Goal: Task Accomplishment & Management: Manage account settings

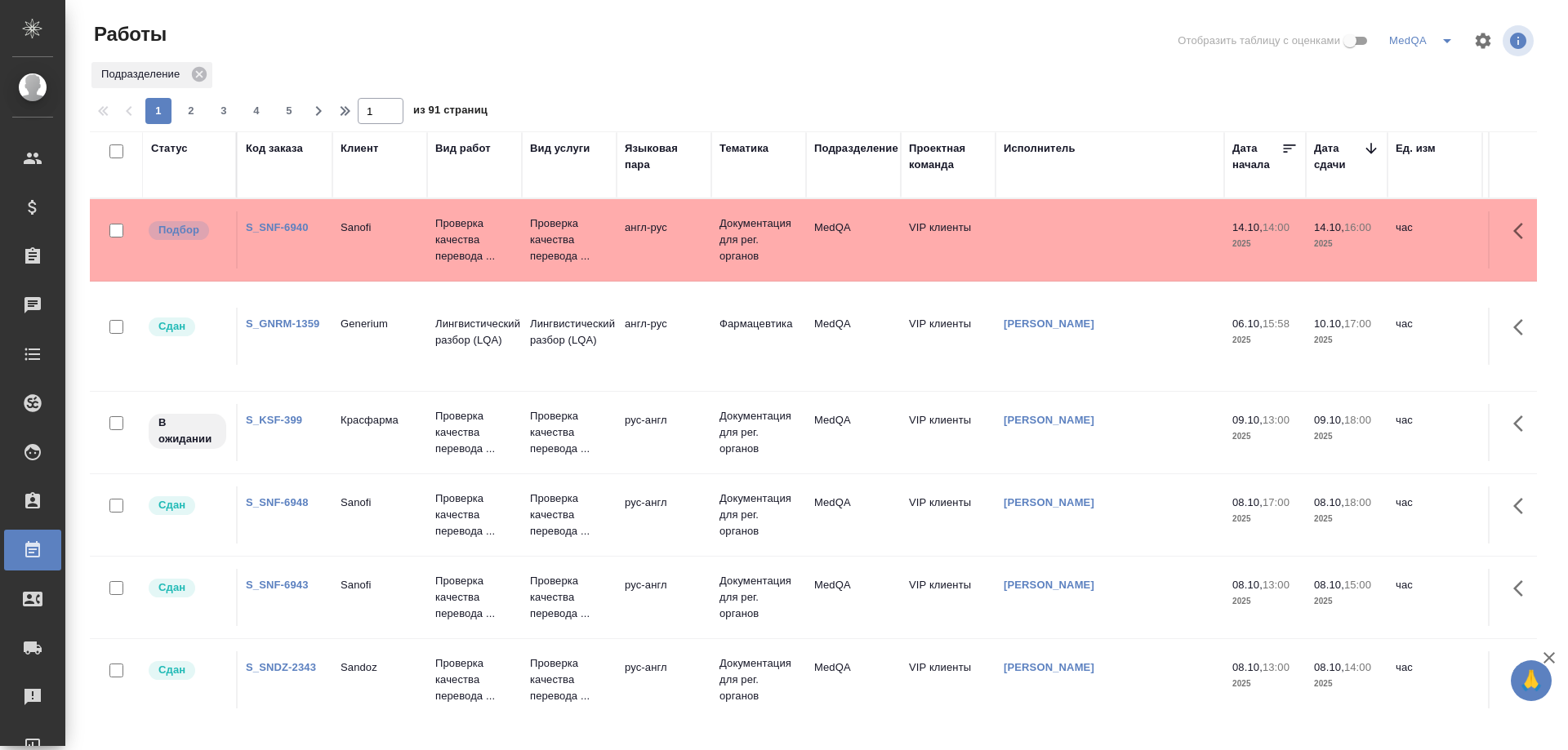
click at [283, 420] on link "S_KSF-399" at bounding box center [274, 420] width 56 height 13
click at [284, 419] on link "S_KSF-399" at bounding box center [274, 420] width 56 height 13
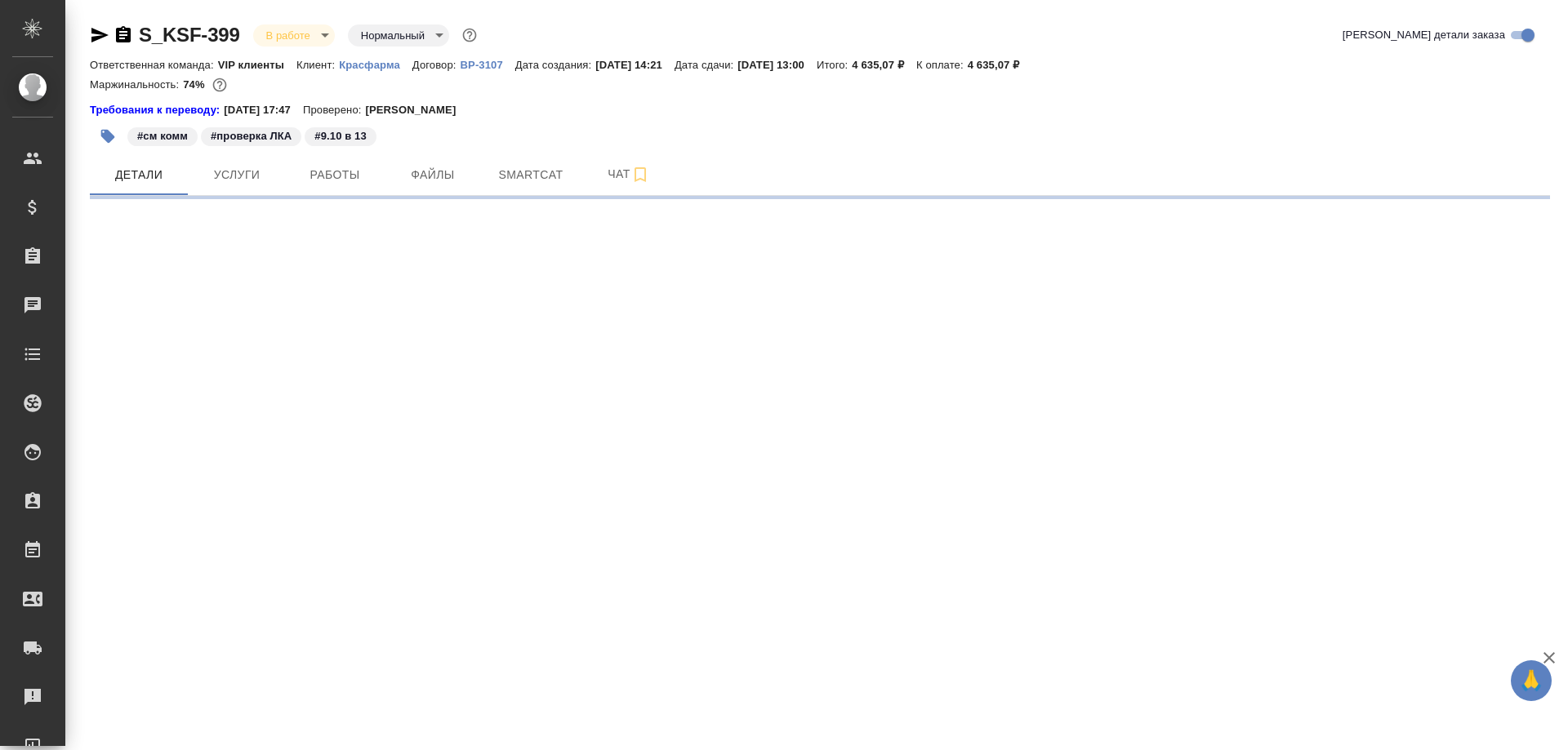
select select "RU"
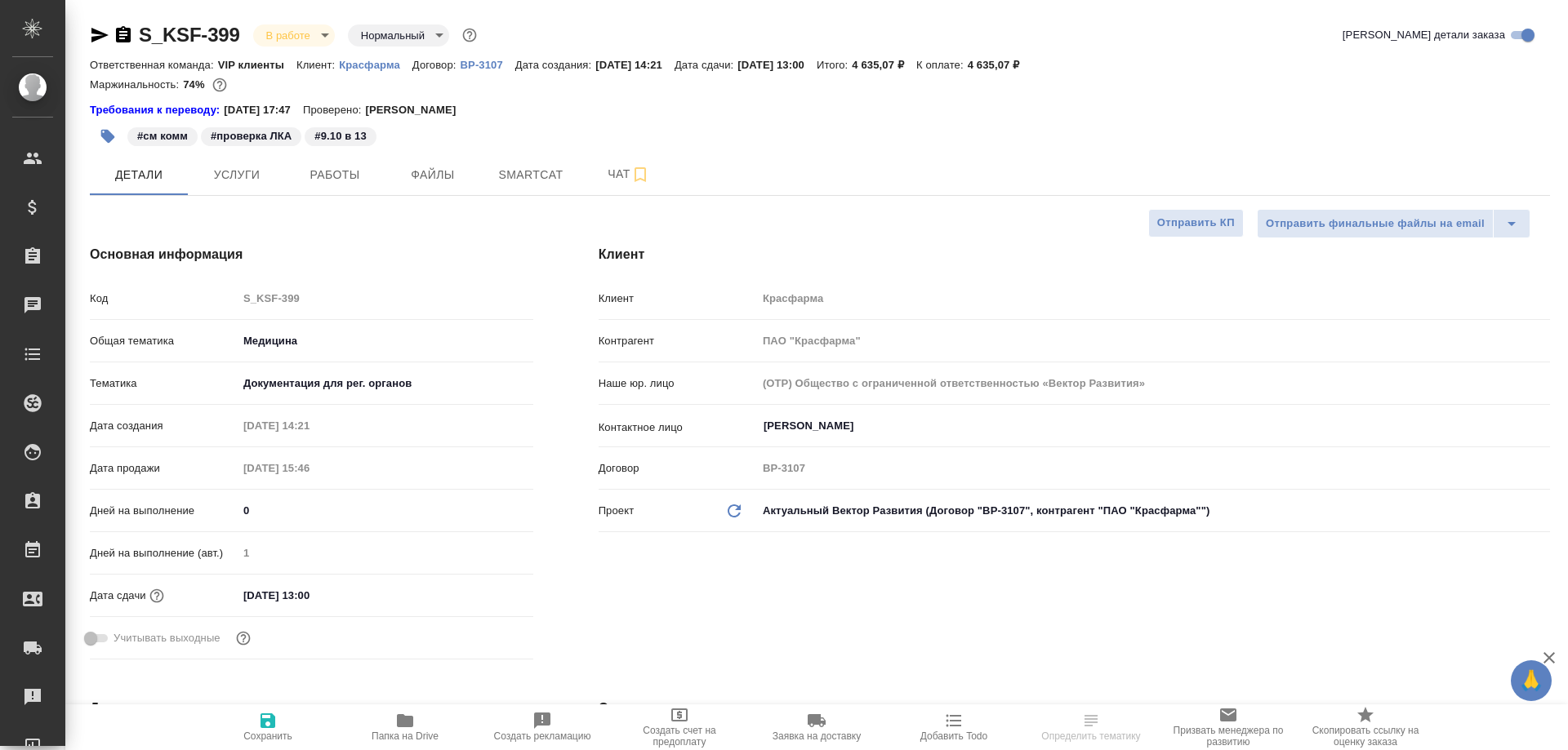
type textarea "x"
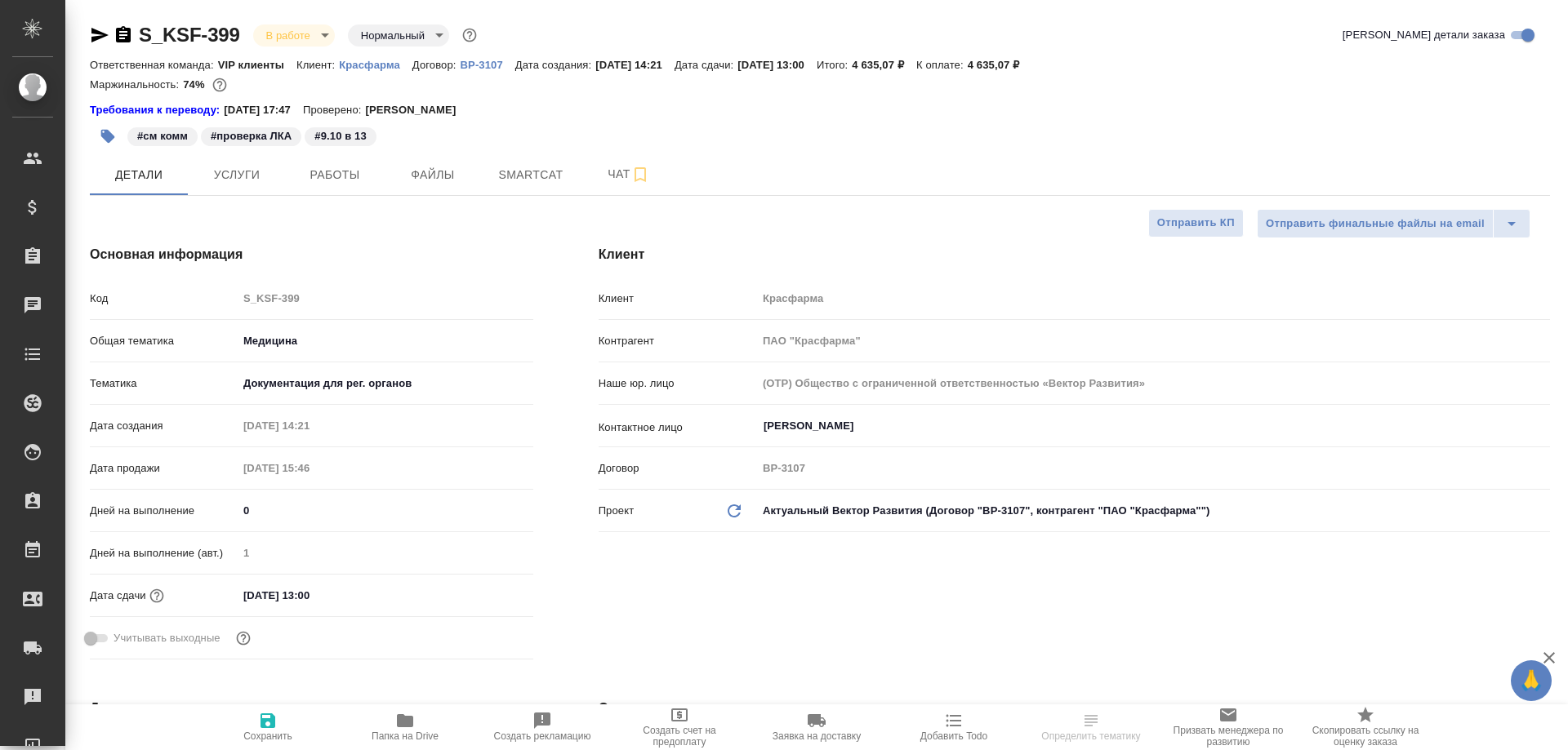
type textarea "x"
click at [502, 173] on span "Smartcat" at bounding box center [530, 175] width 78 height 20
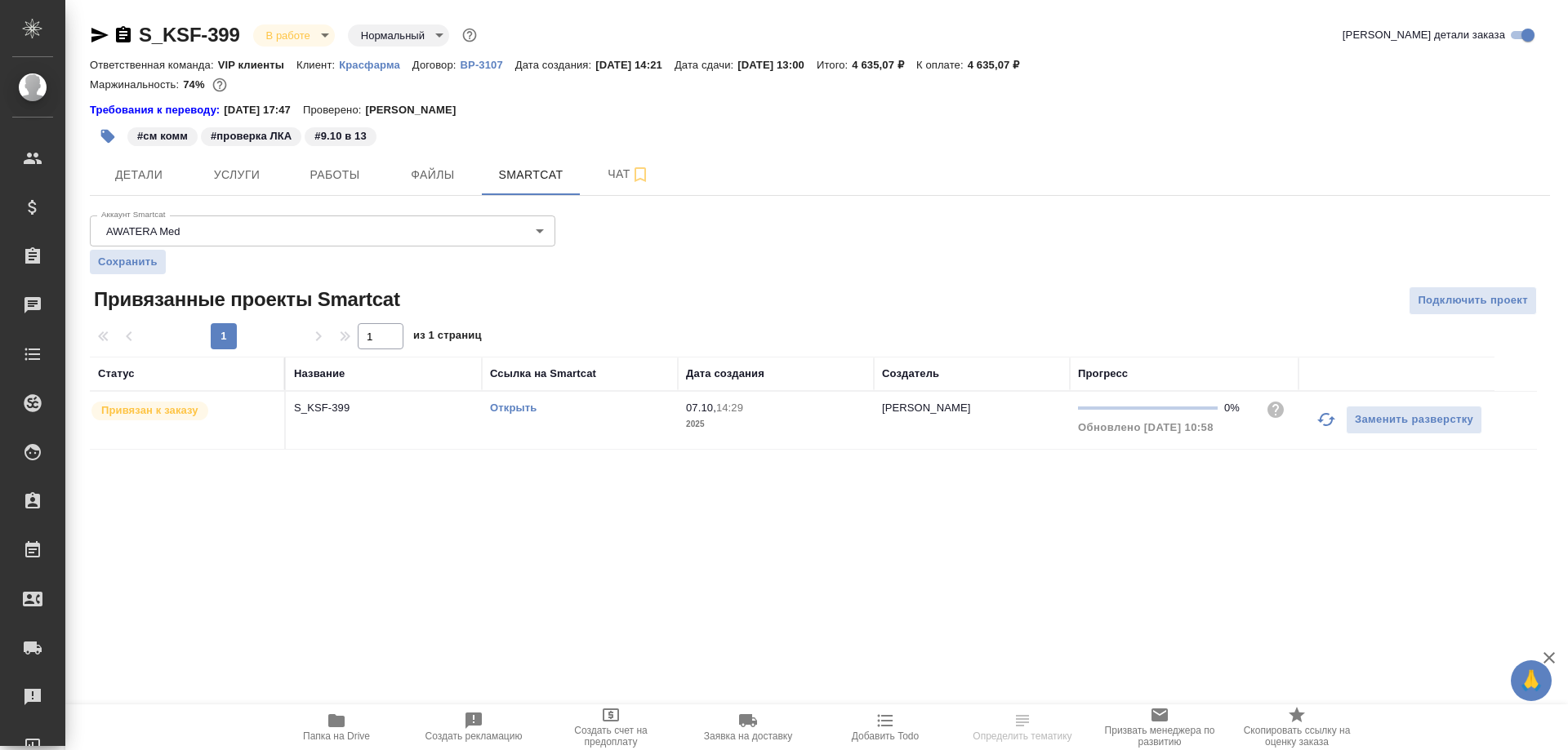
click at [514, 411] on link "Открыть" at bounding box center [513, 408] width 46 height 13
click at [348, 169] on span "Работы" at bounding box center [335, 175] width 78 height 20
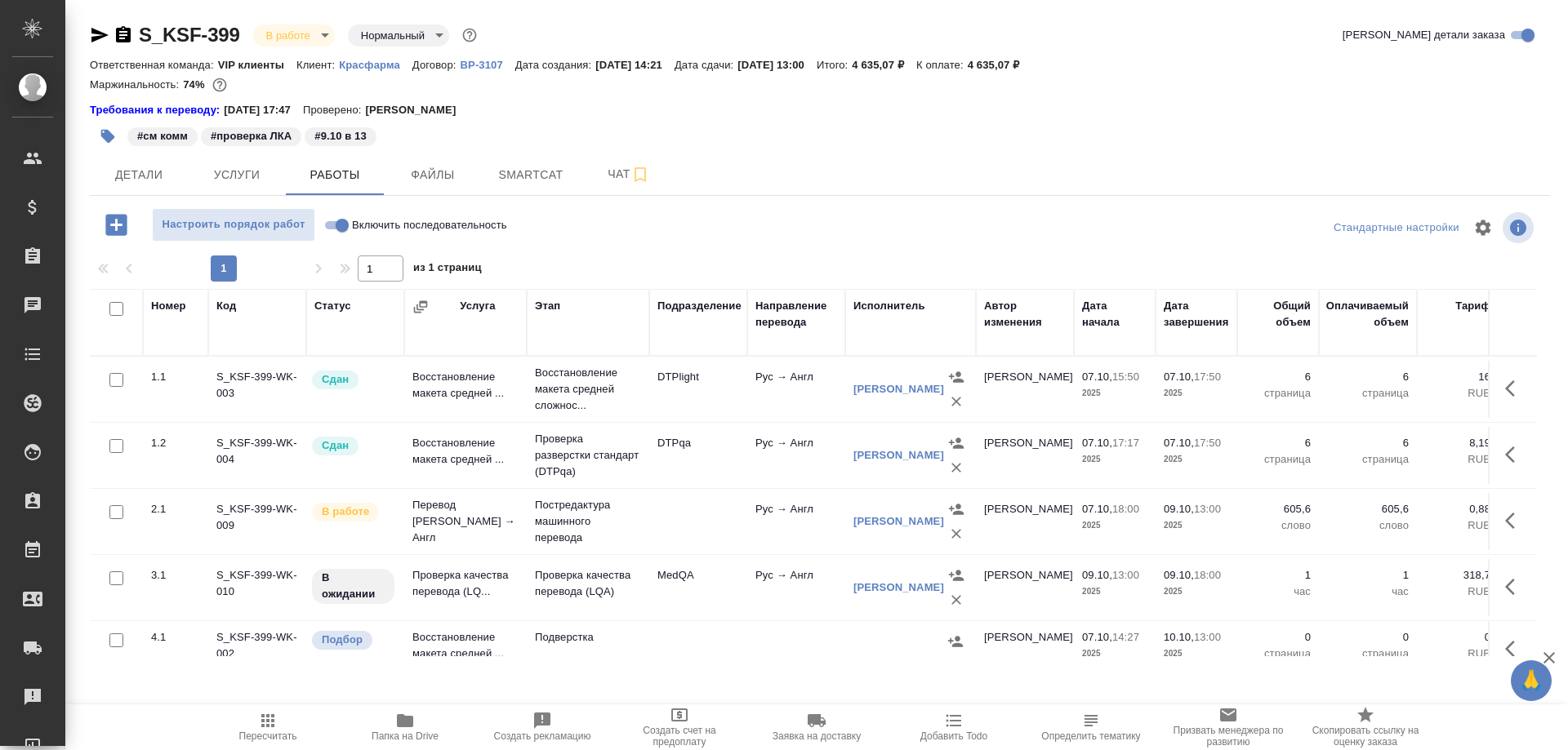
click at [872, 530] on div "[PERSON_NAME]" at bounding box center [899, 521] width 91 height 16
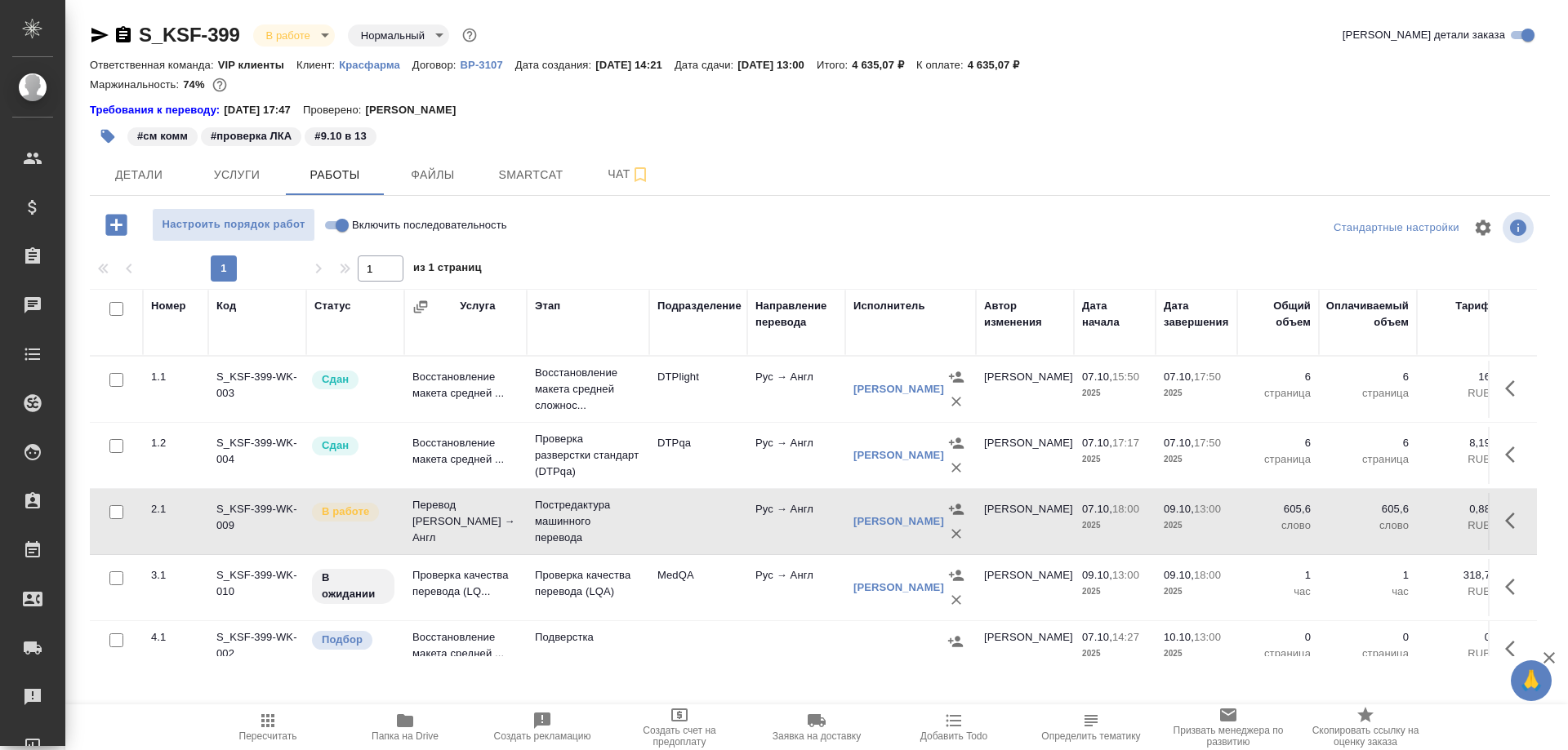
click at [872, 530] on div "[PERSON_NAME]" at bounding box center [899, 521] width 91 height 16
click at [872, 528] on link "[PERSON_NAME]" at bounding box center [899, 521] width 91 height 13
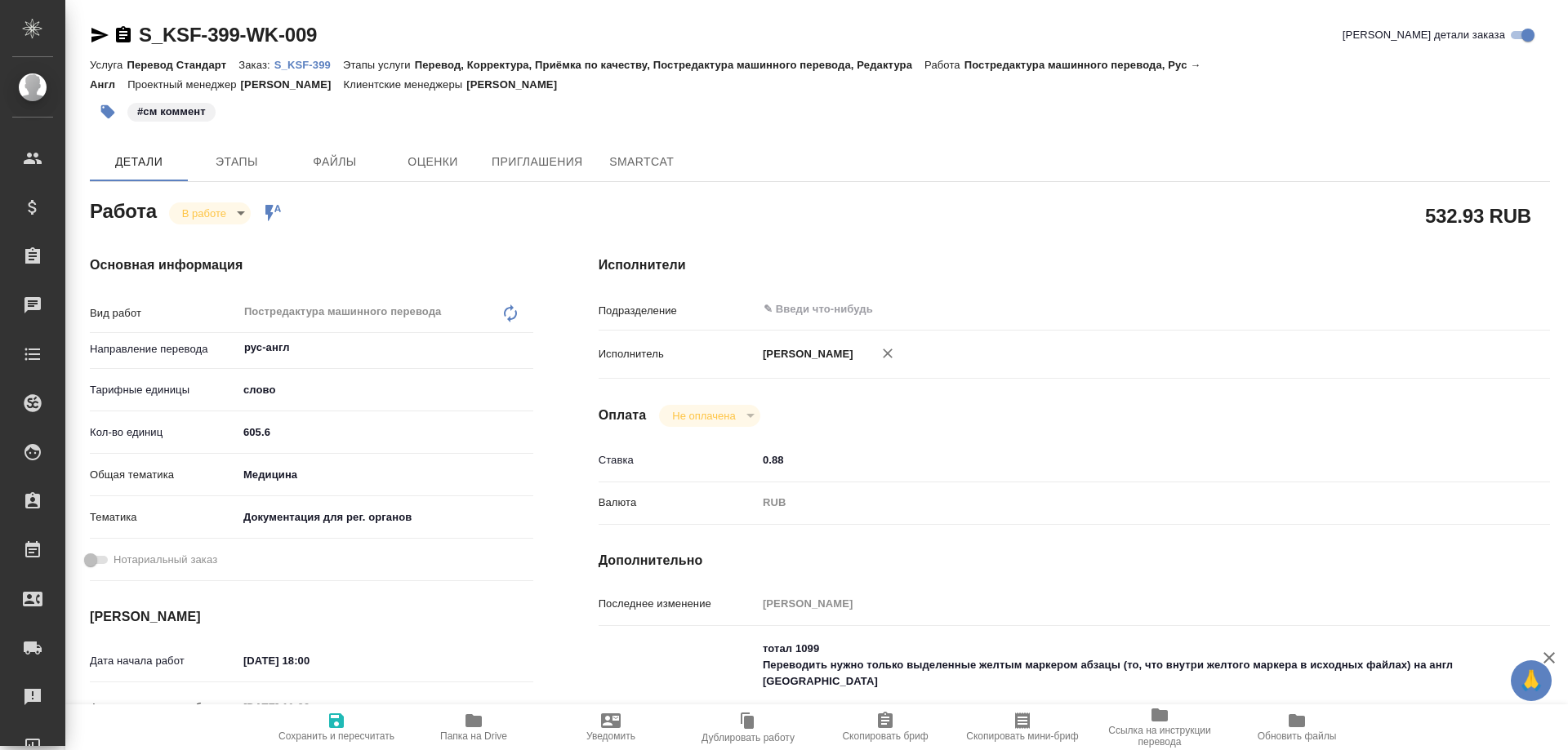
type textarea "x"
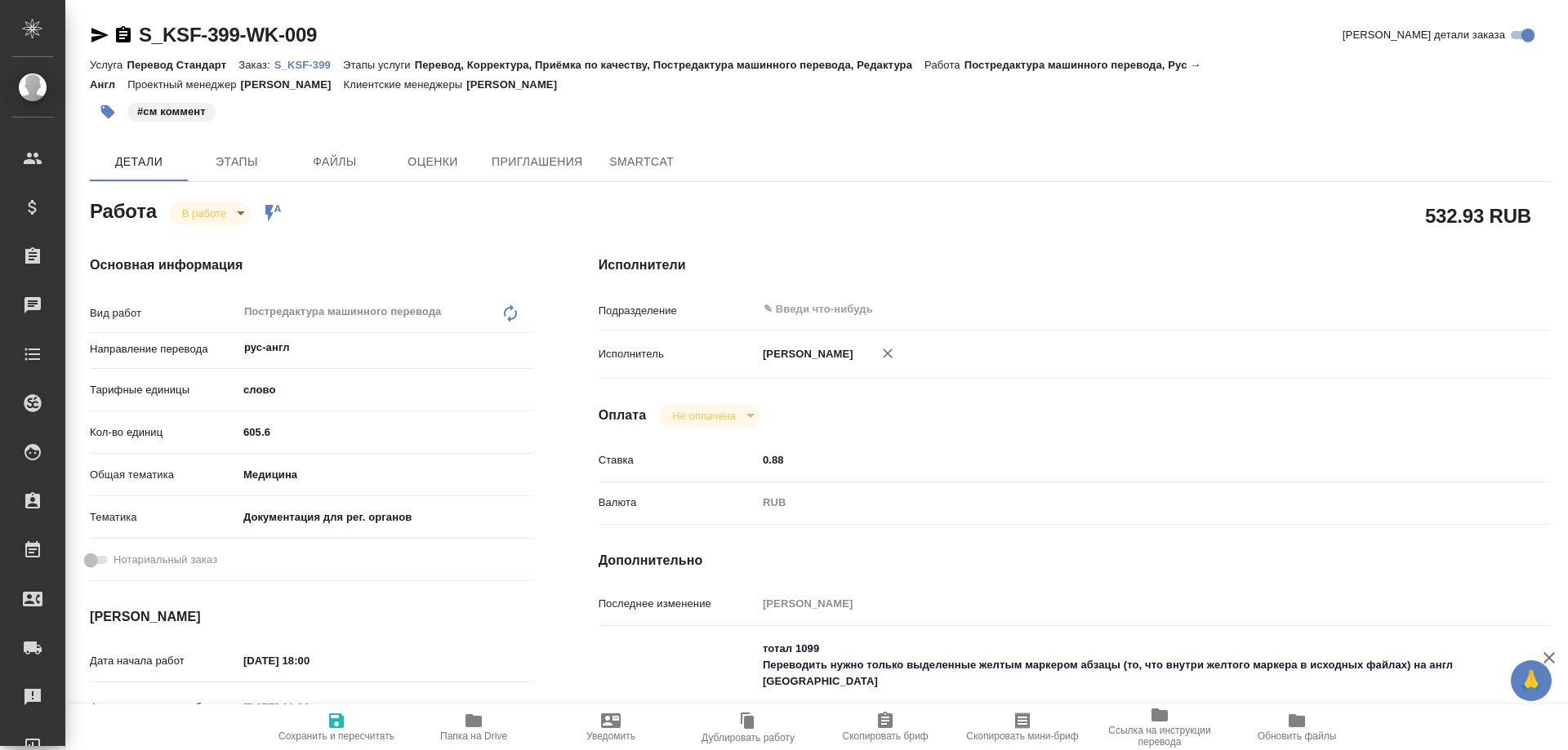
type textarea "x"
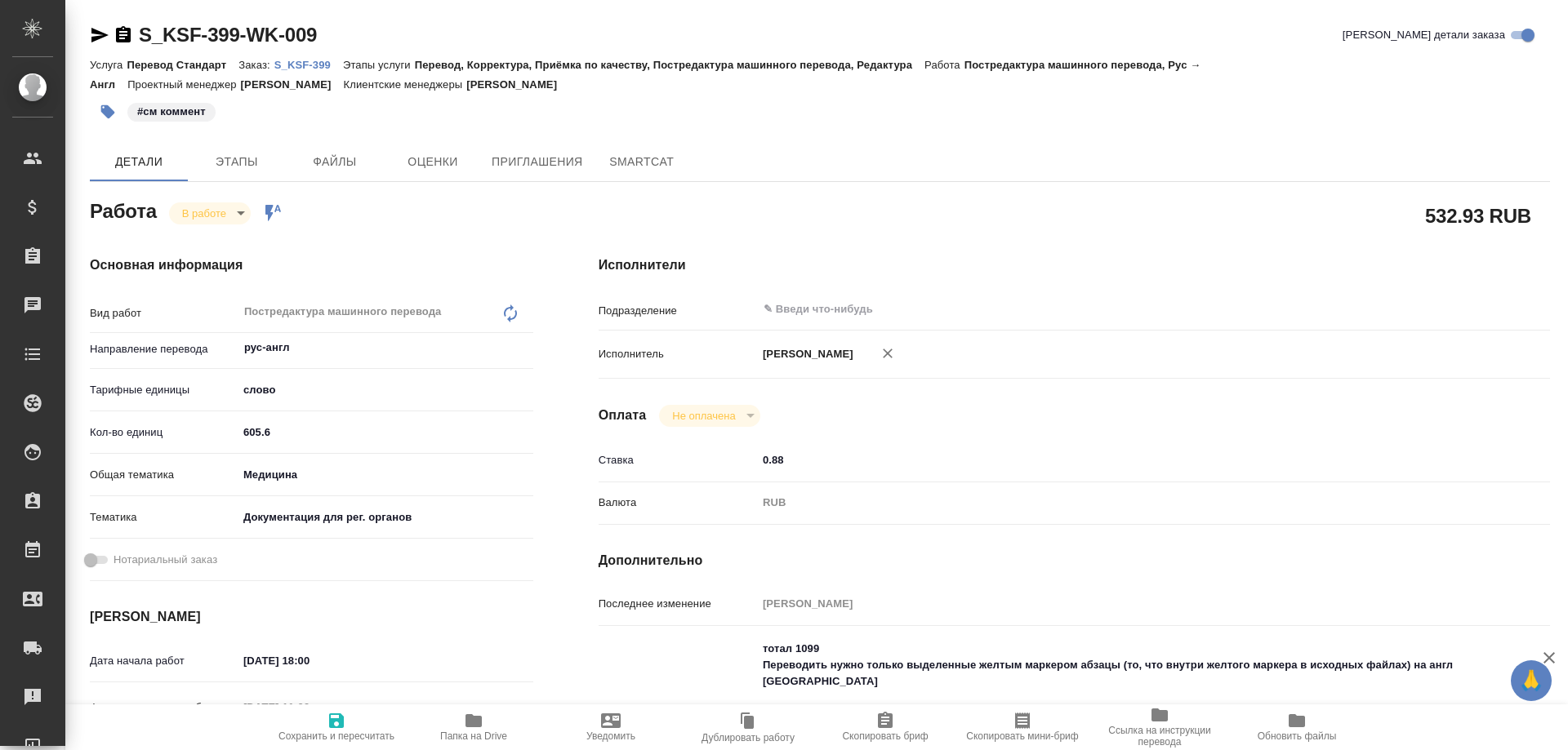
type textarea "x"
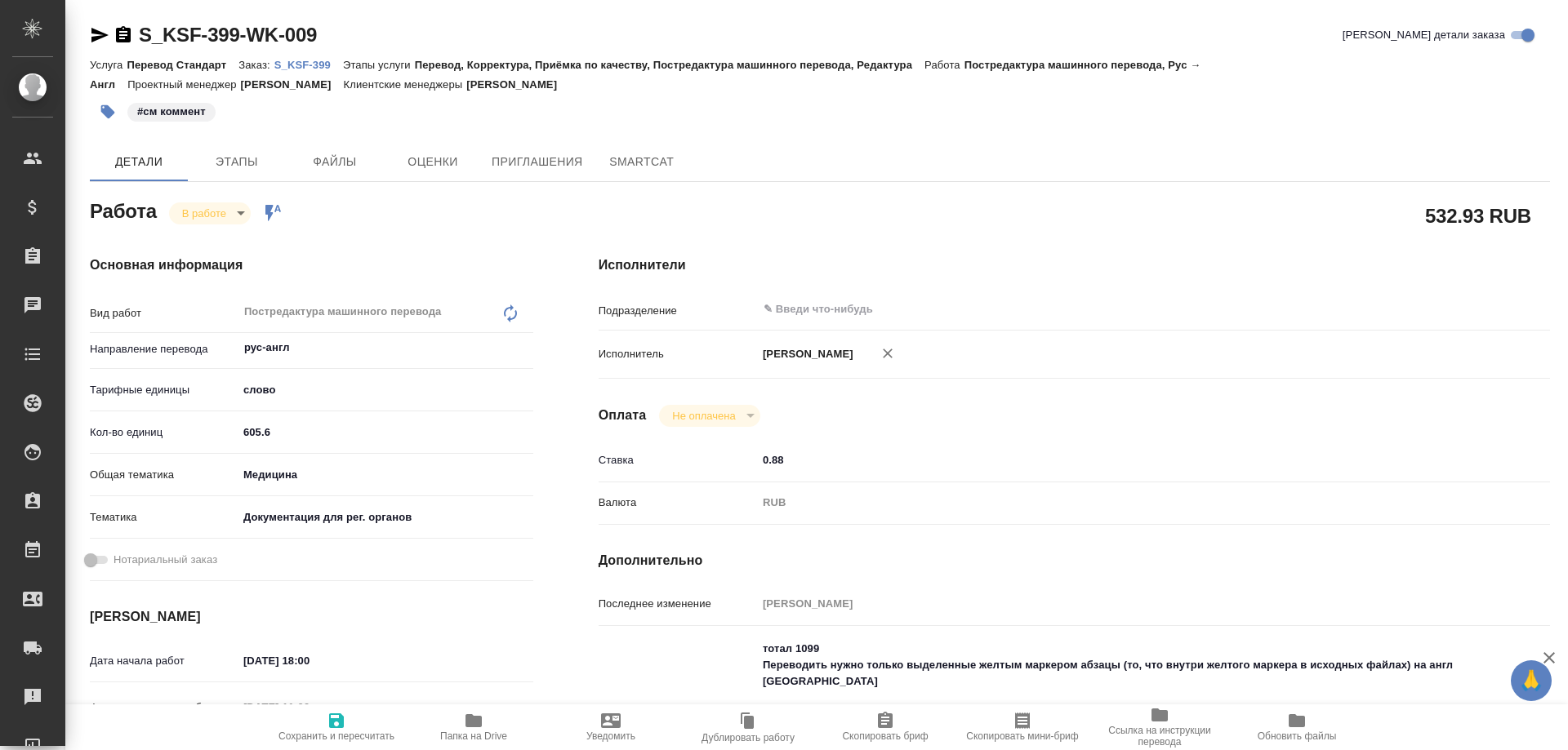
type textarea "x"
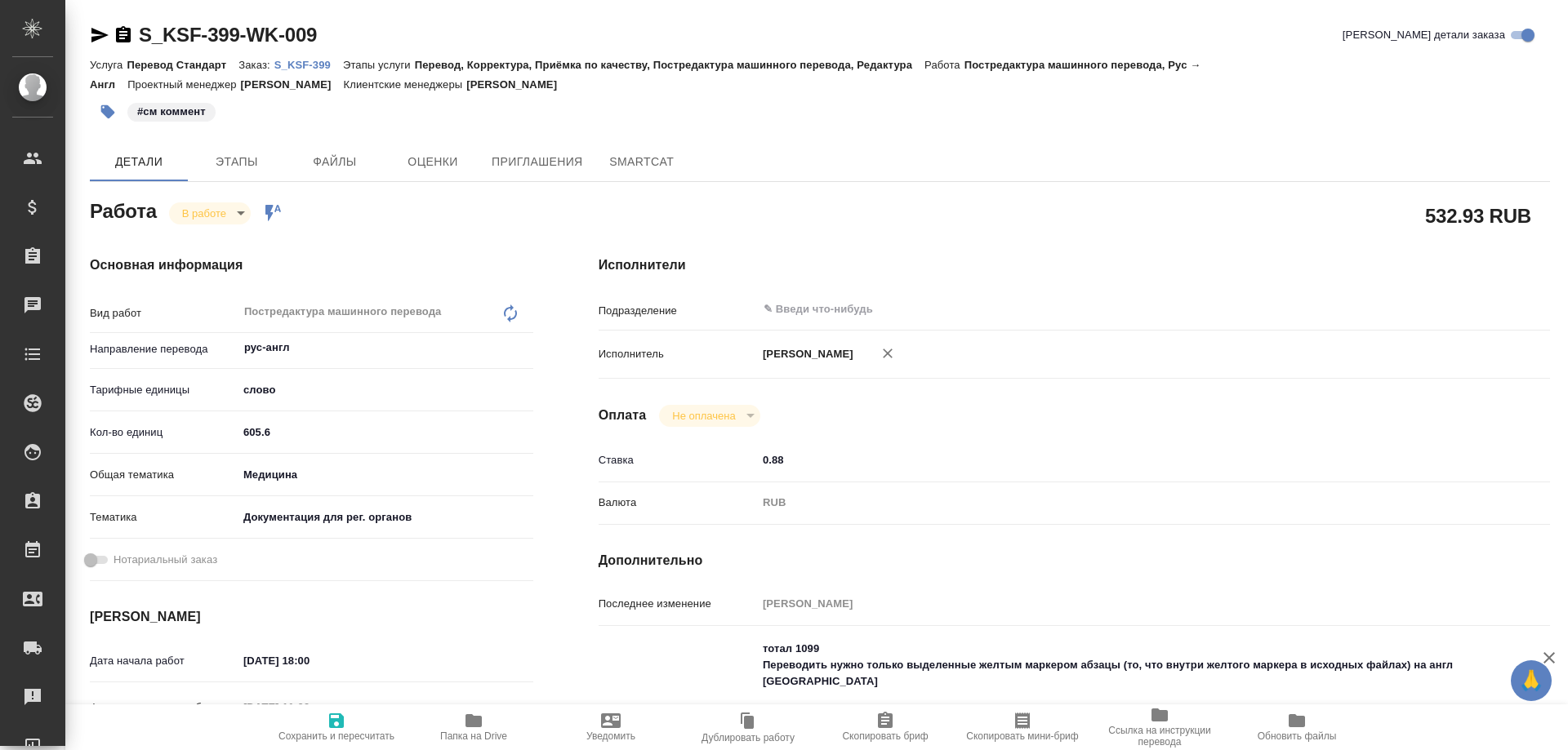
type textarea "x"
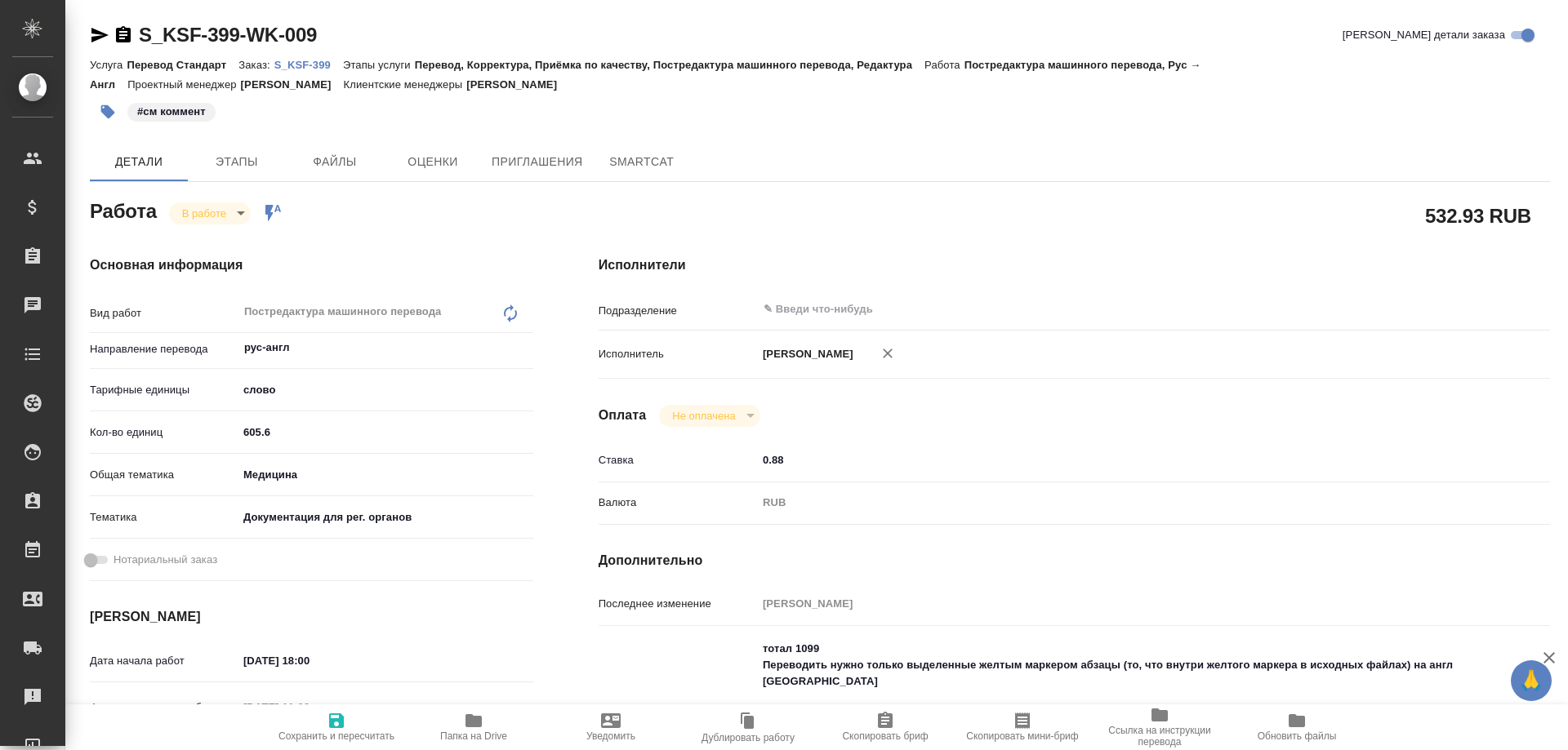
type textarea "x"
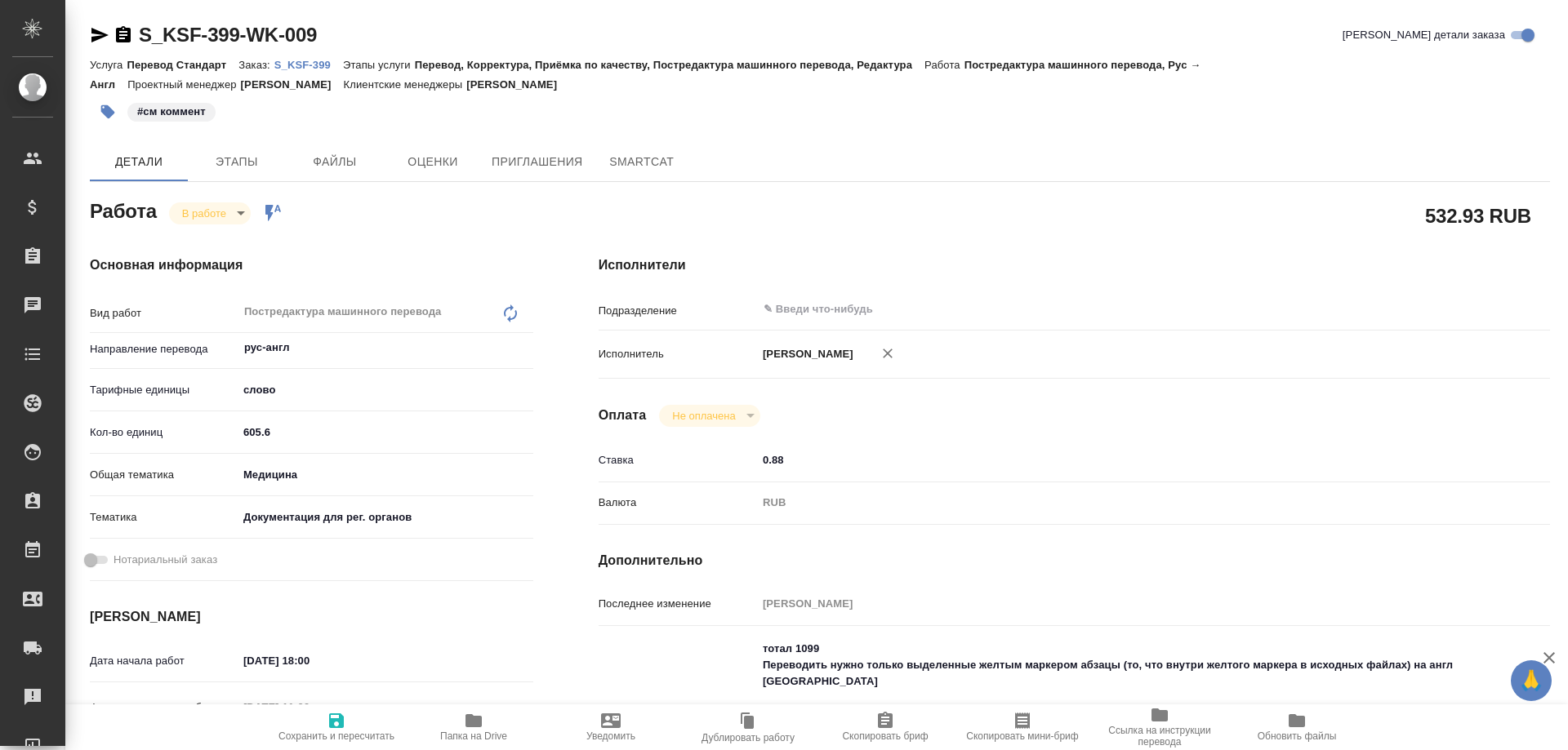
type textarea "x"
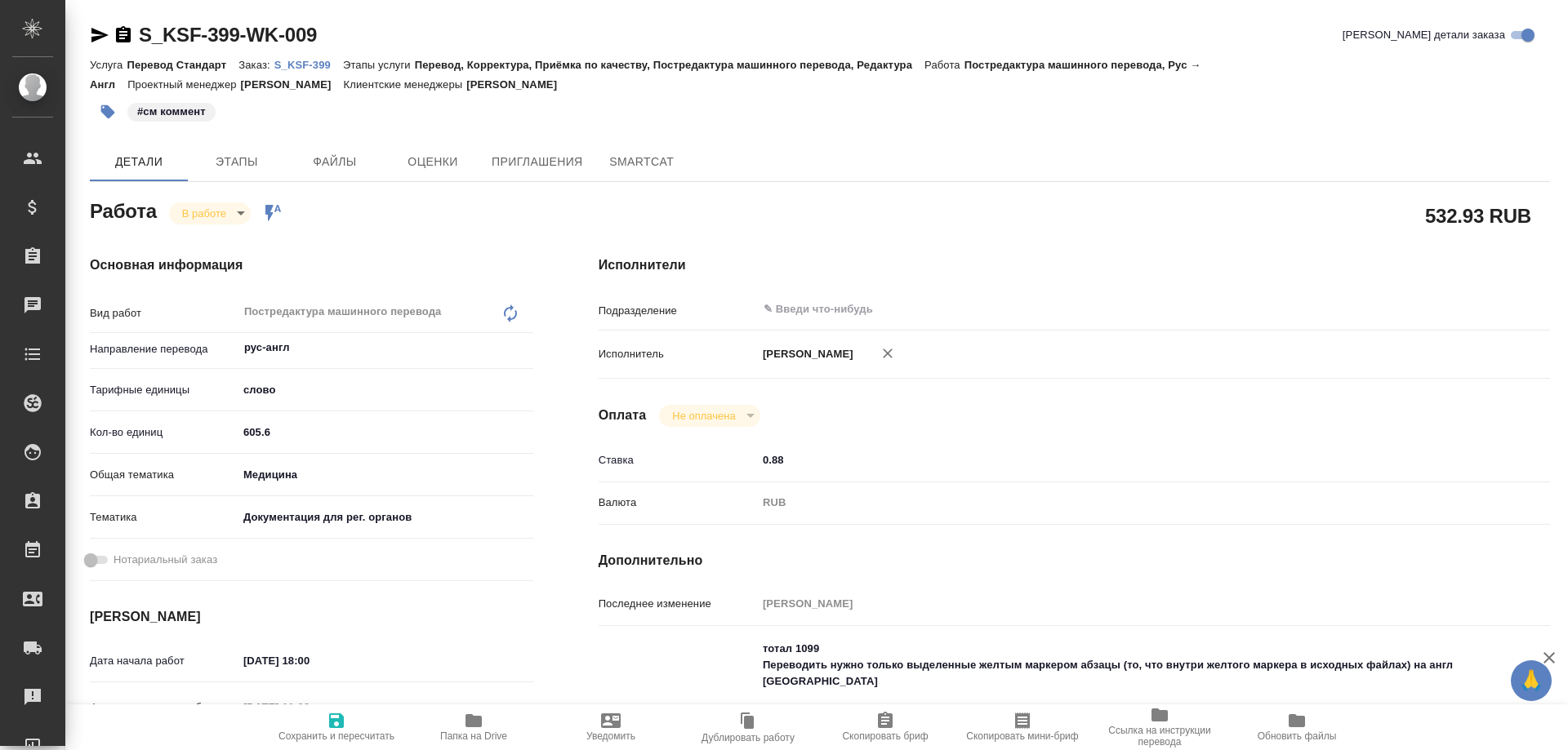
type textarea "x"
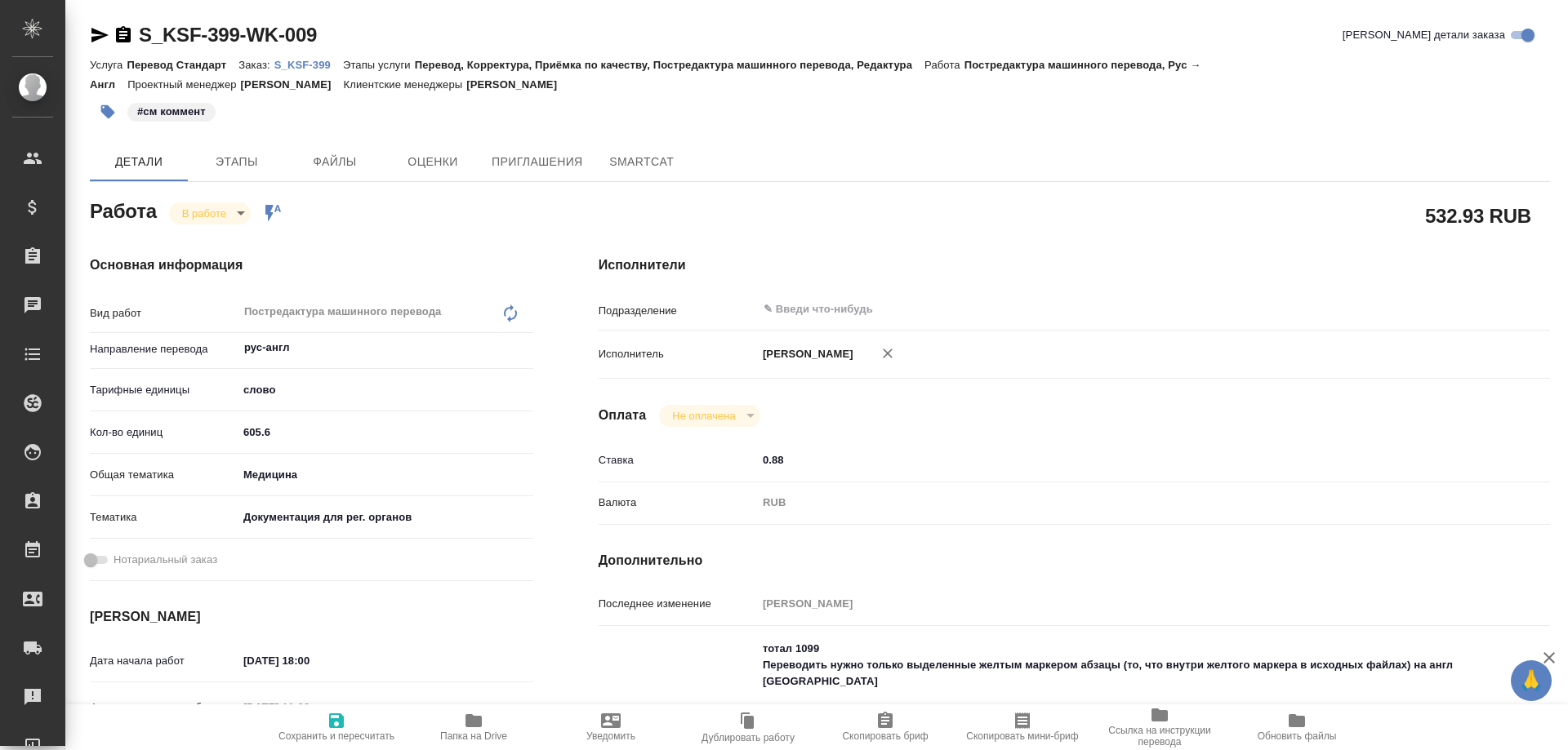
type textarea "x"
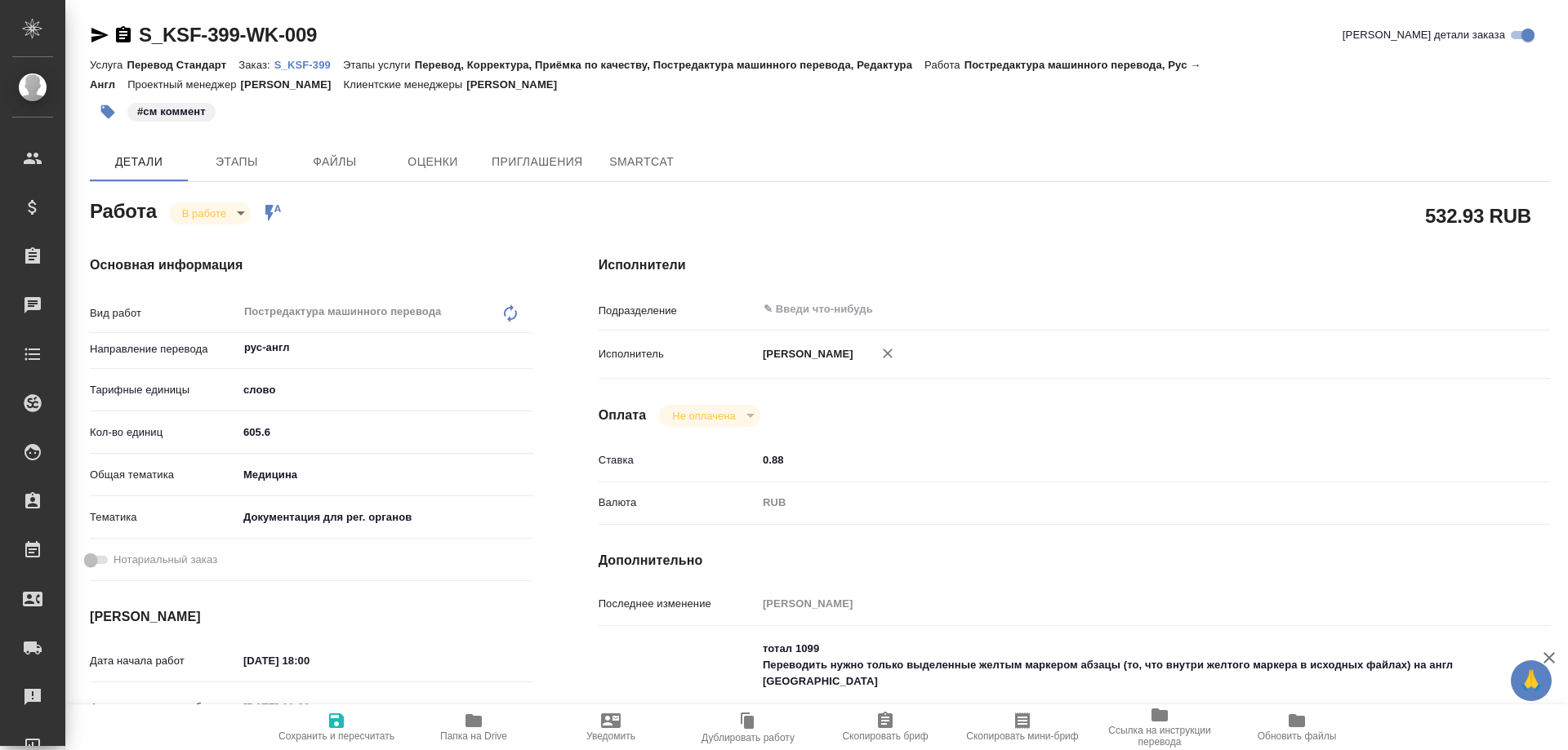
type textarea "x"
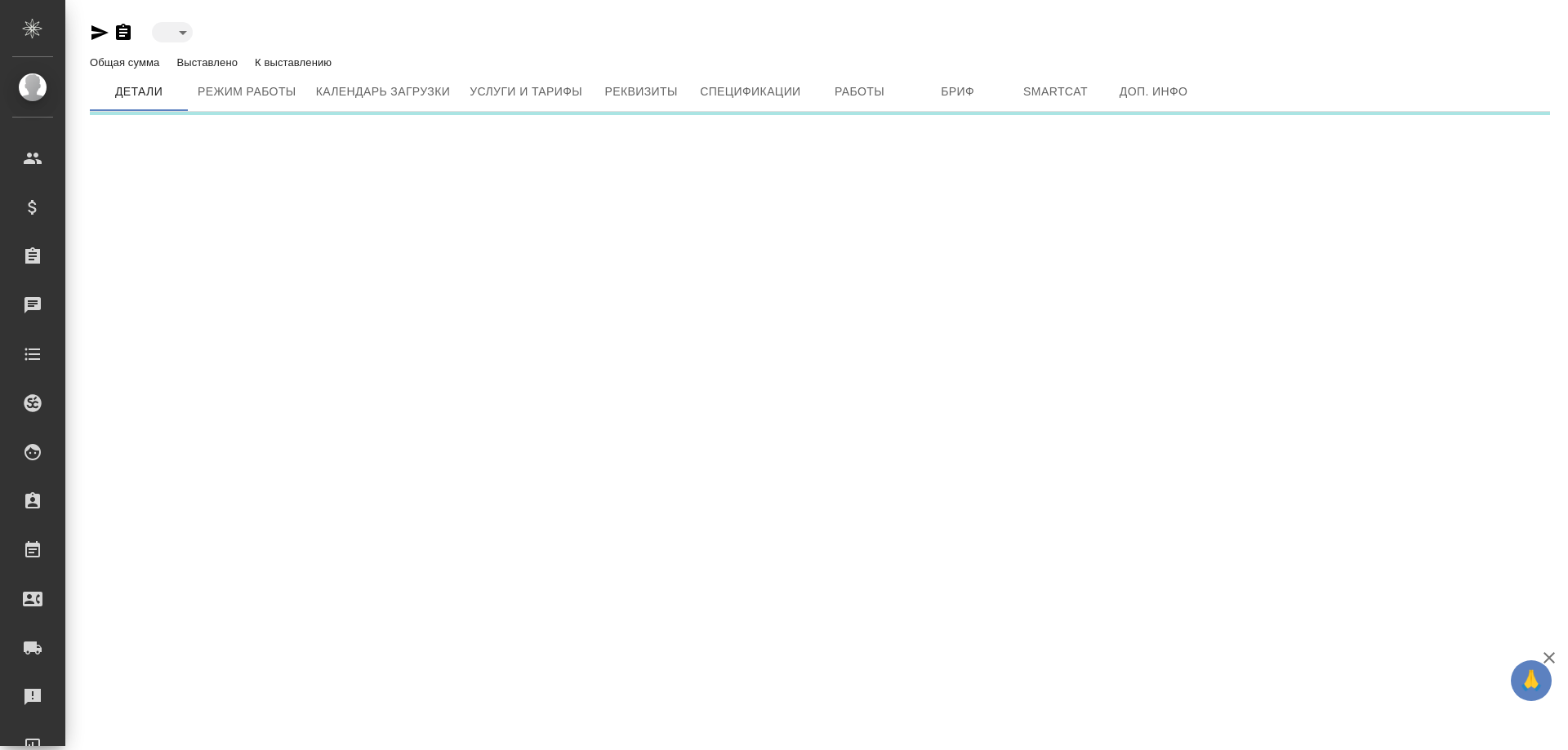
type input "active"
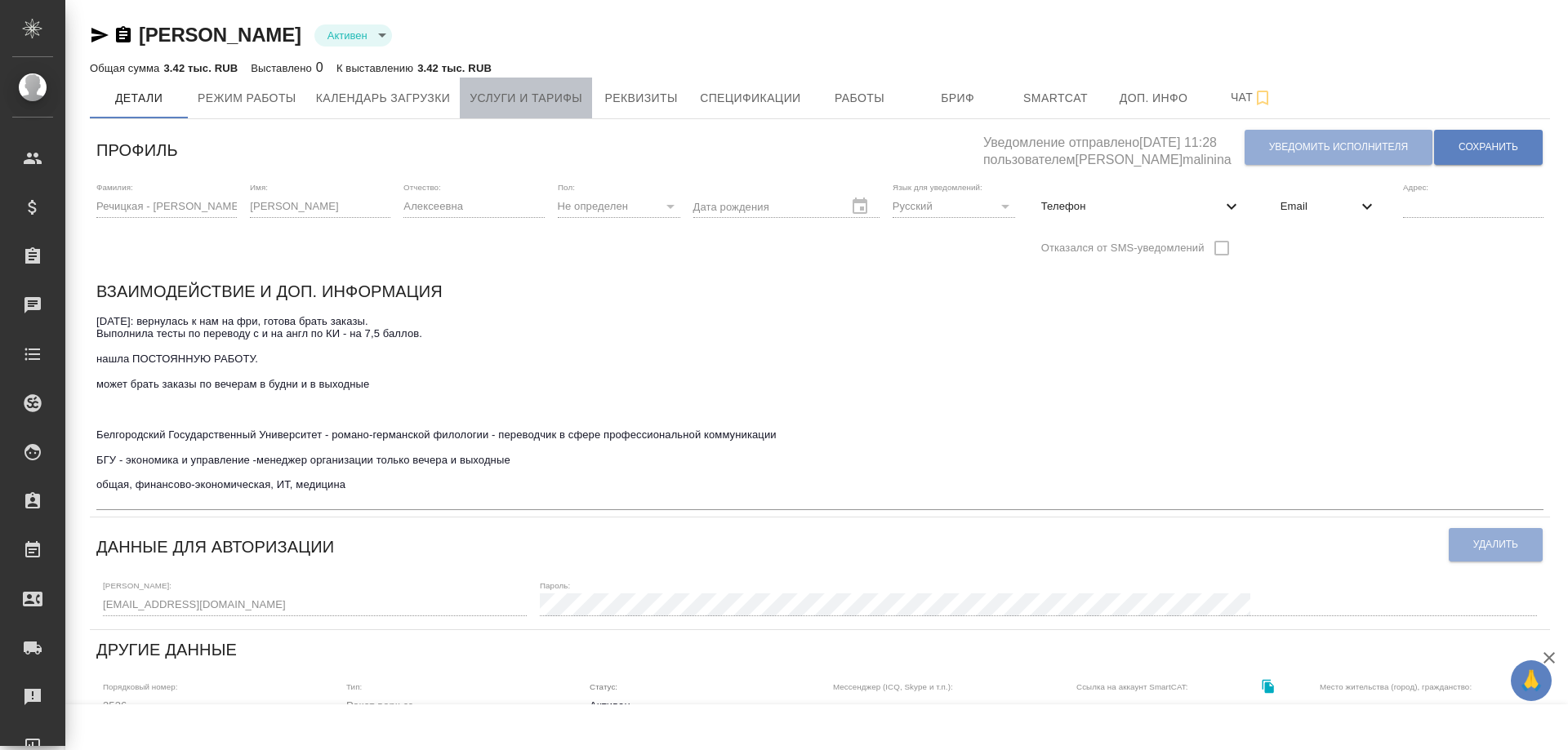
click at [525, 90] on span "Услуги и тарифы" at bounding box center [526, 99] width 113 height 20
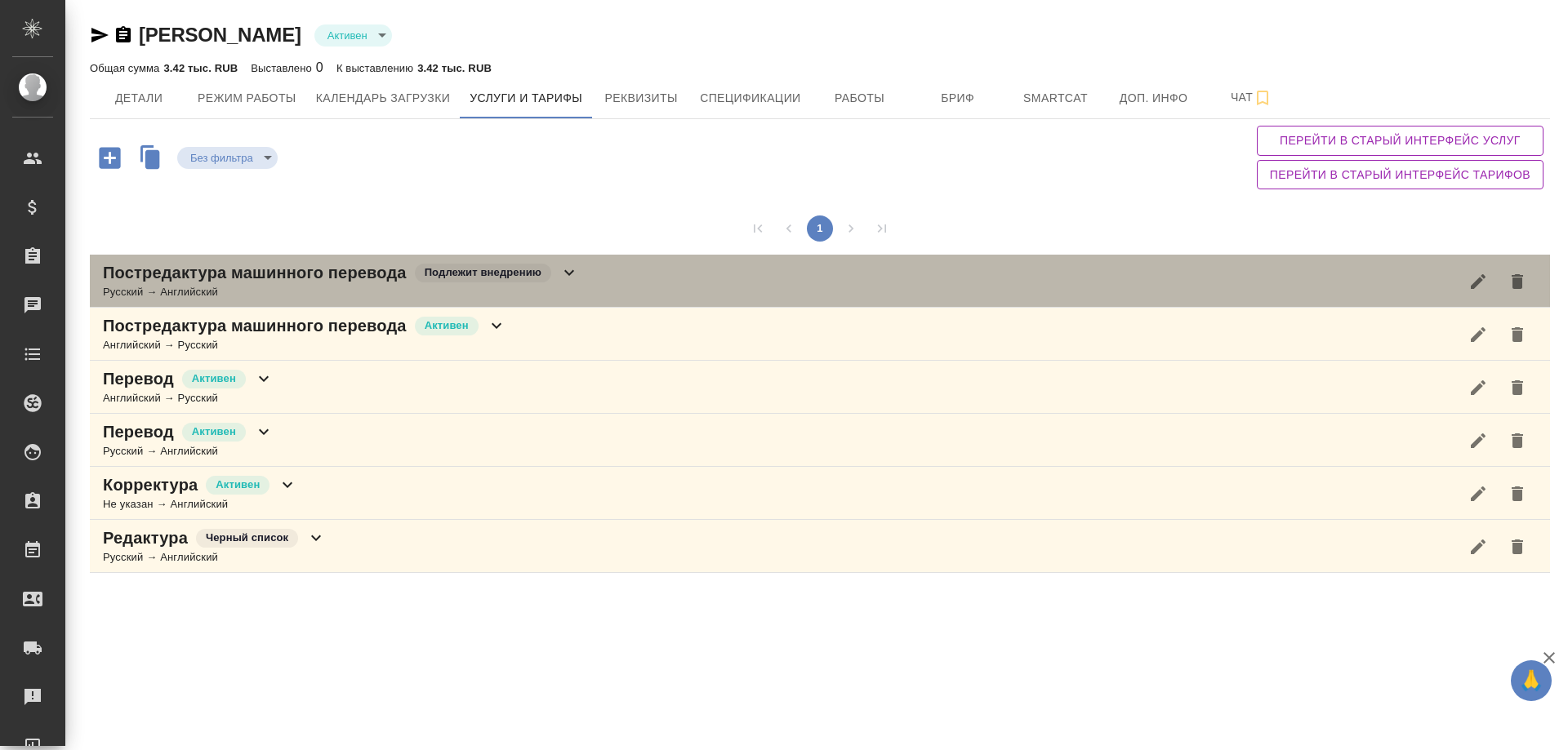
click at [572, 271] on icon at bounding box center [569, 273] width 10 height 6
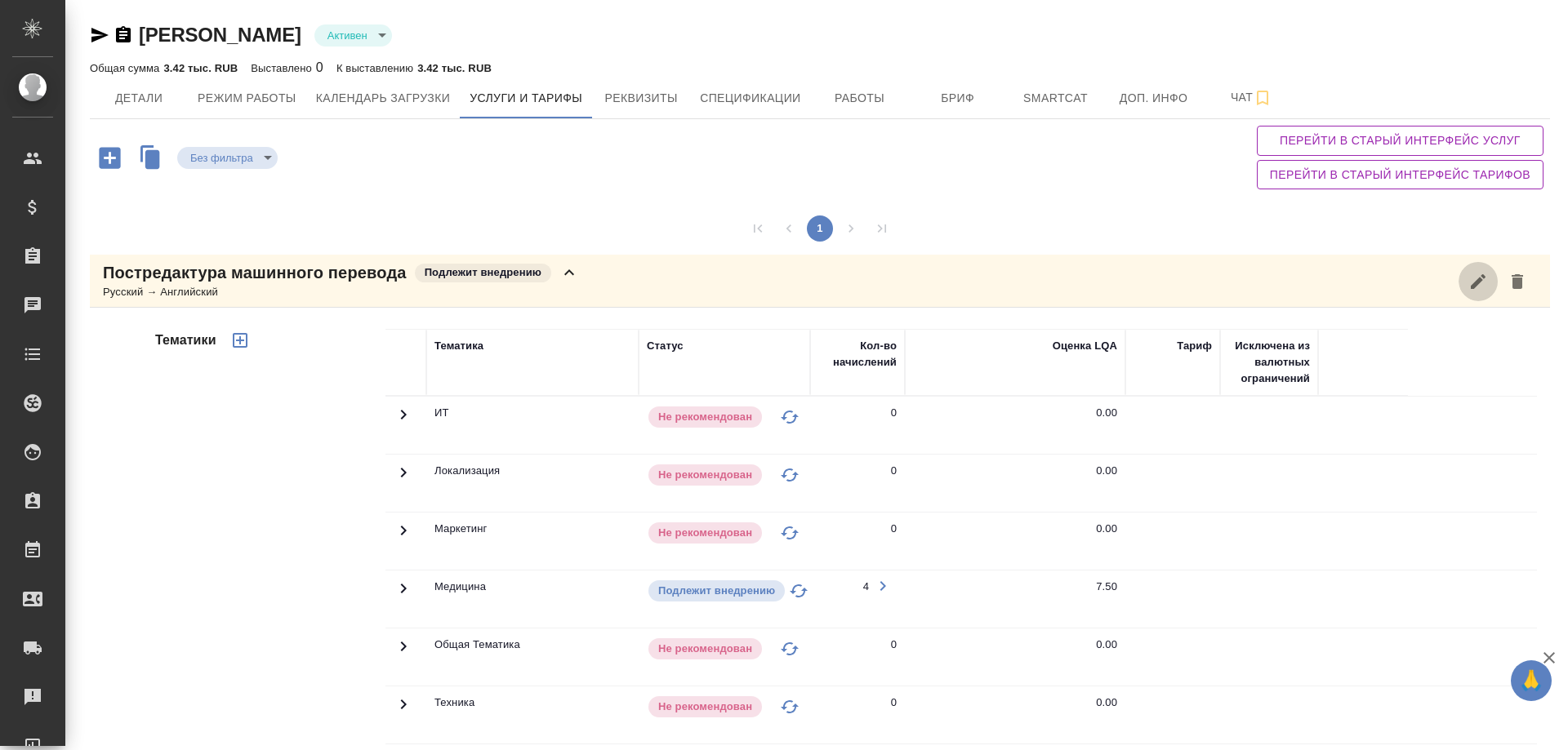
click at [1473, 280] on icon "button" at bounding box center [1478, 281] width 19 height 19
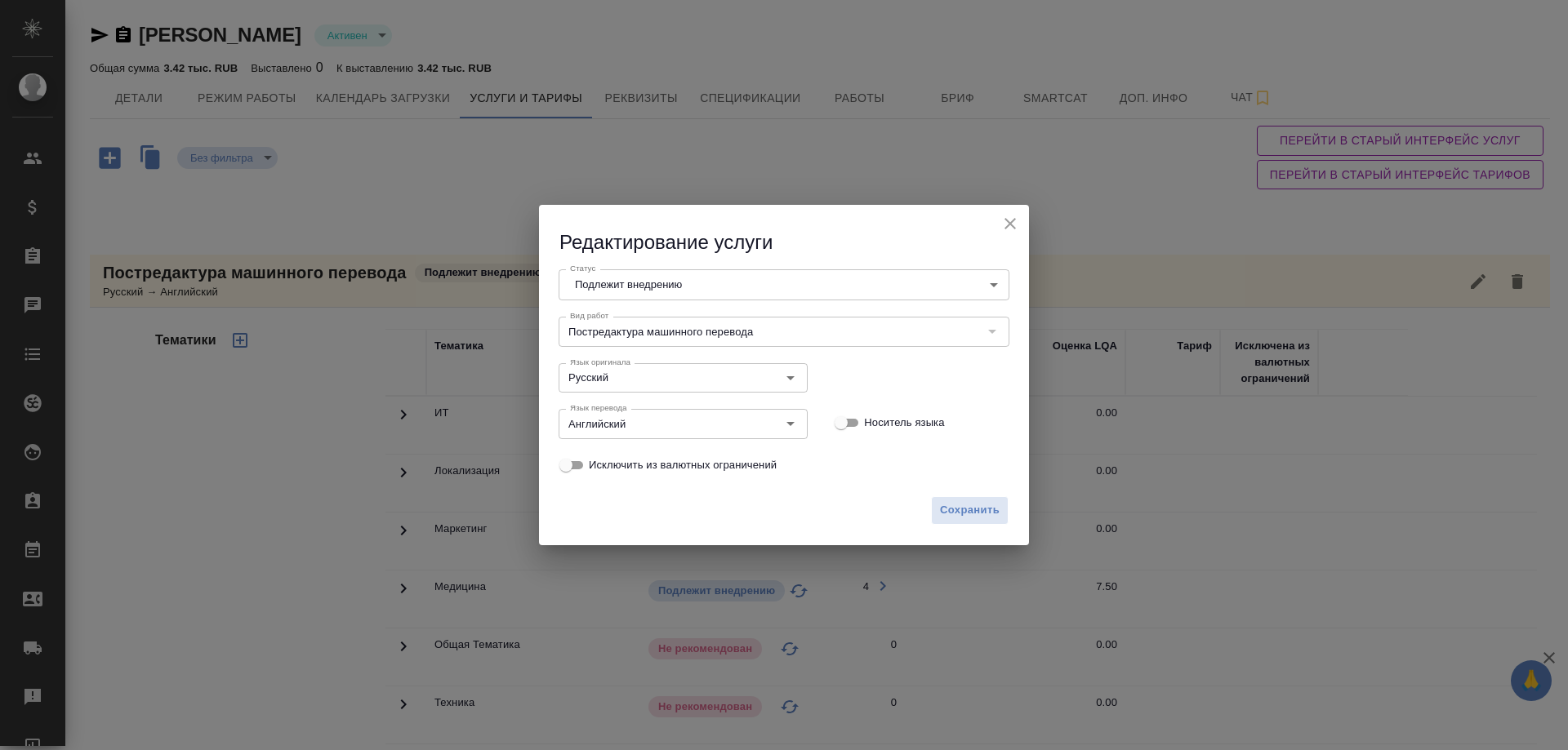
click at [914, 288] on body "🙏 .cls-1 fill:#fff; AWATERA Solovyova Elena Клиенты Спецификации Заказы 0 Чаты …" at bounding box center [784, 375] width 1568 height 750
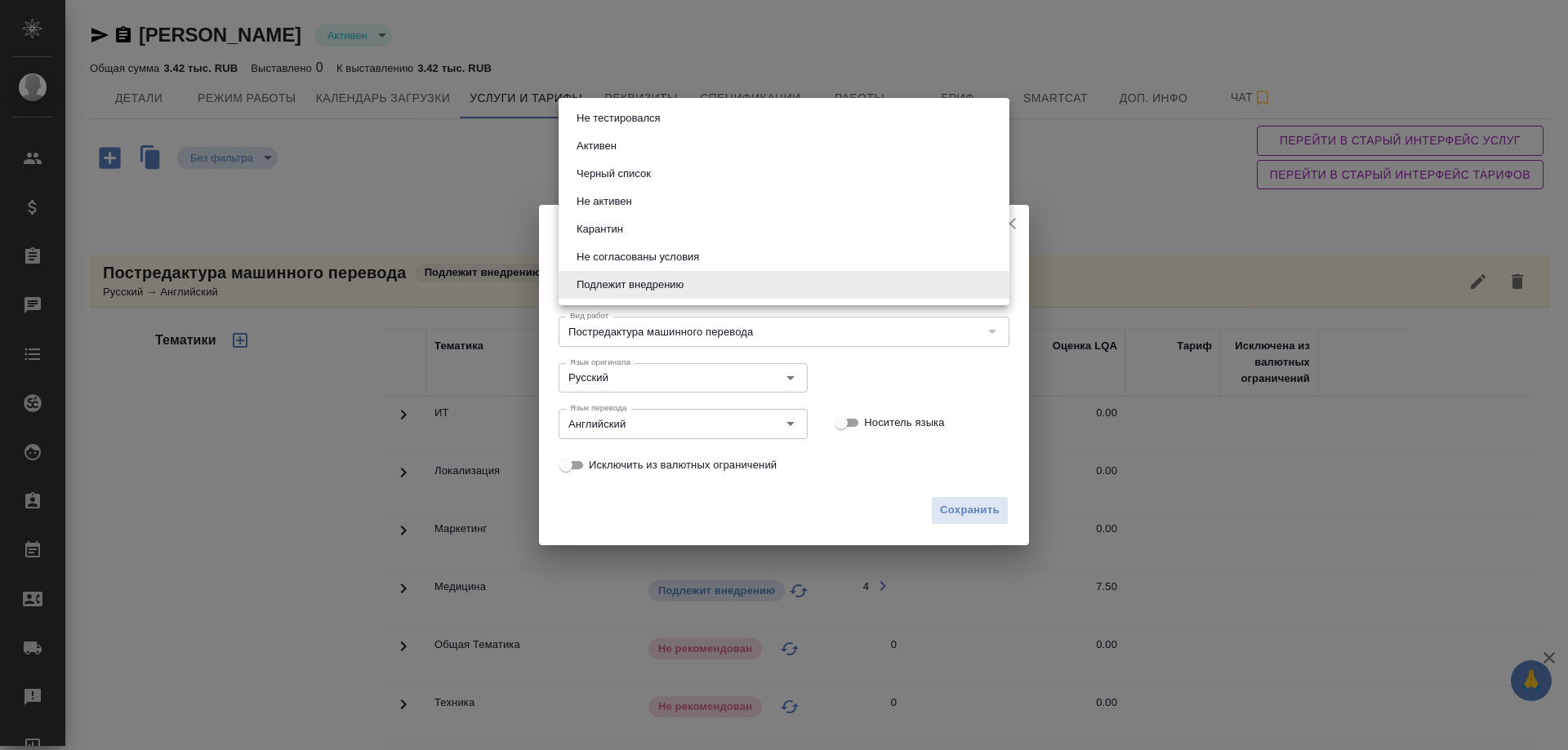
click at [643, 151] on li "Активен" at bounding box center [784, 146] width 451 height 28
type input "active"
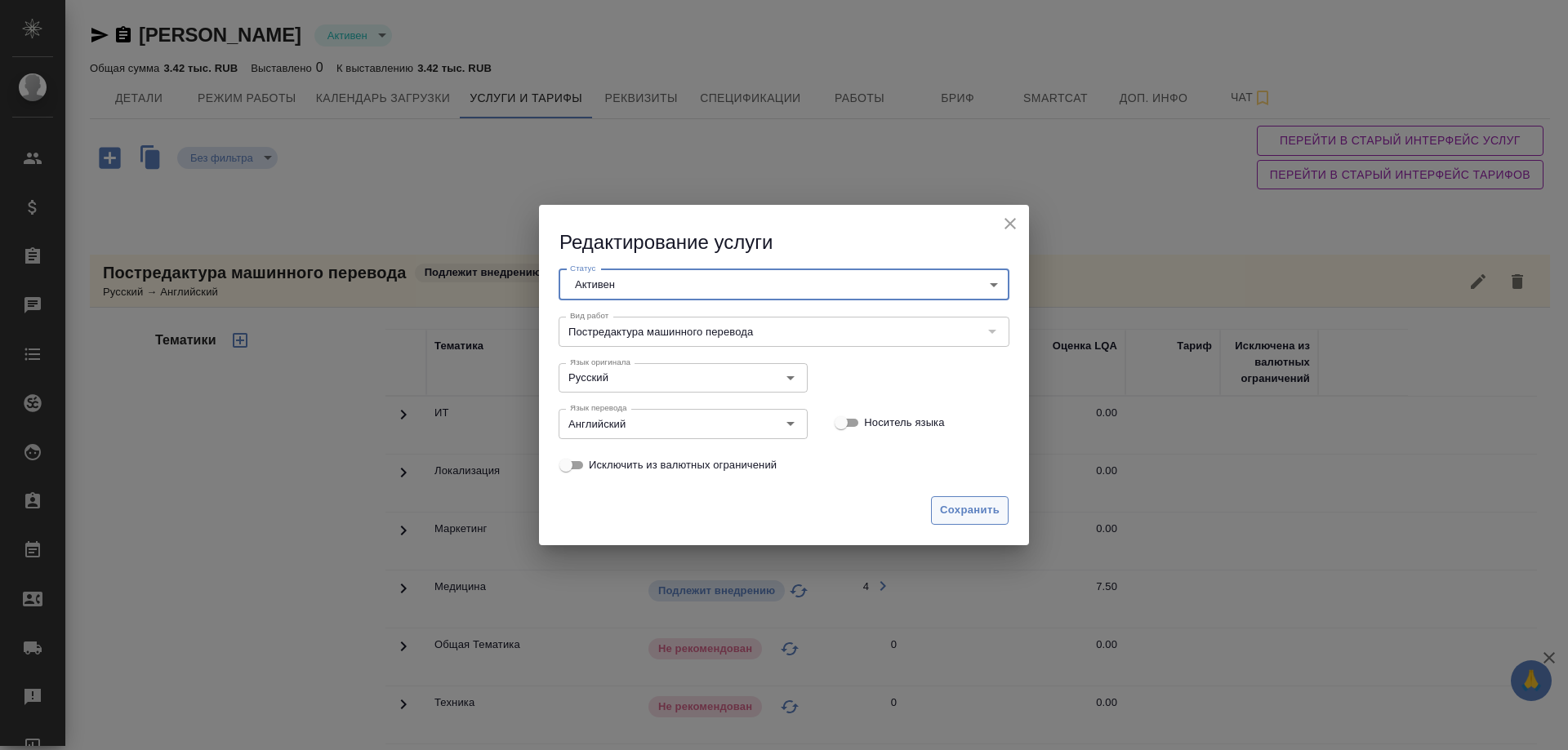
click at [951, 506] on span "Сохранить" at bounding box center [969, 511] width 60 height 19
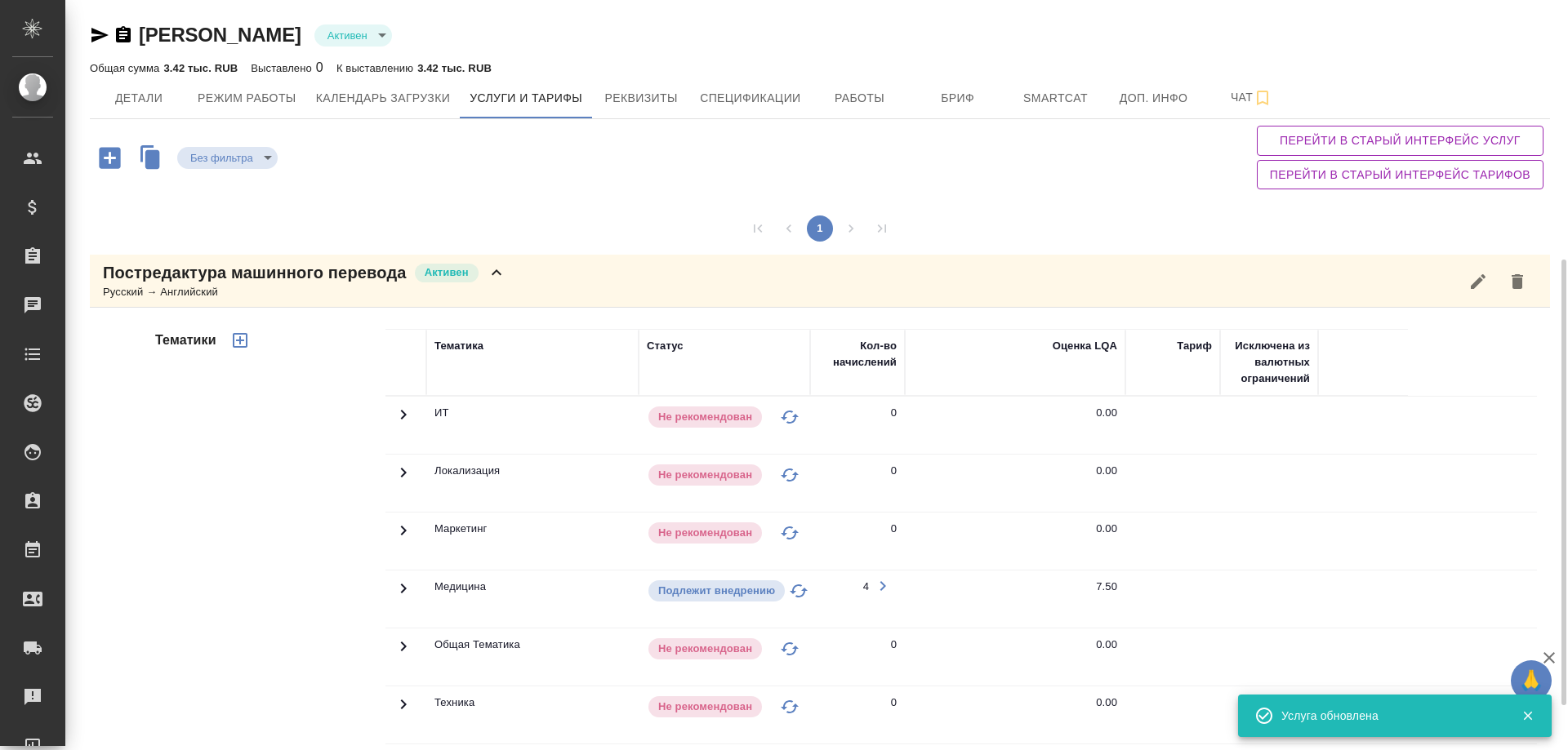
scroll to position [245, 0]
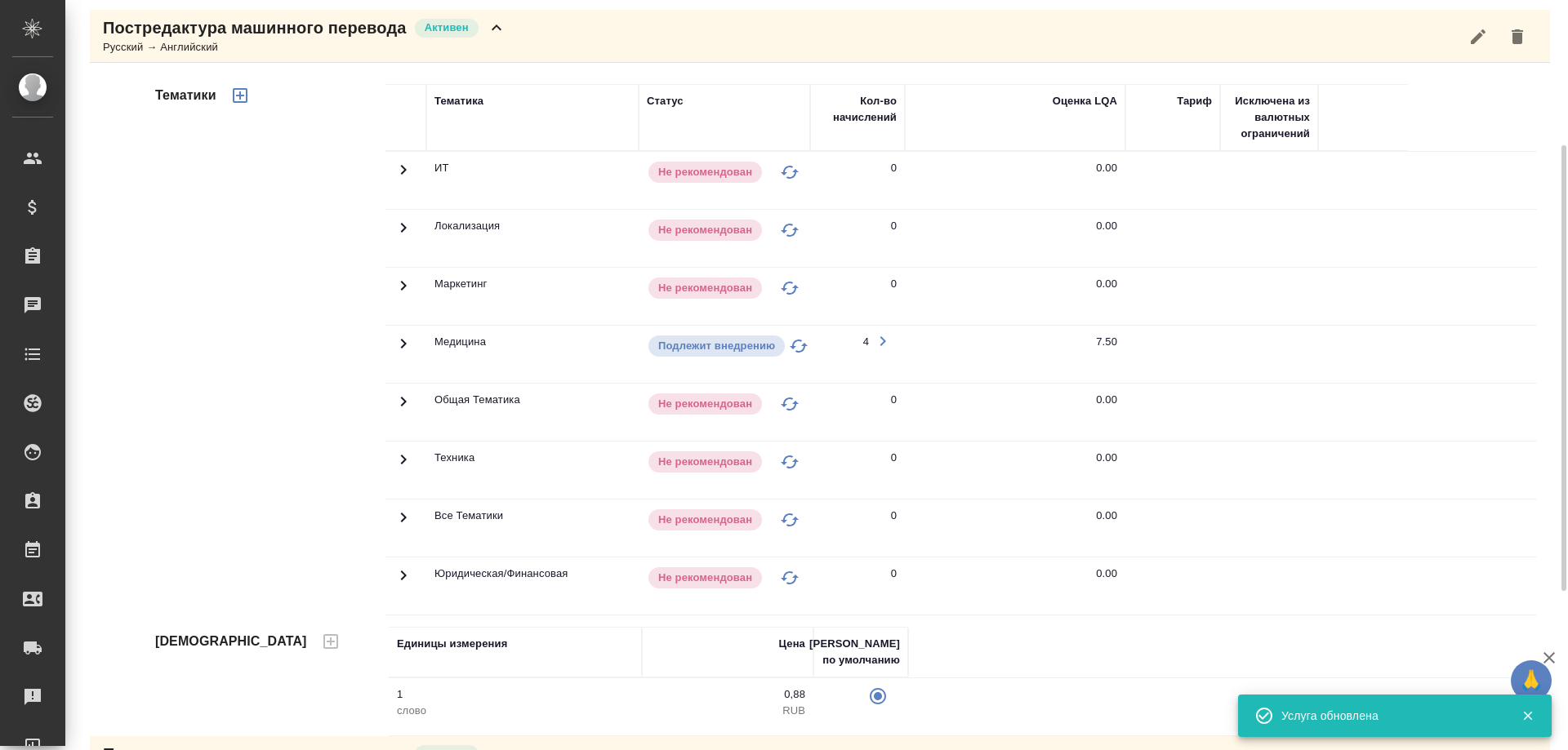
click at [399, 340] on icon at bounding box center [403, 343] width 19 height 19
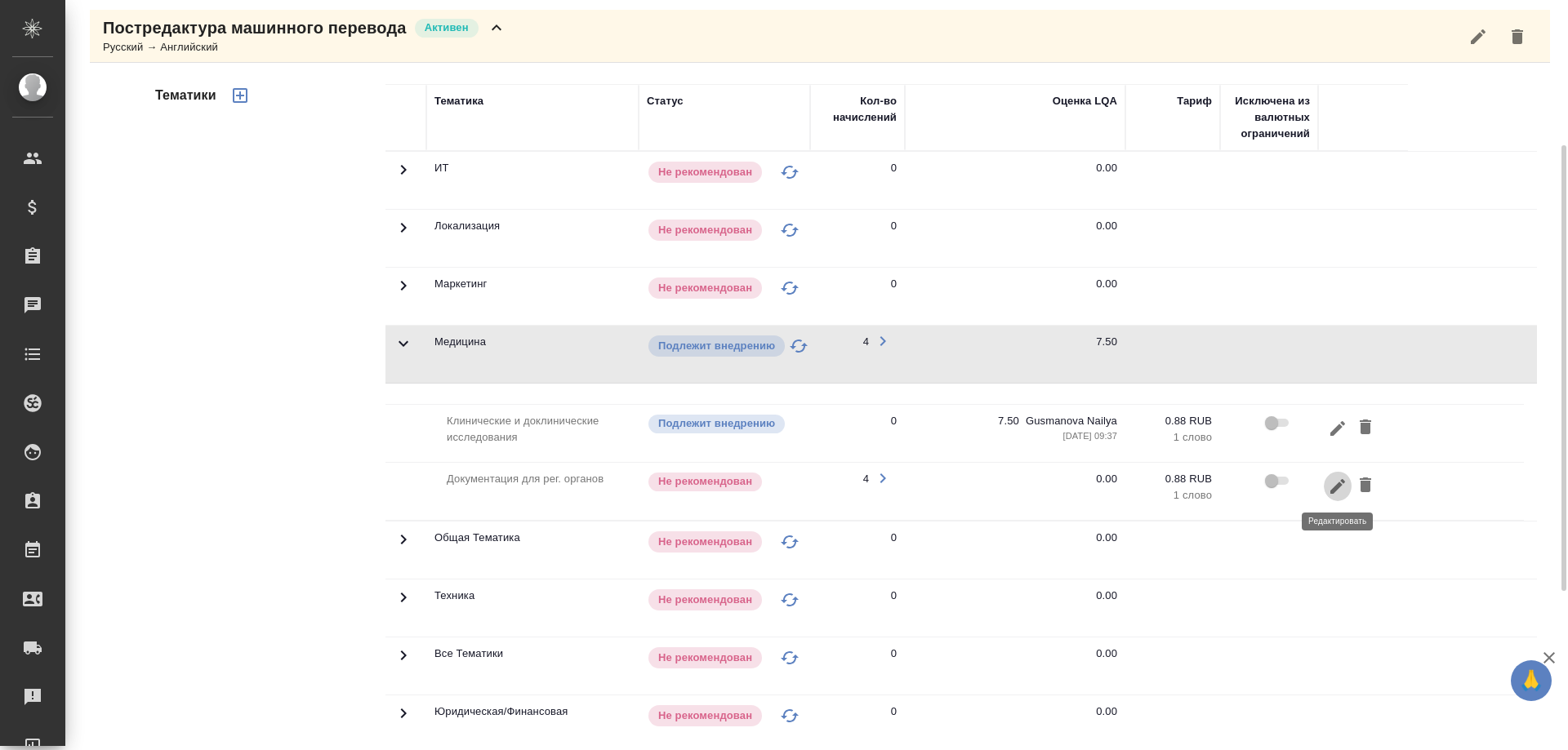
click at [1337, 483] on icon "button" at bounding box center [1337, 486] width 19 height 19
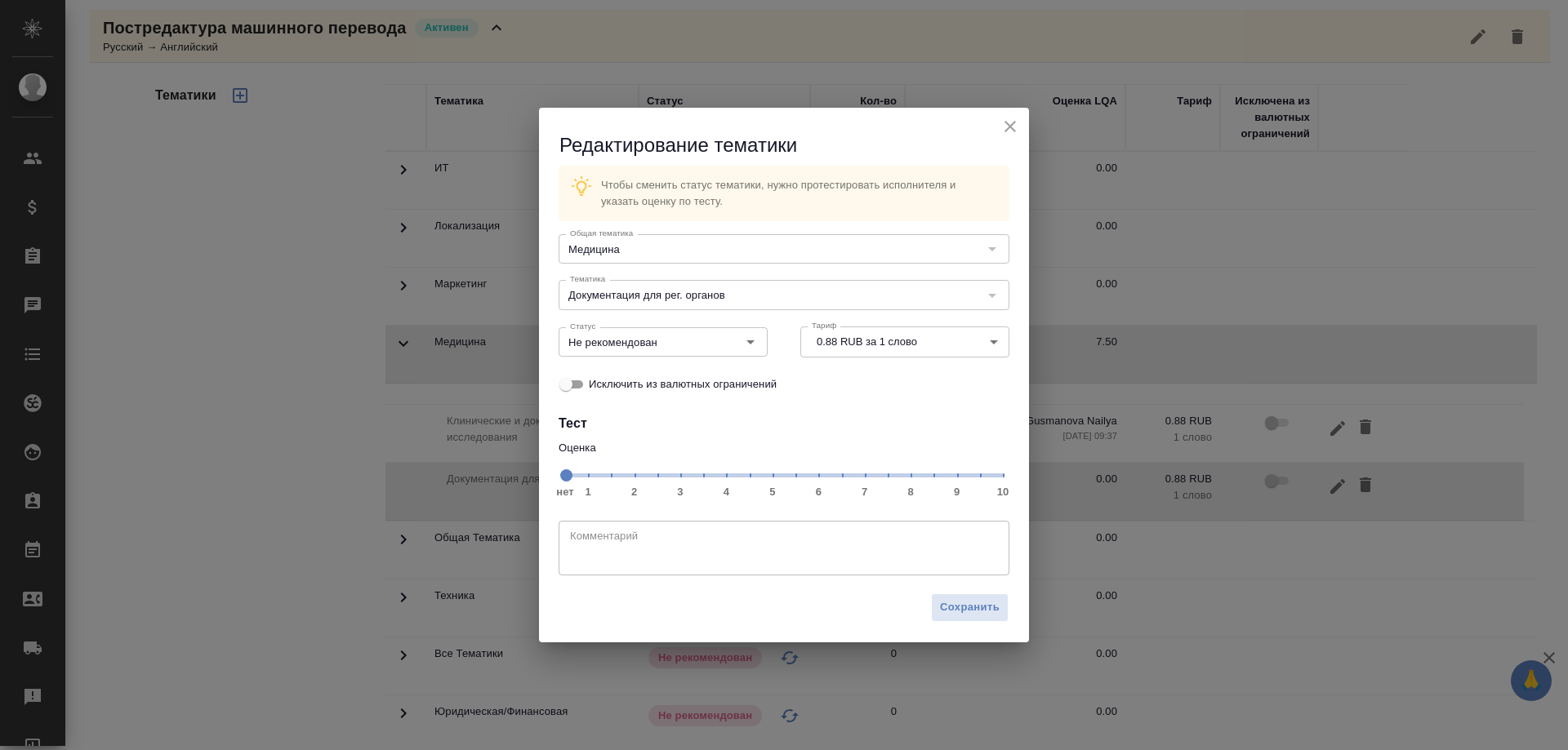
click at [888, 475] on span "нет 1 2 3 4 5 6 7 8 9 10" at bounding box center [783, 474] width 438 height 23
click at [751, 344] on icon "Open" at bounding box center [750, 341] width 19 height 19
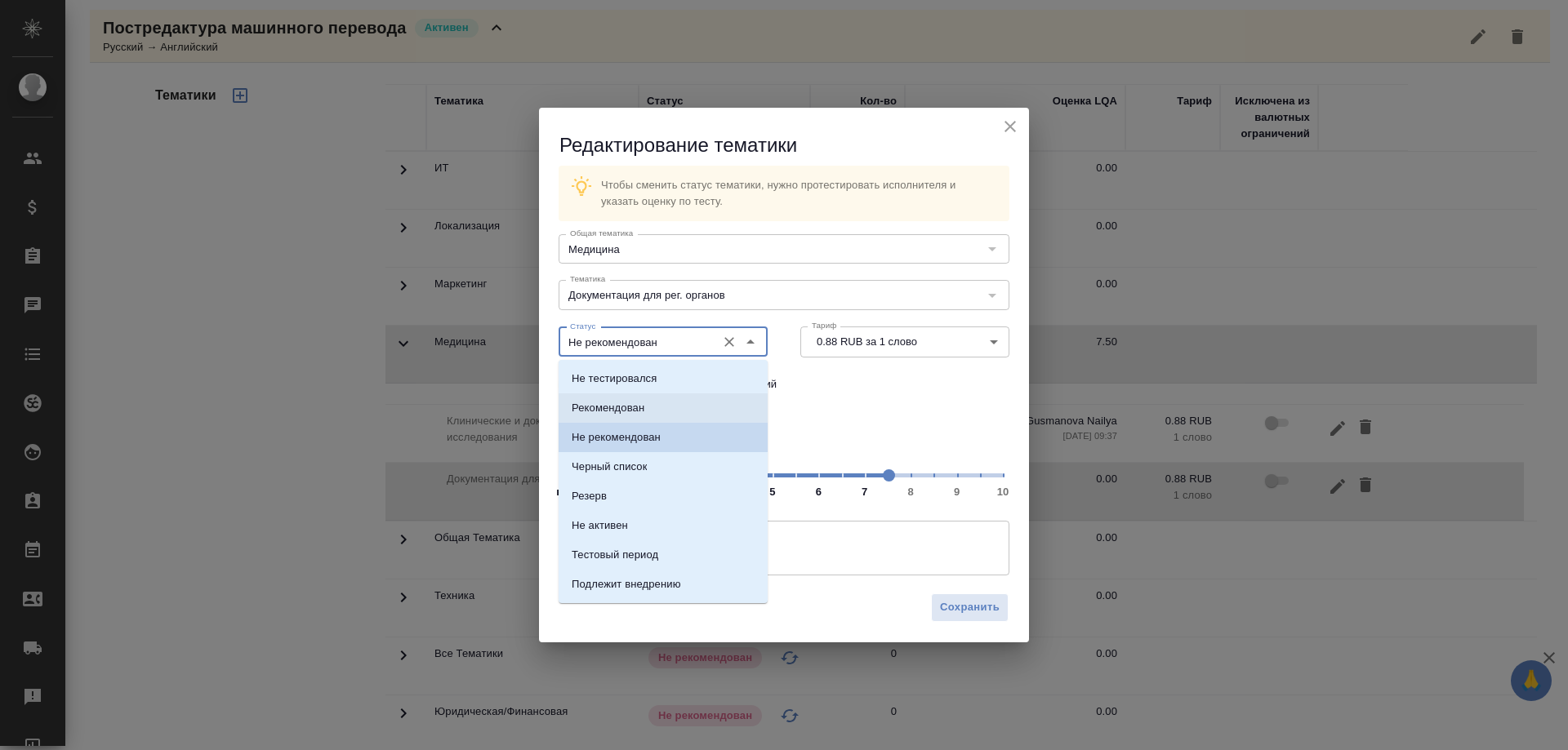
click at [679, 404] on li "Рекомендован" at bounding box center [663, 408] width 209 height 29
type input "Рекомендован"
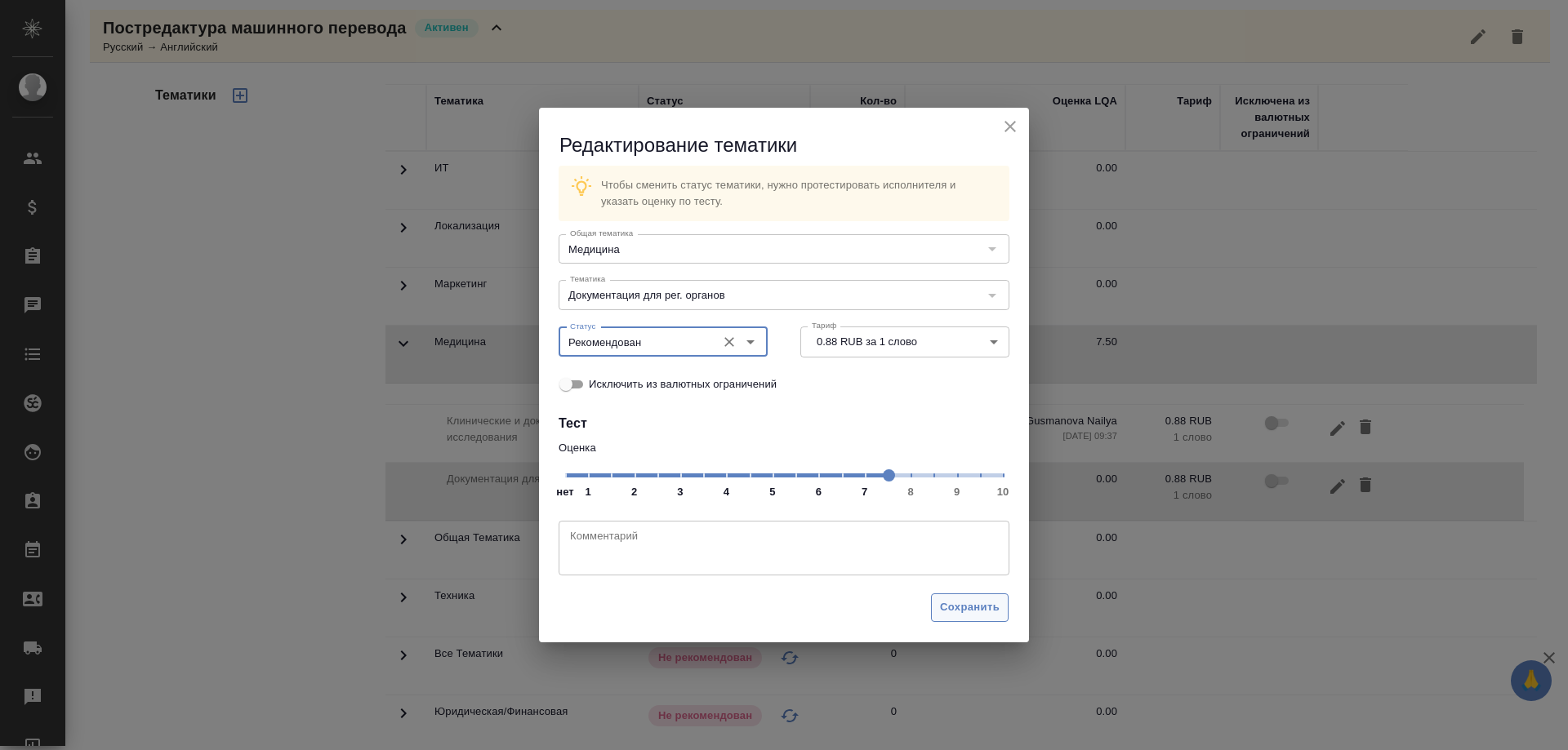
click at [963, 606] on span "Сохранить" at bounding box center [969, 608] width 60 height 19
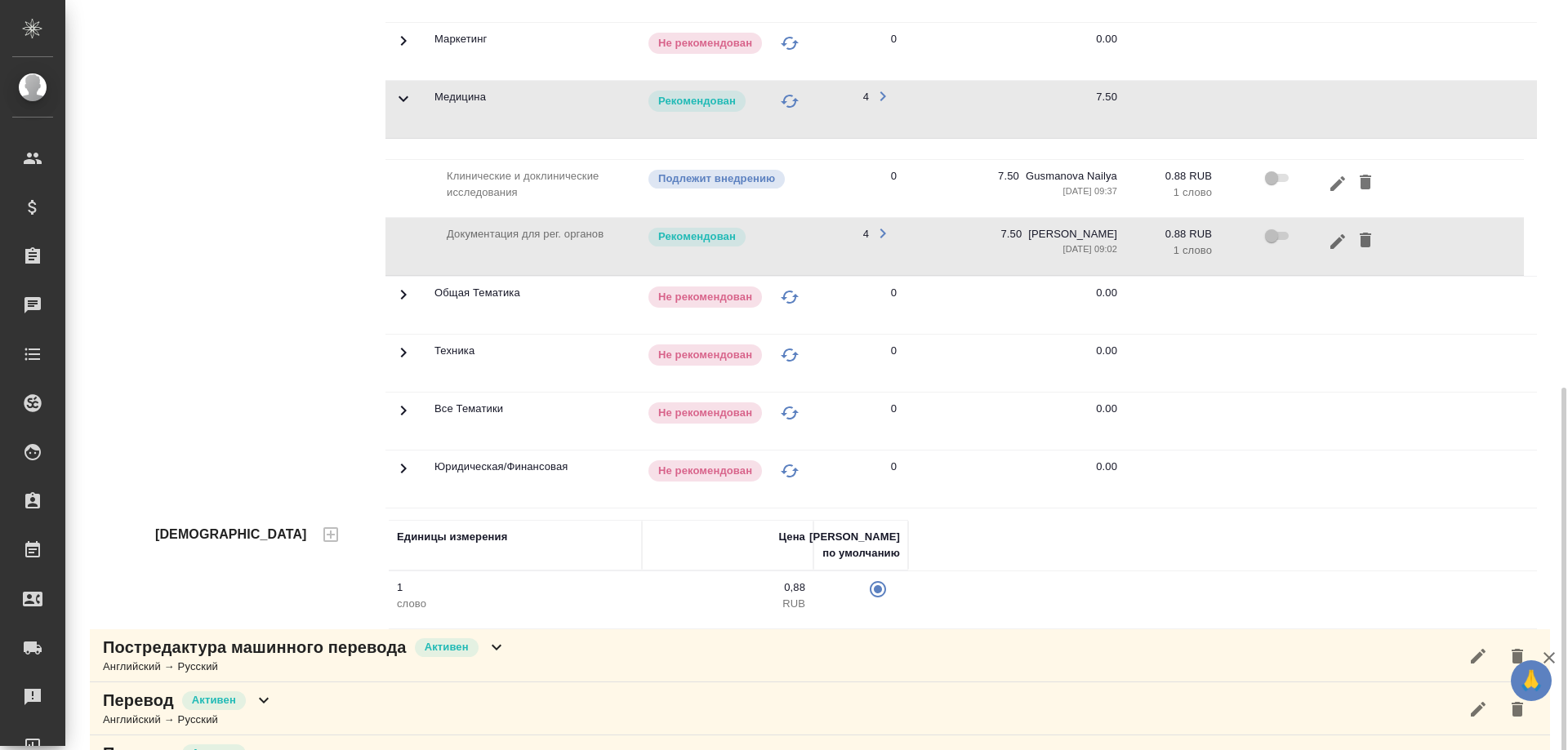
scroll to position [650, 0]
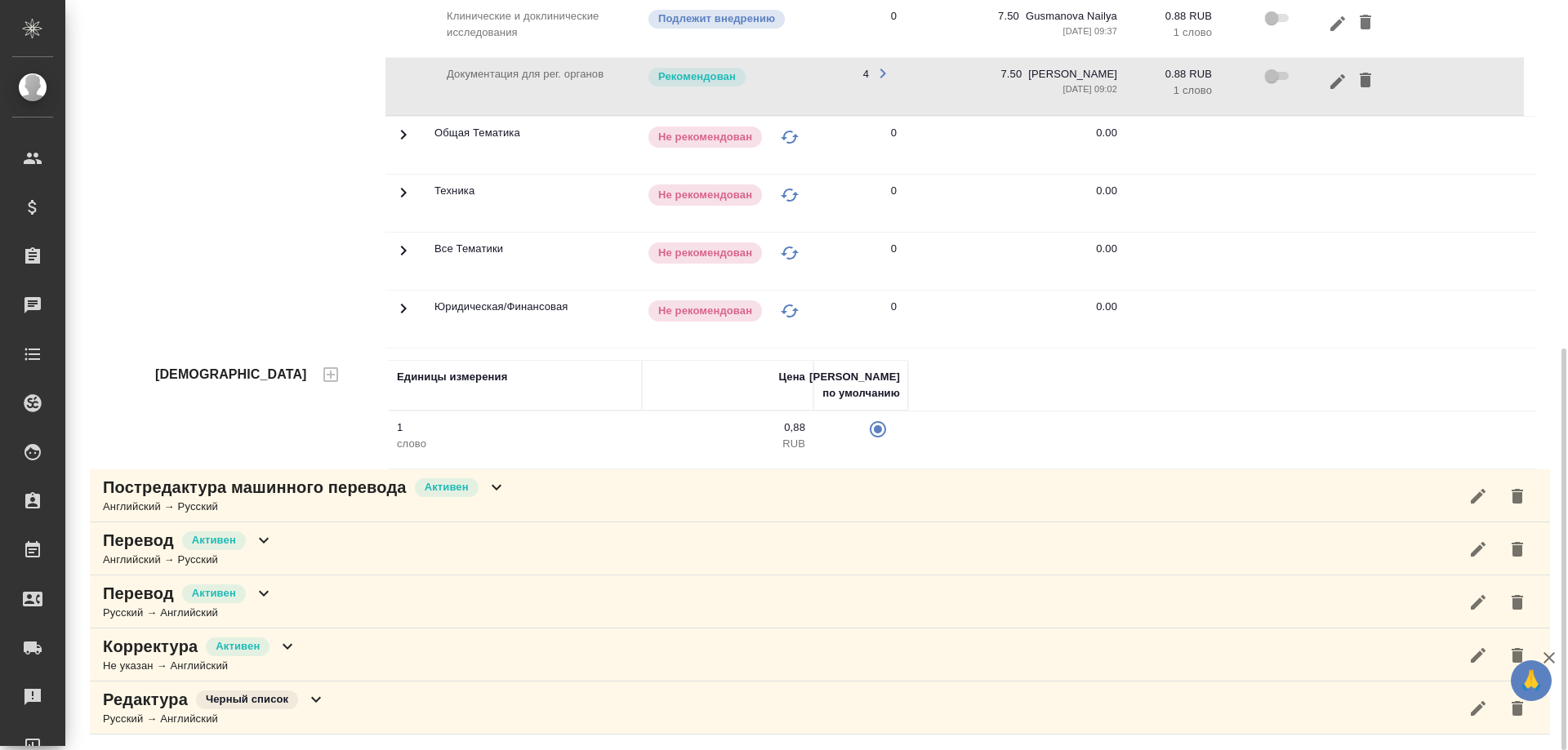
click at [494, 484] on icon at bounding box center [496, 487] width 19 height 19
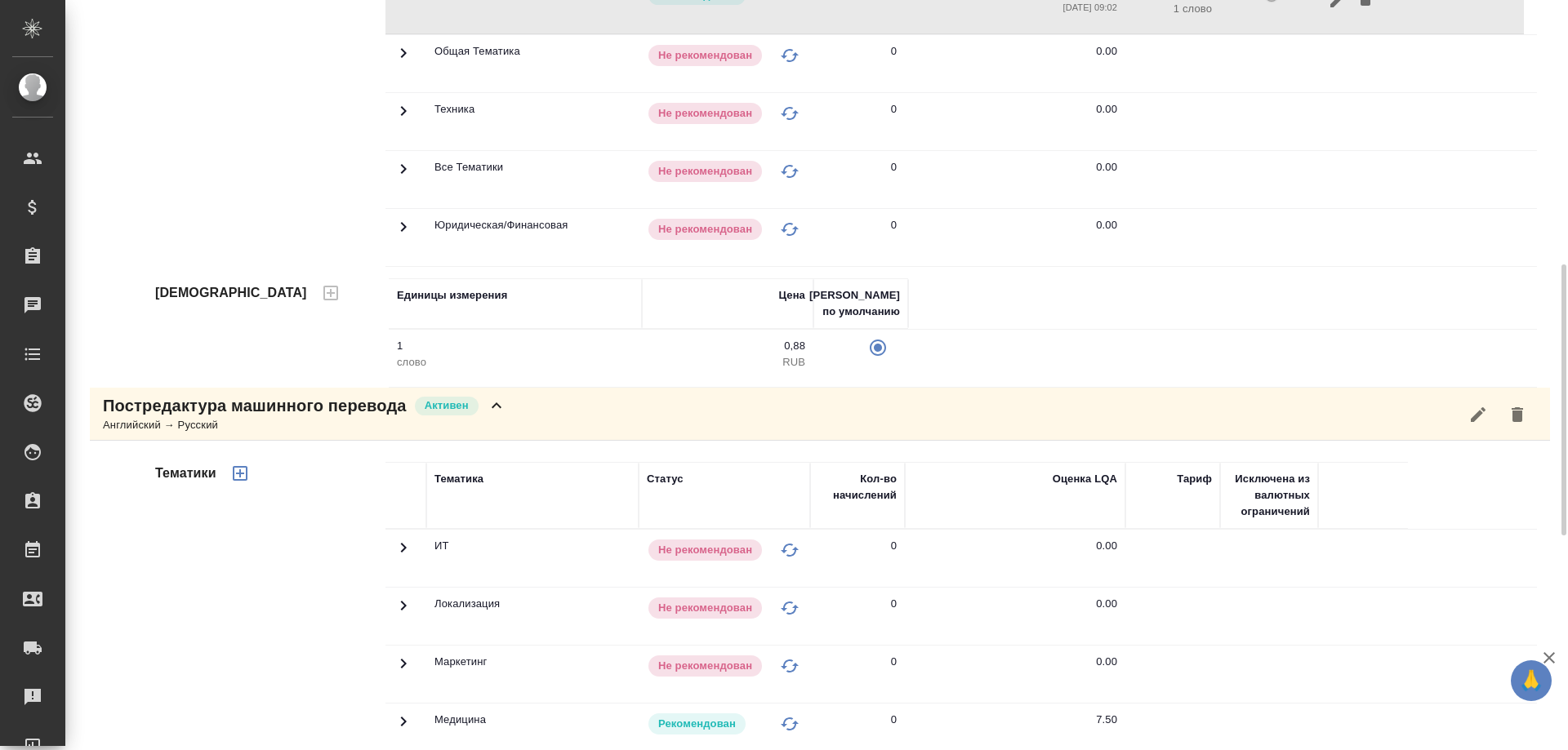
scroll to position [1058, 0]
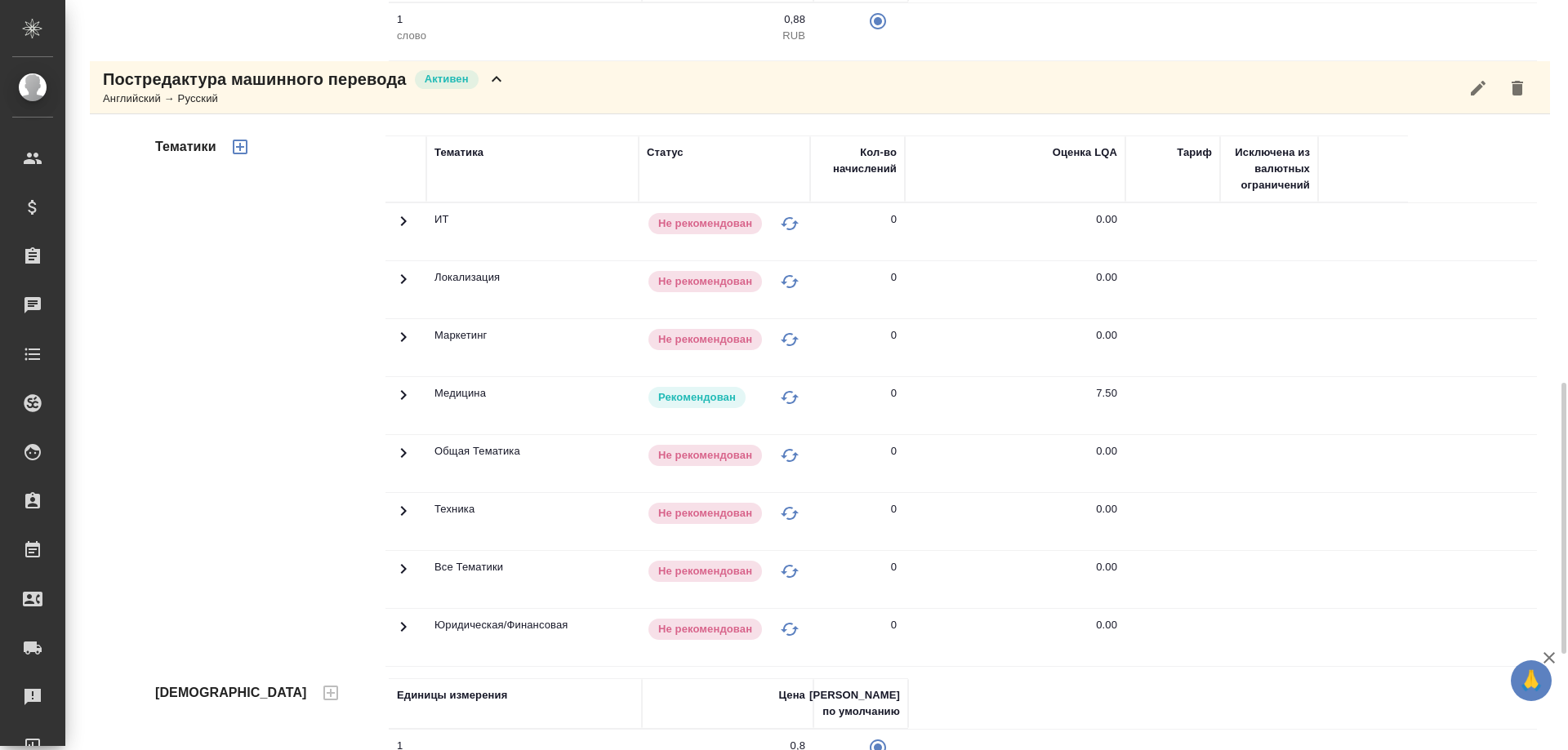
click at [405, 394] on icon at bounding box center [404, 395] width 6 height 10
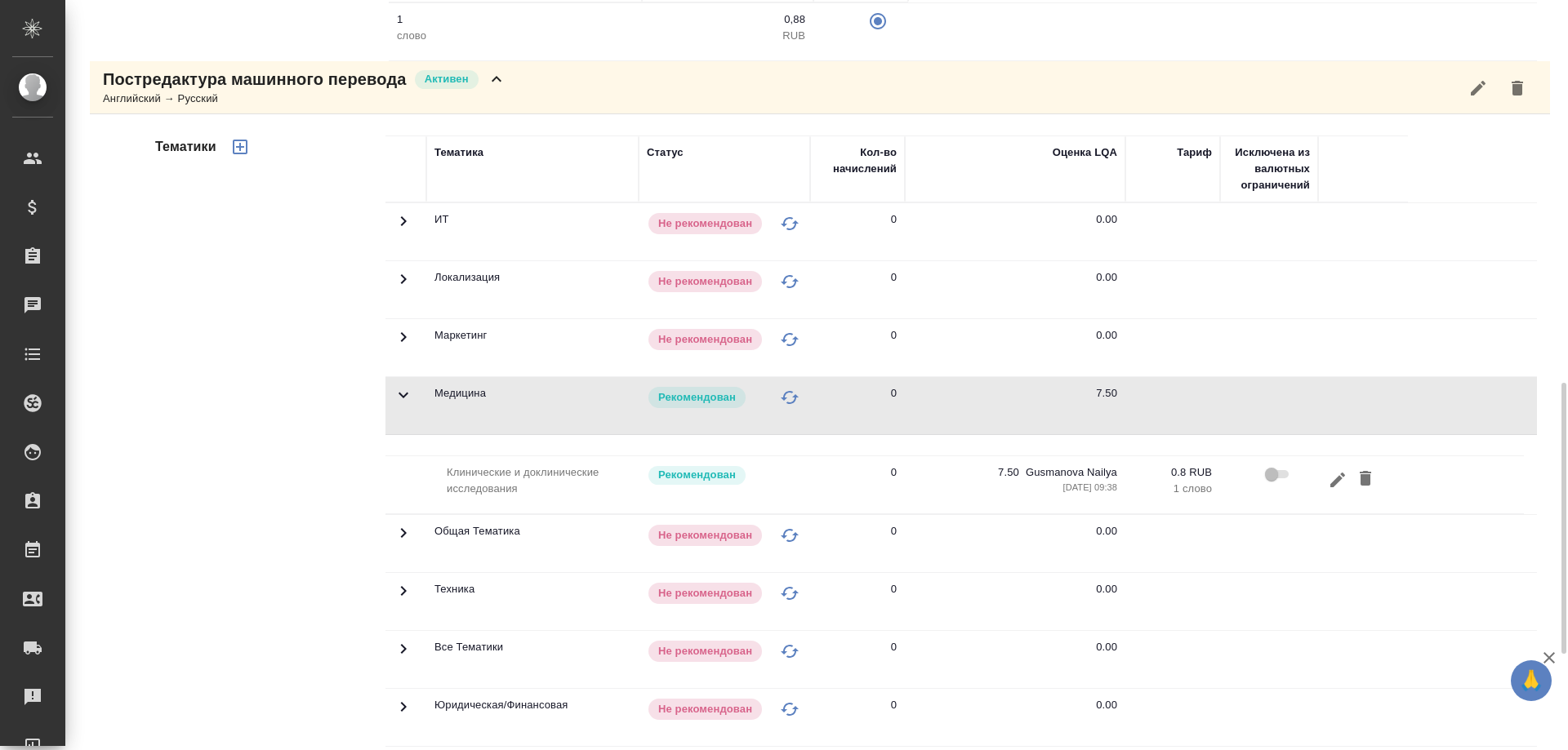
click at [405, 394] on icon at bounding box center [403, 394] width 19 height 19
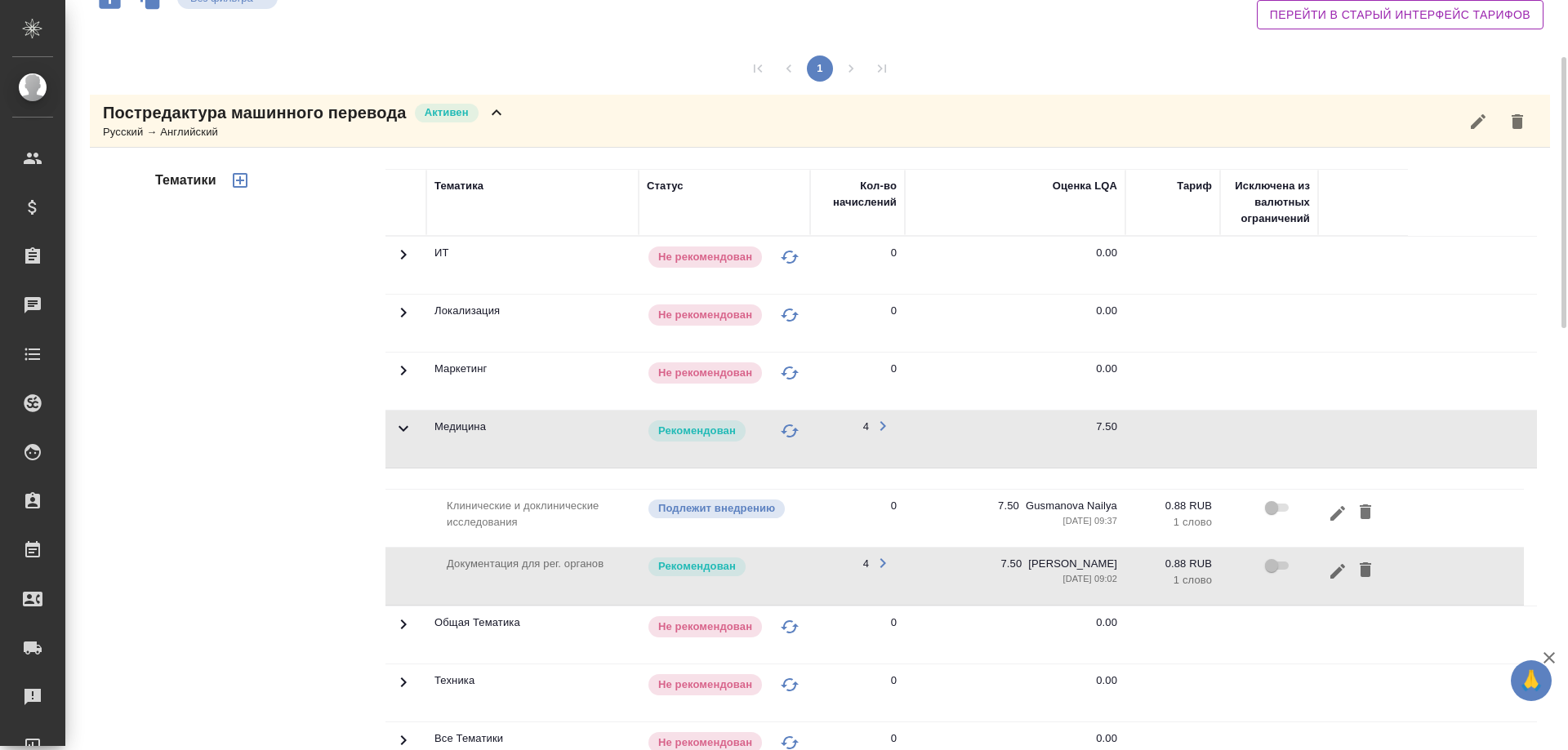
scroll to position [0, 0]
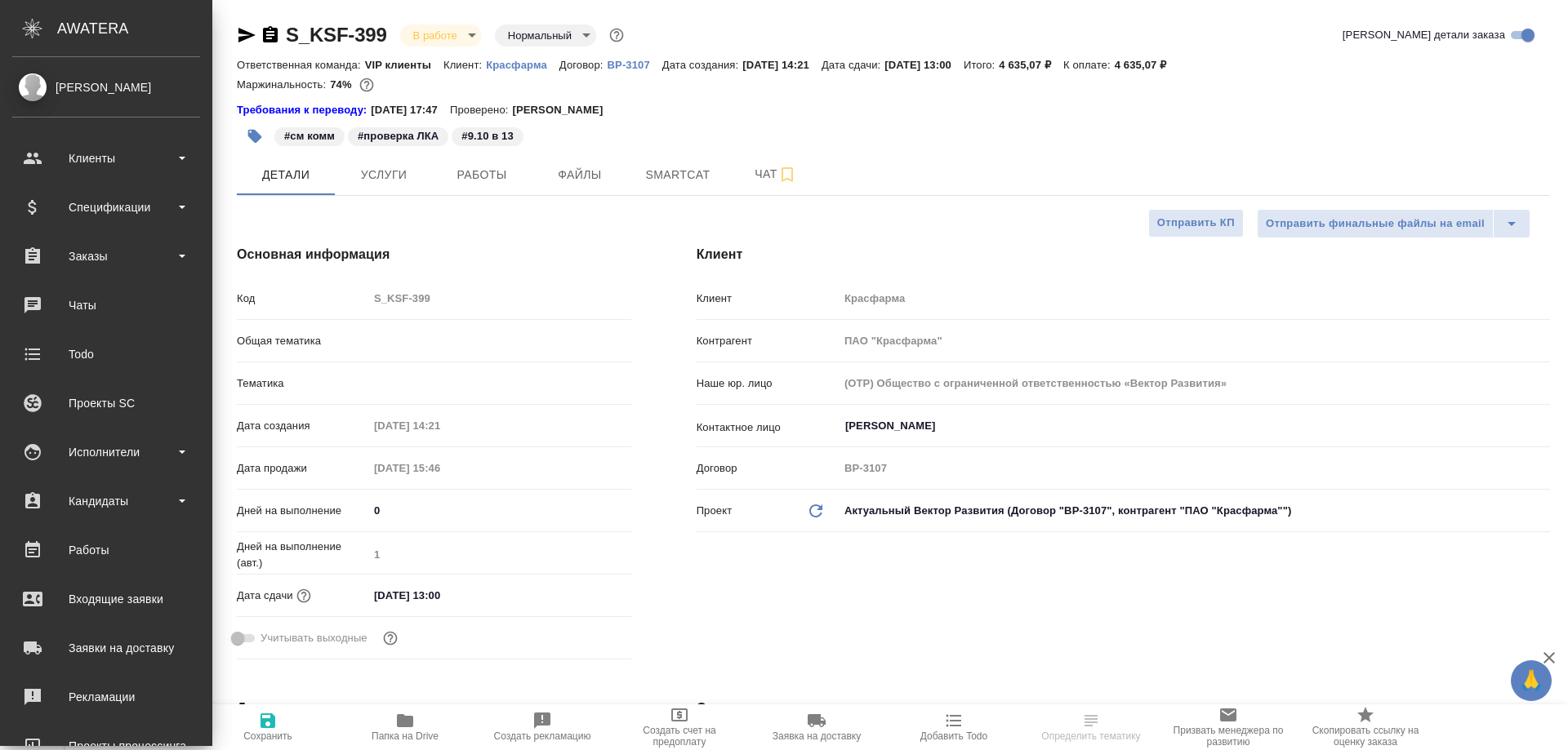
select select "RU"
type input "VIP клиенты"
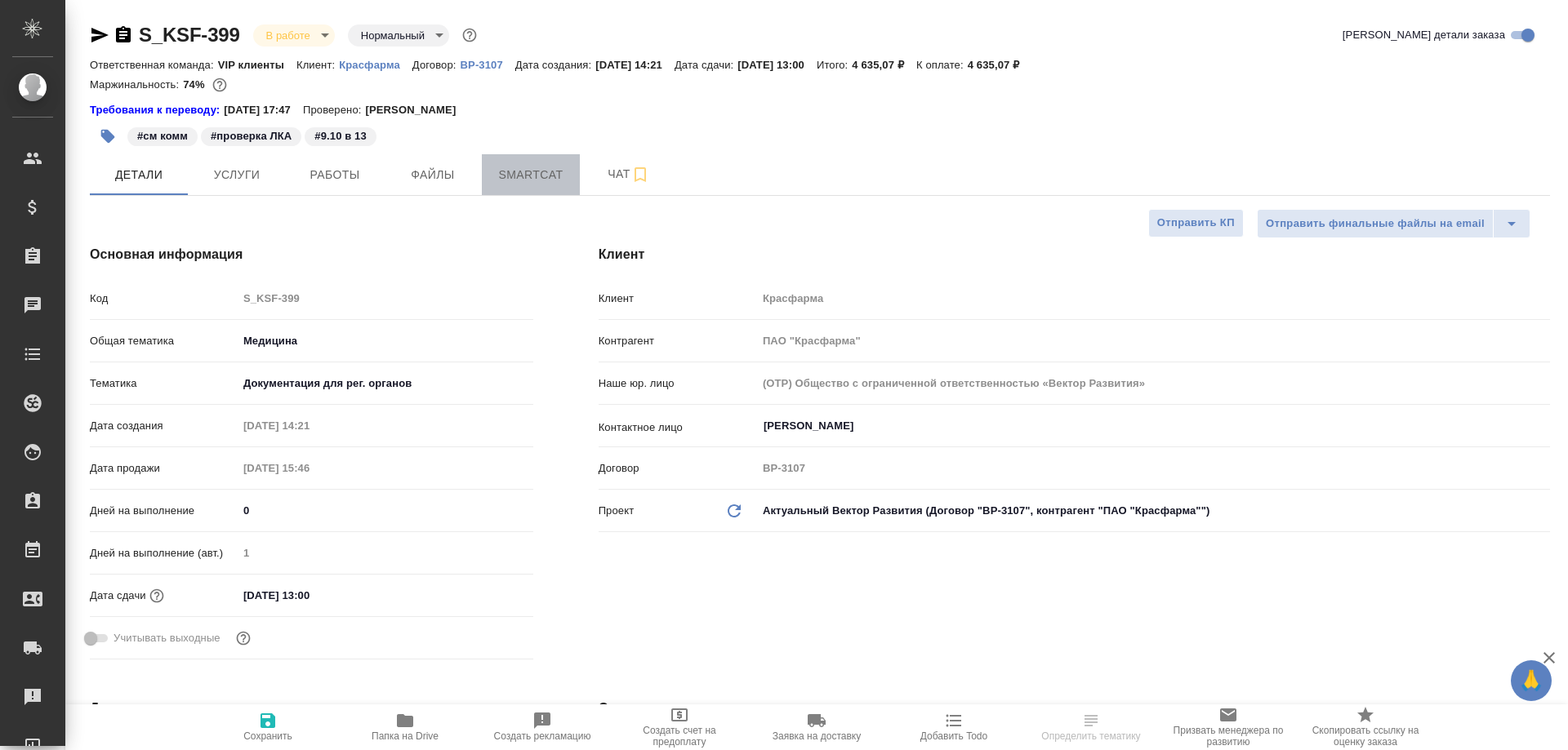
click at [539, 171] on span "Smartcat" at bounding box center [530, 175] width 78 height 20
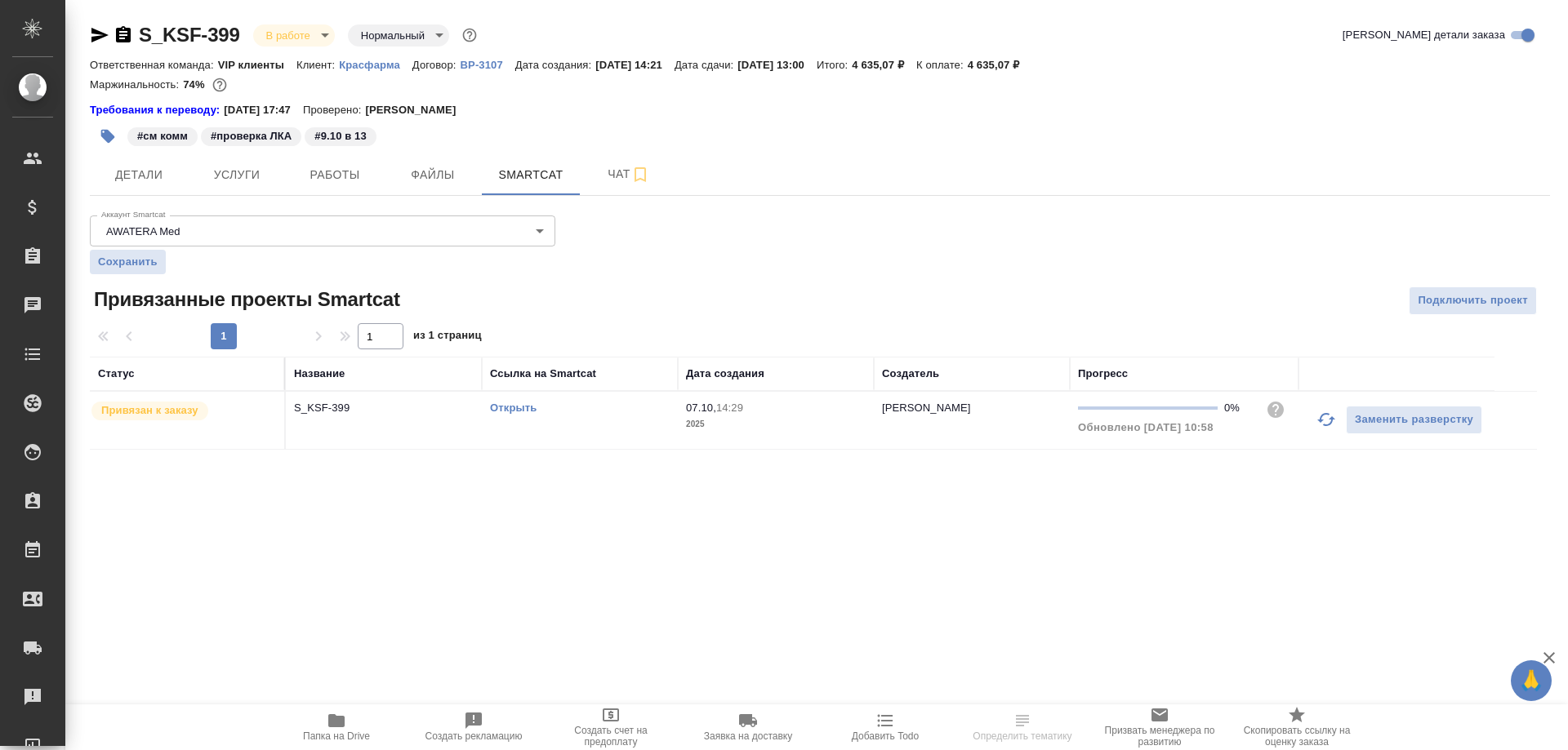
click at [516, 404] on link "Открыть" at bounding box center [513, 408] width 46 height 13
click at [309, 172] on span "Работы" at bounding box center [335, 175] width 78 height 20
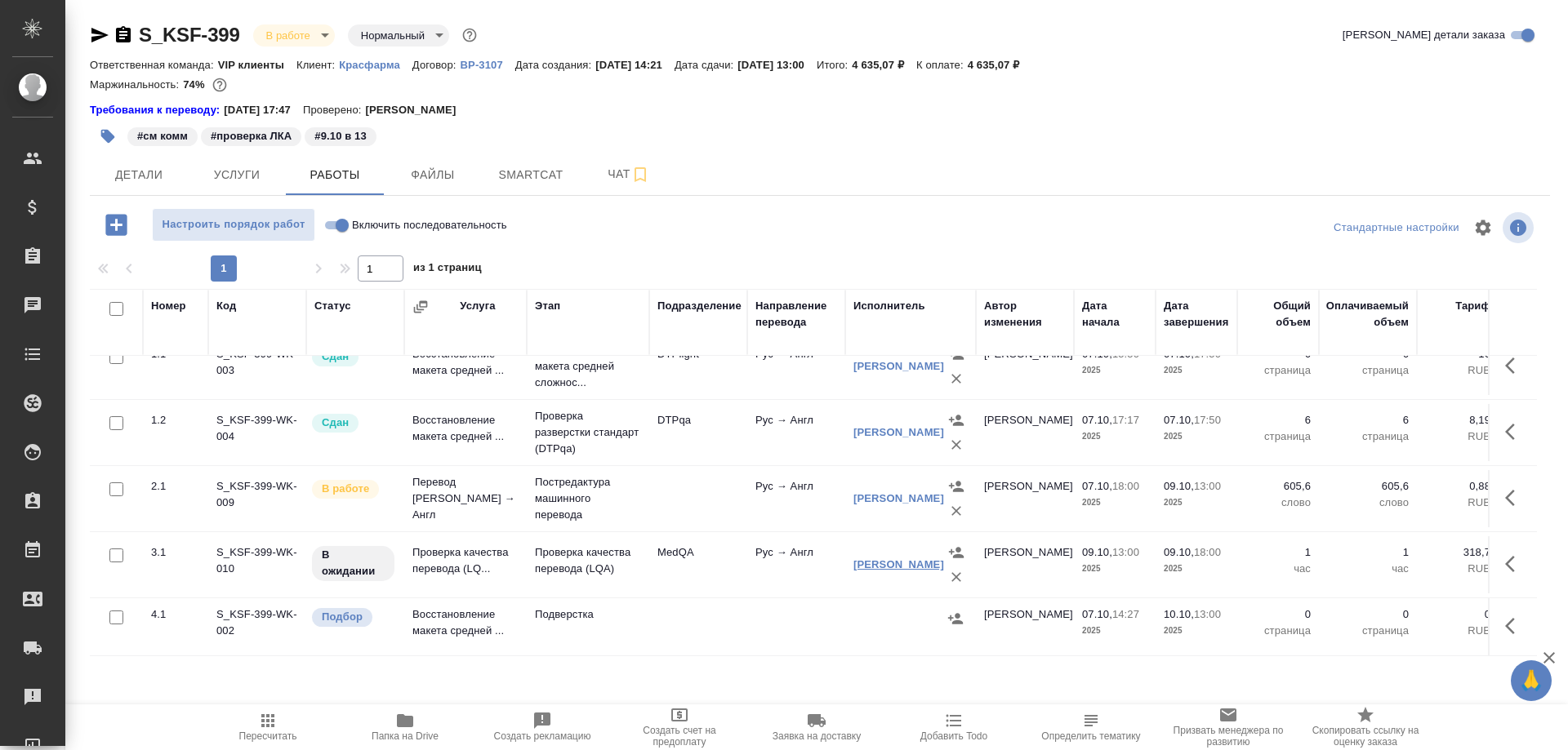
scroll to position [51, 0]
click at [99, 35] on icon "button" at bounding box center [99, 35] width 19 height 19
click at [448, 543] on td "Проверка качества перевода (LQ..." at bounding box center [464, 565] width 122 height 57
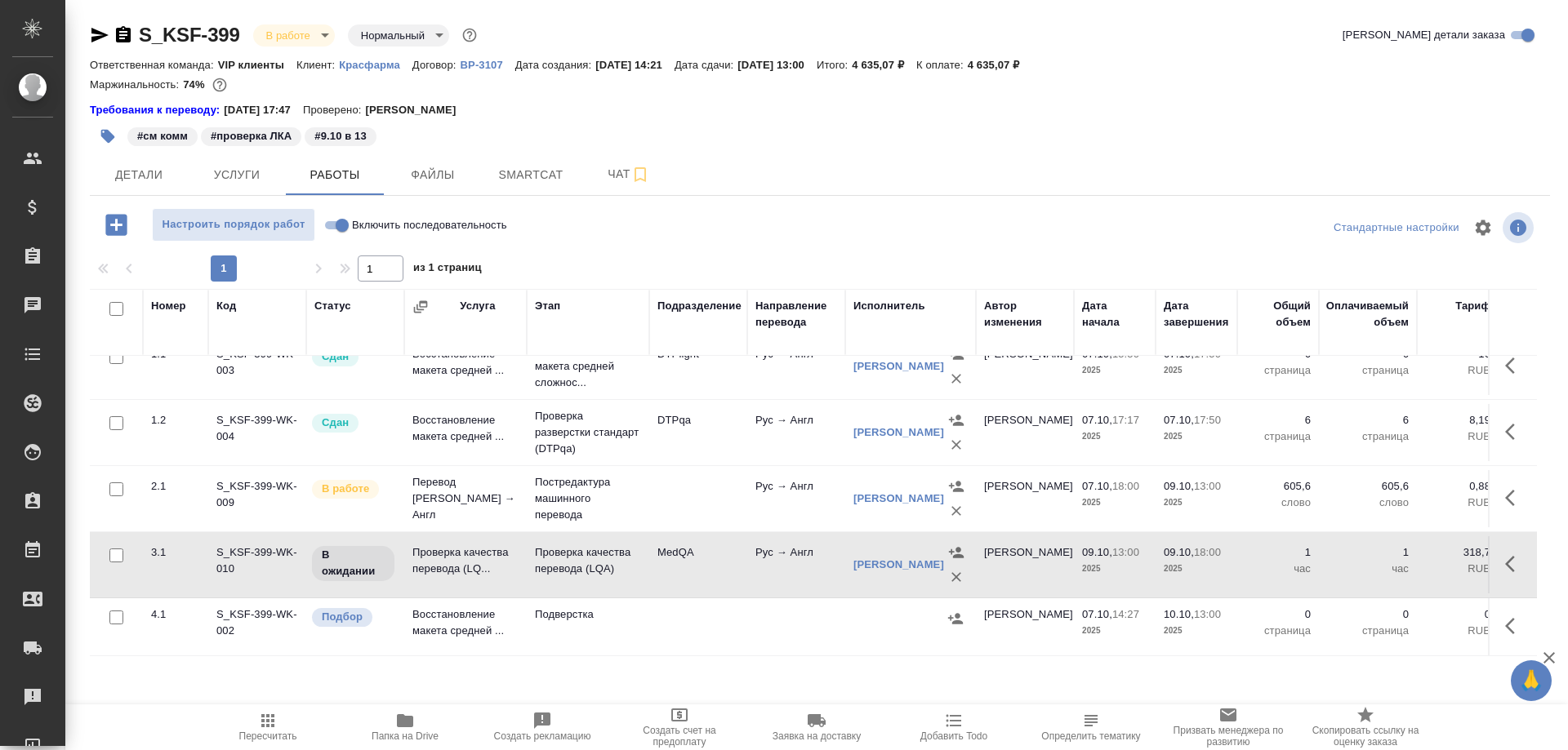
click at [448, 543] on td "Проверка качества перевода (LQ..." at bounding box center [464, 565] width 122 height 57
click at [325, 221] on input "Включить последовательность" at bounding box center [342, 225] width 59 height 19
checkbox input "true"
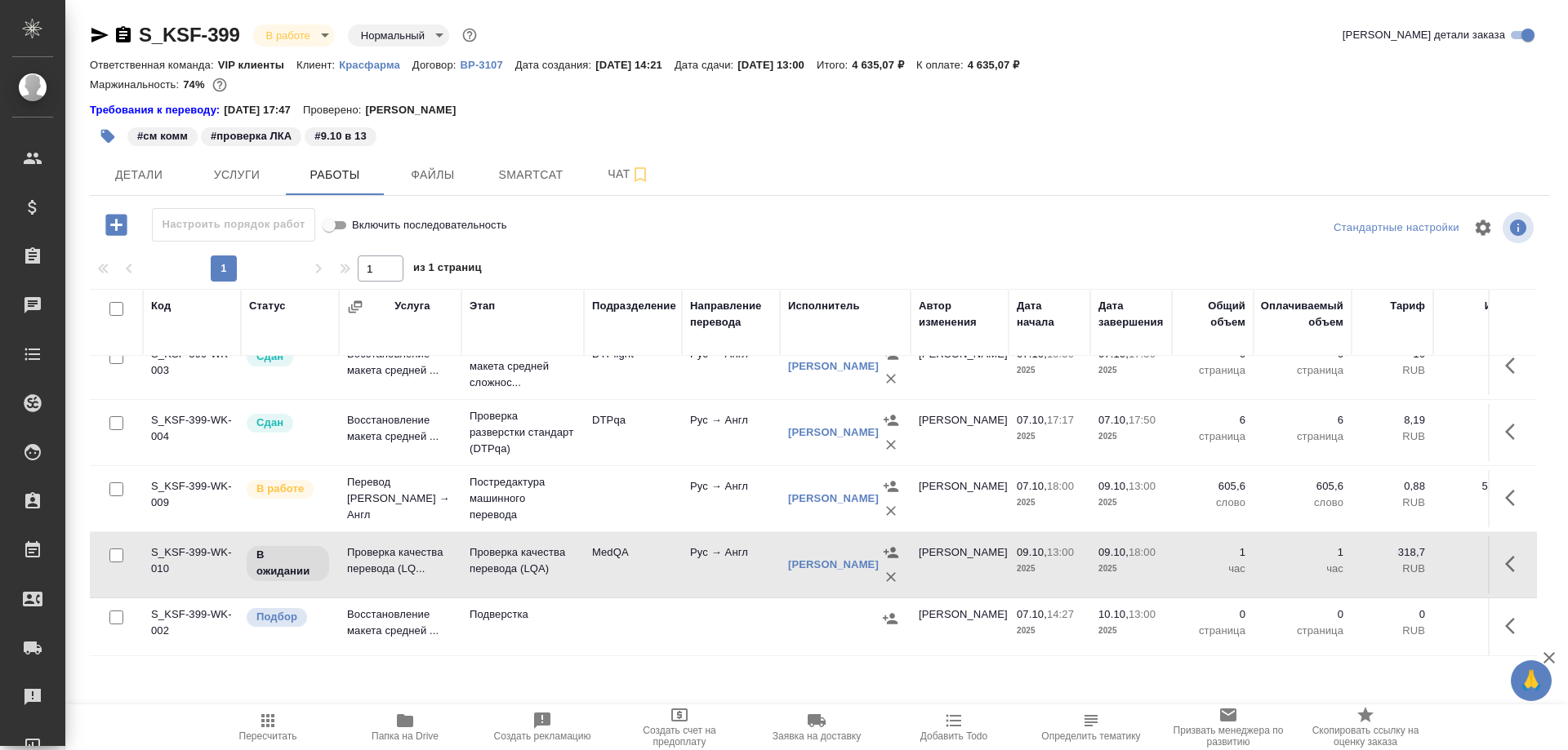
click at [346, 222] on input "Включить последовательность" at bounding box center [329, 225] width 59 height 19
checkbox input "false"
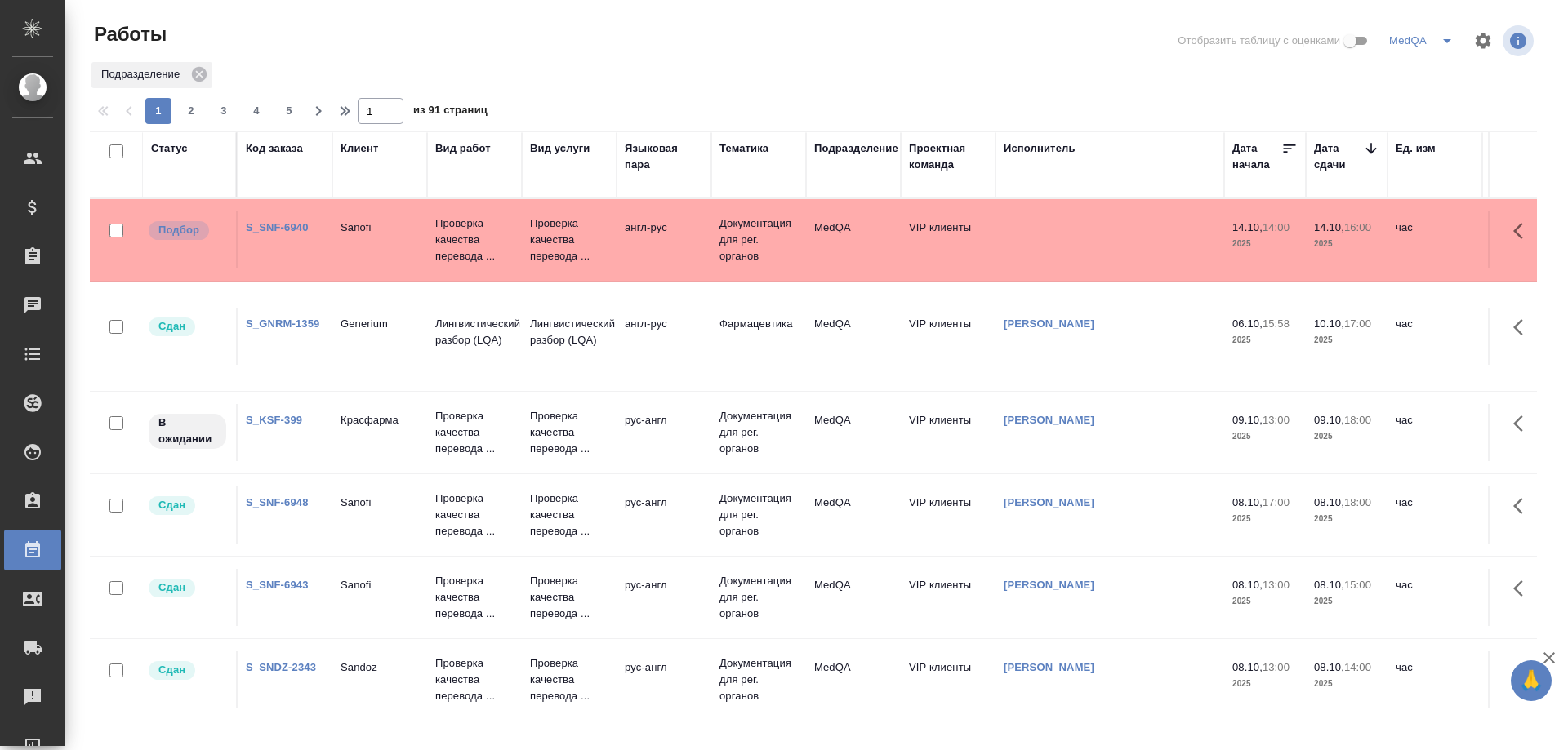
click at [291, 662] on link "S_SNDZ-2343" at bounding box center [281, 667] width 70 height 13
click at [271, 582] on link "S_SNF-6943" at bounding box center [277, 585] width 63 height 13
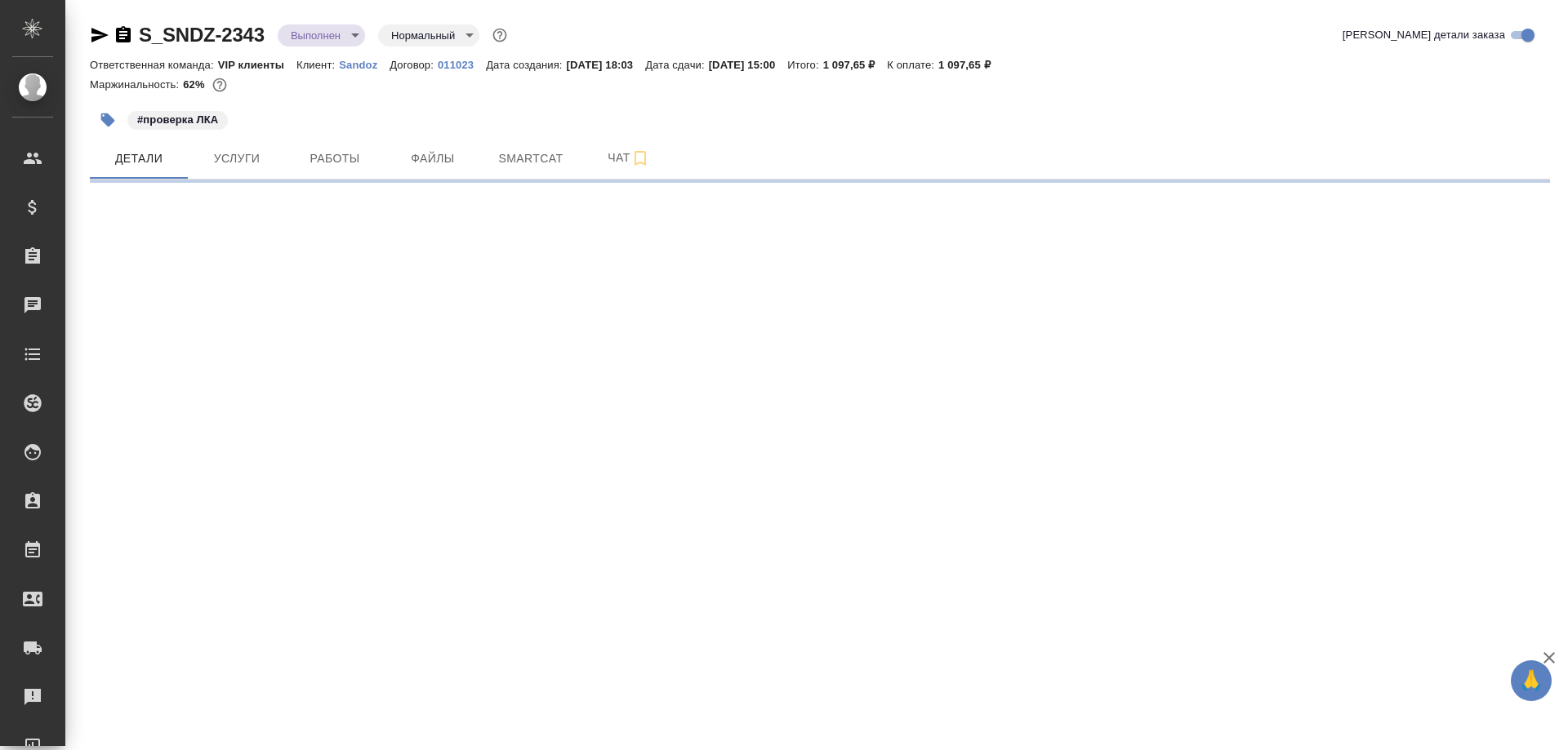
select select "RU"
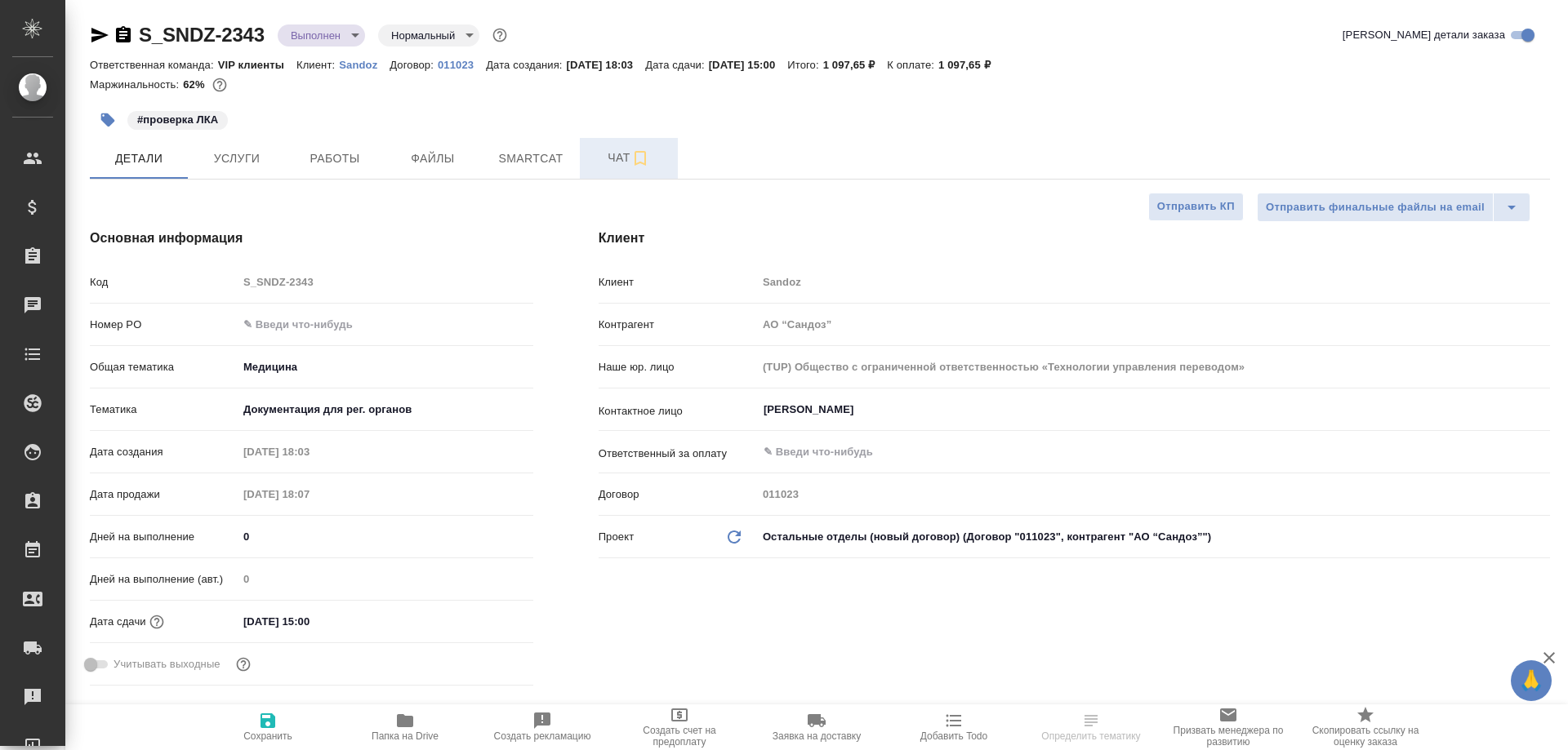
type textarea "x"
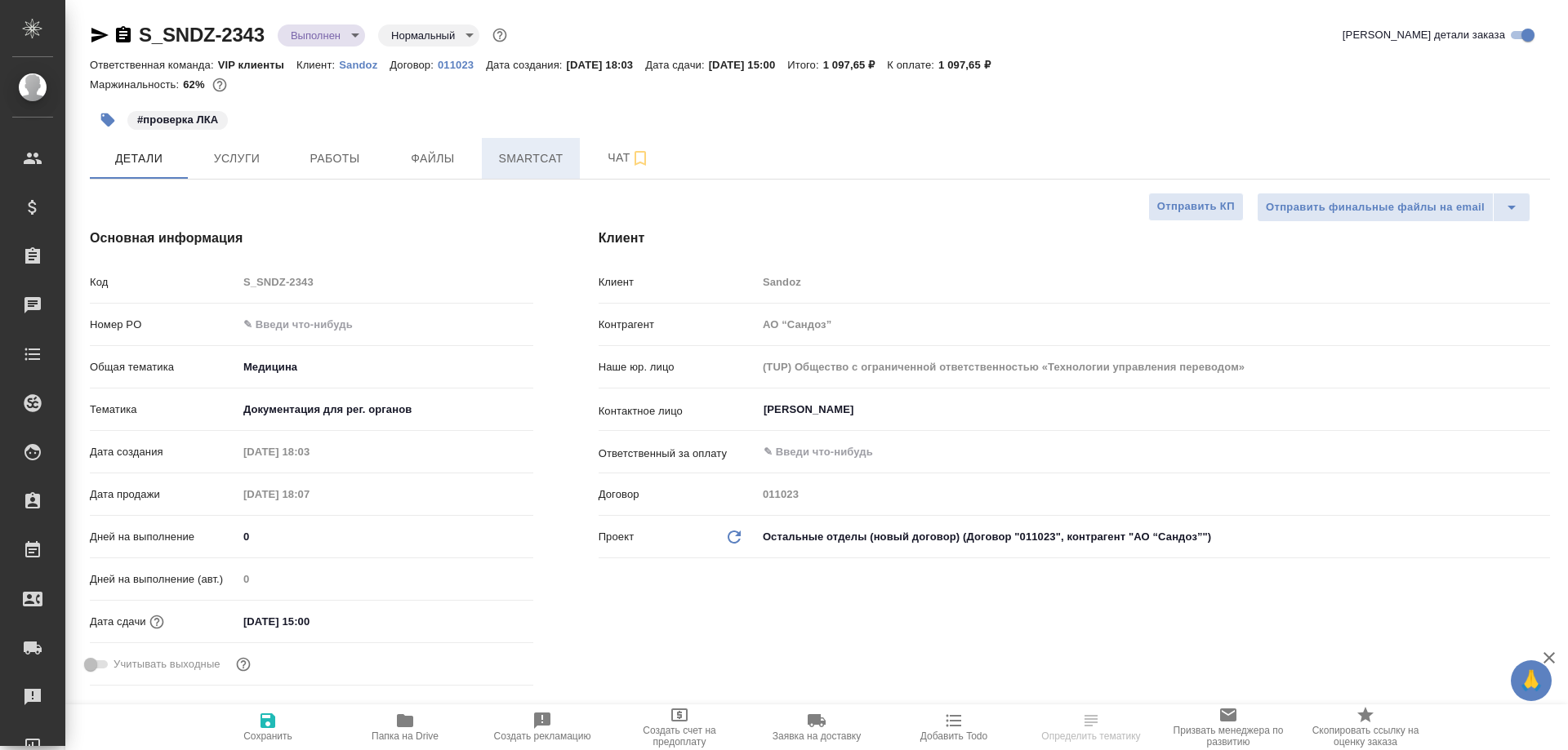
type textarea "x"
click at [534, 163] on span "Smartcat" at bounding box center [530, 158] width 78 height 20
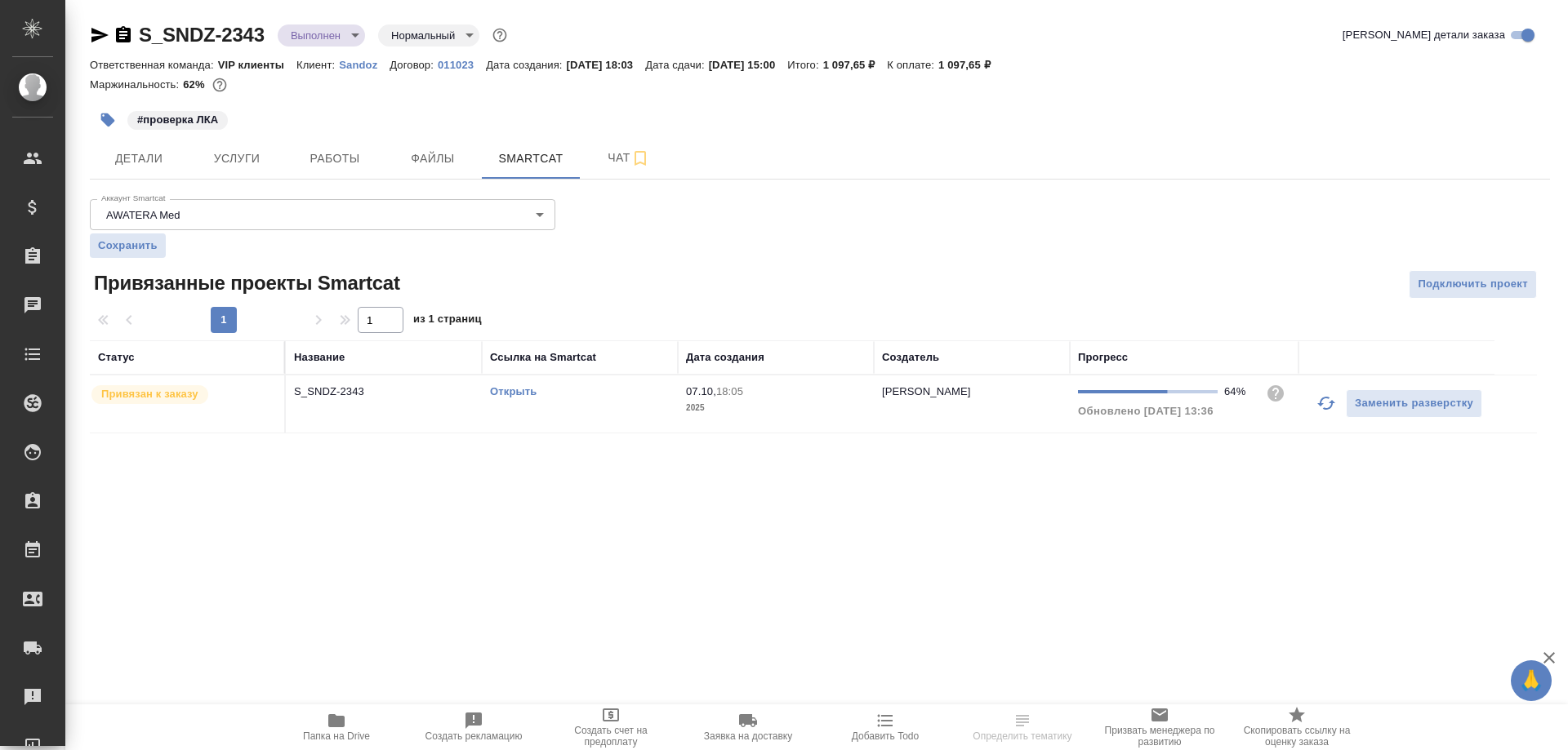
click at [504, 386] on link "Открыть" at bounding box center [513, 391] width 46 height 13
click at [117, 35] on icon "button" at bounding box center [123, 34] width 14 height 16
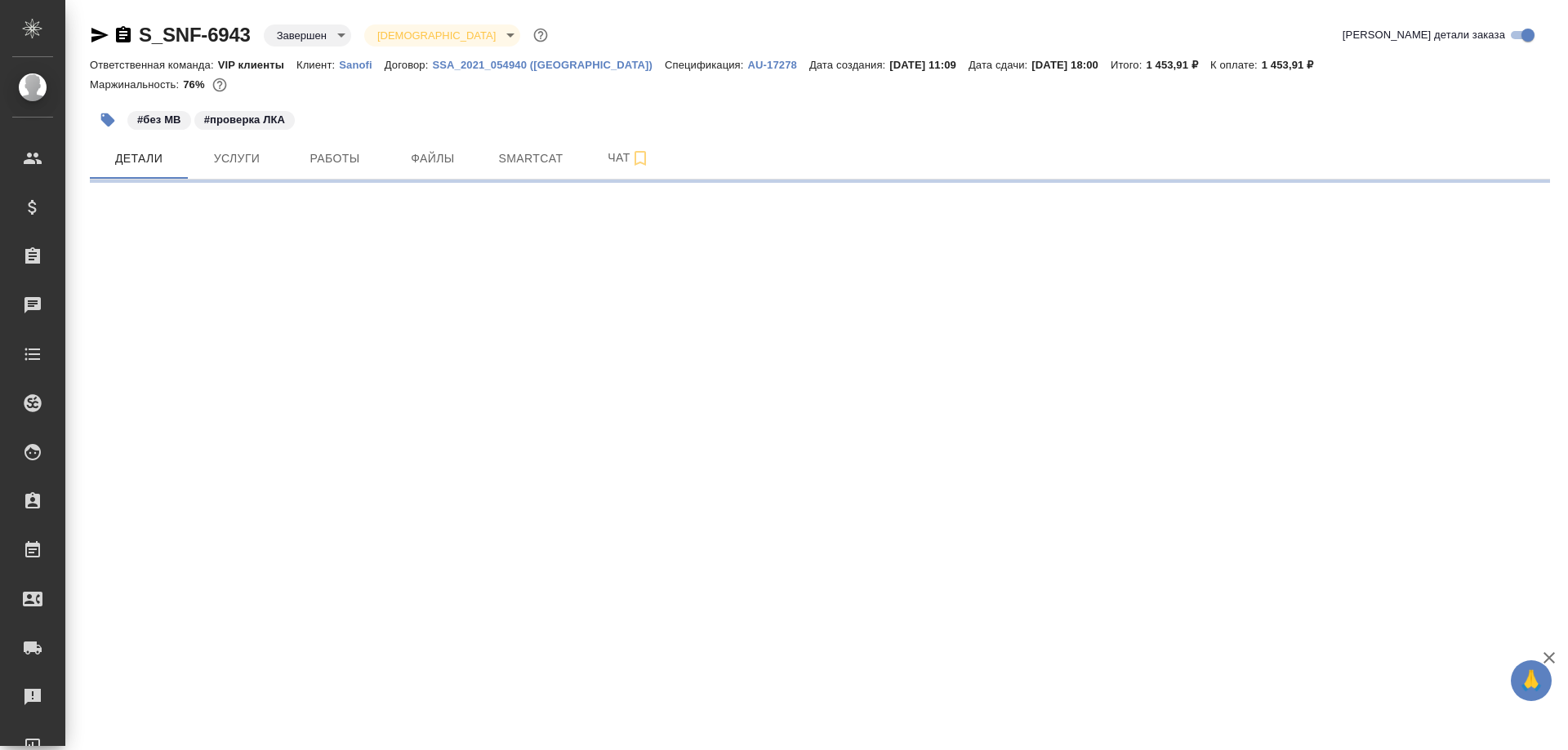
select select "RU"
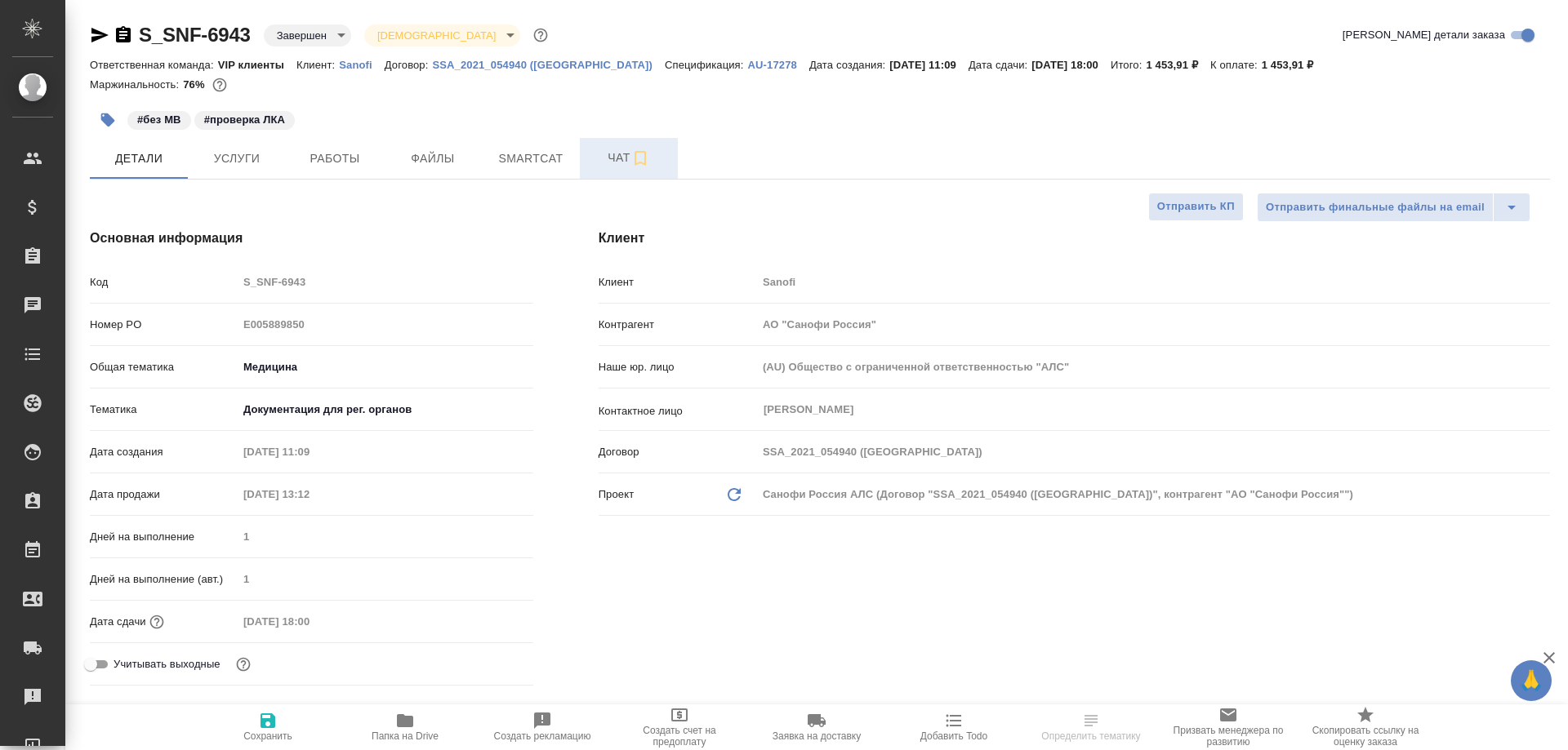
type textarea "x"
click at [523, 169] on button "Smartcat" at bounding box center [530, 158] width 98 height 40
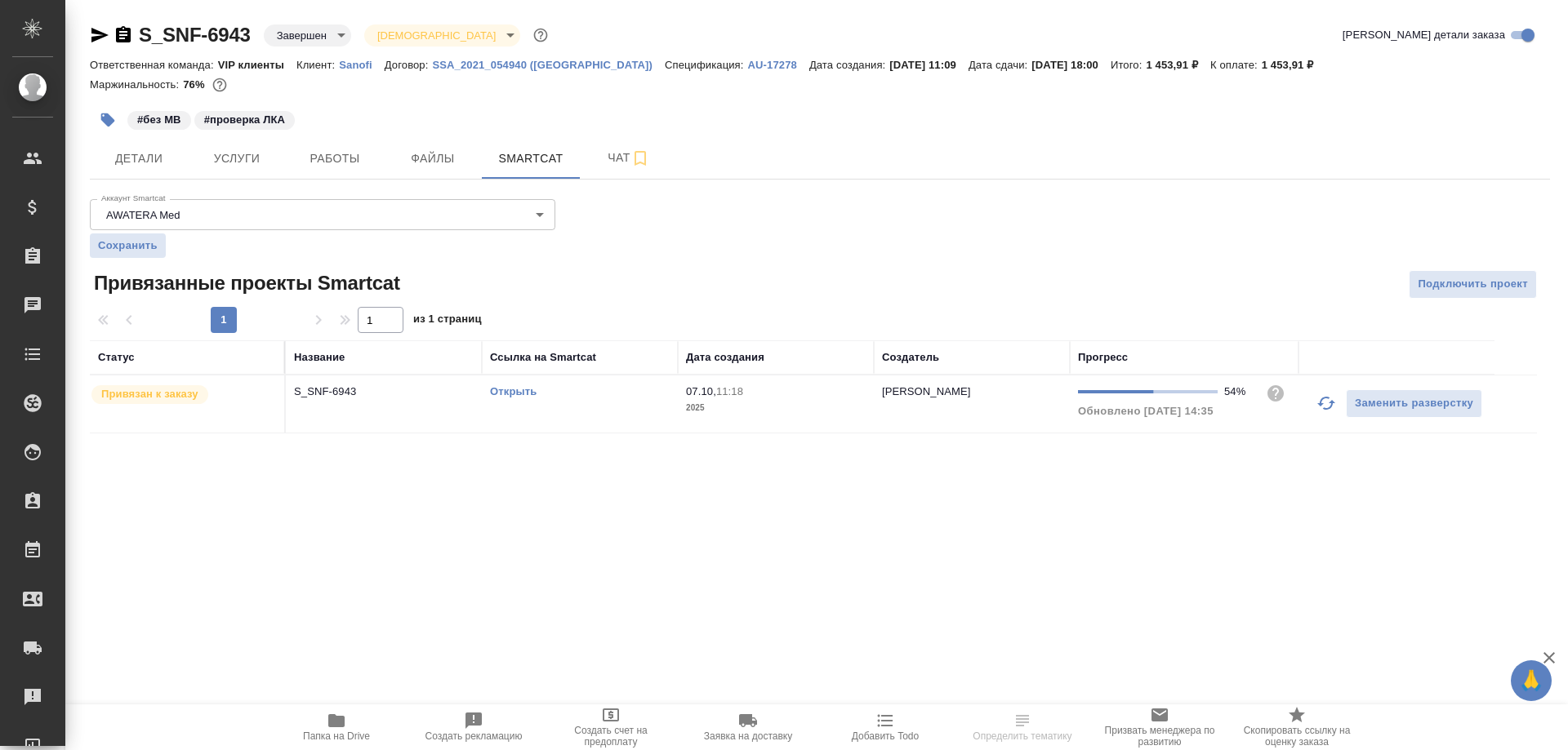
click at [516, 394] on link "Открыть" at bounding box center [513, 391] width 46 height 13
click at [125, 34] on icon "button" at bounding box center [123, 34] width 14 height 16
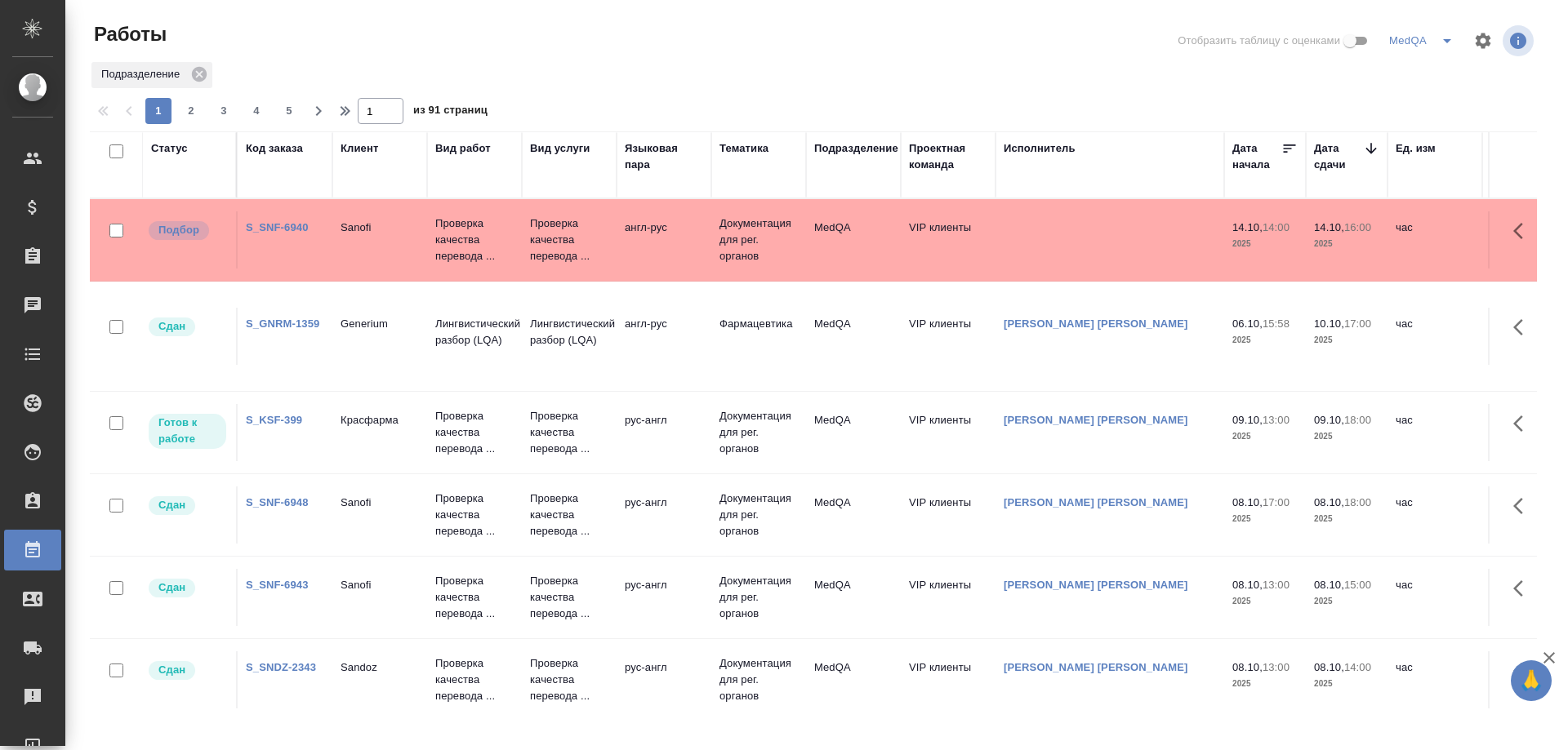
click at [266, 415] on link "S_KSF-399" at bounding box center [274, 420] width 56 height 13
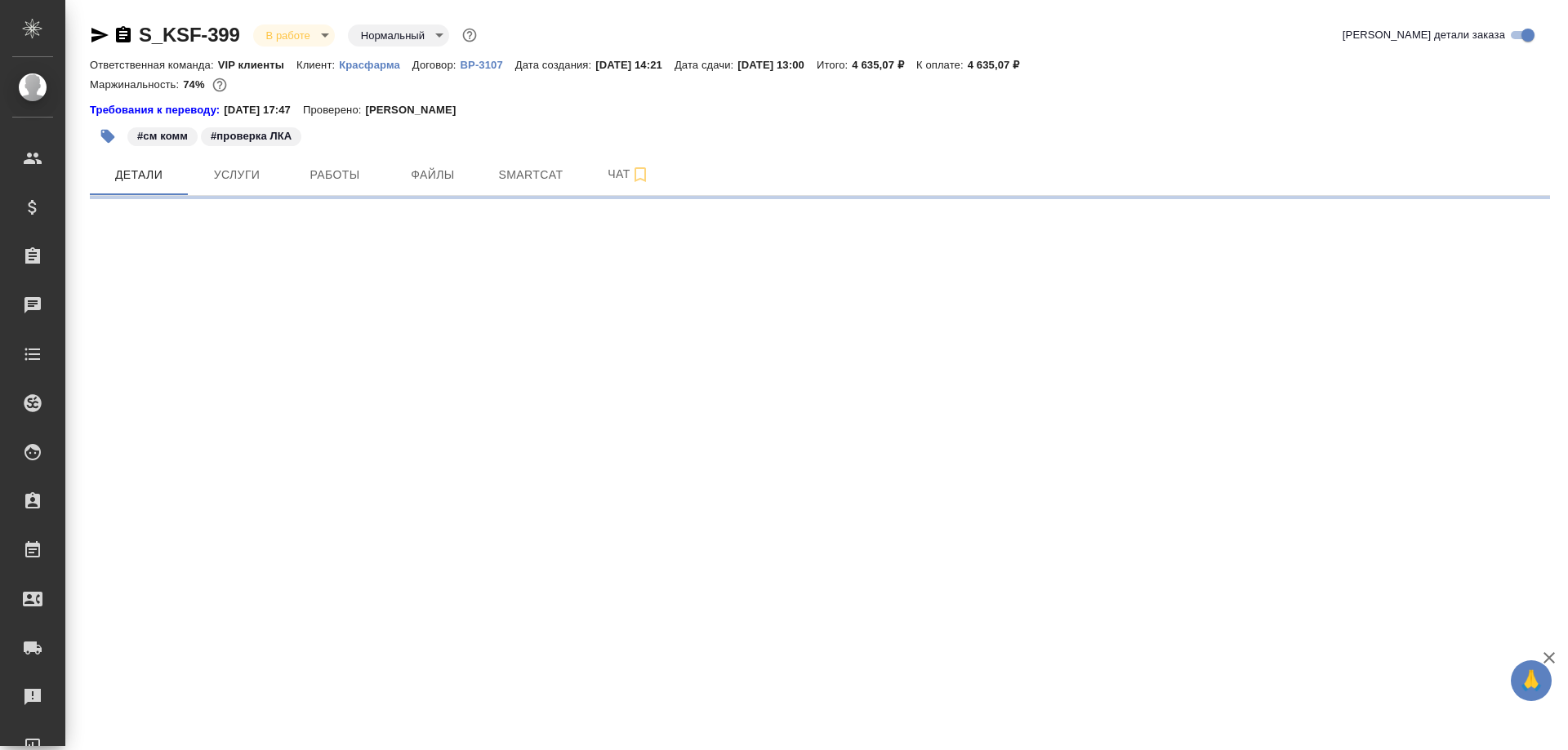
select select "RU"
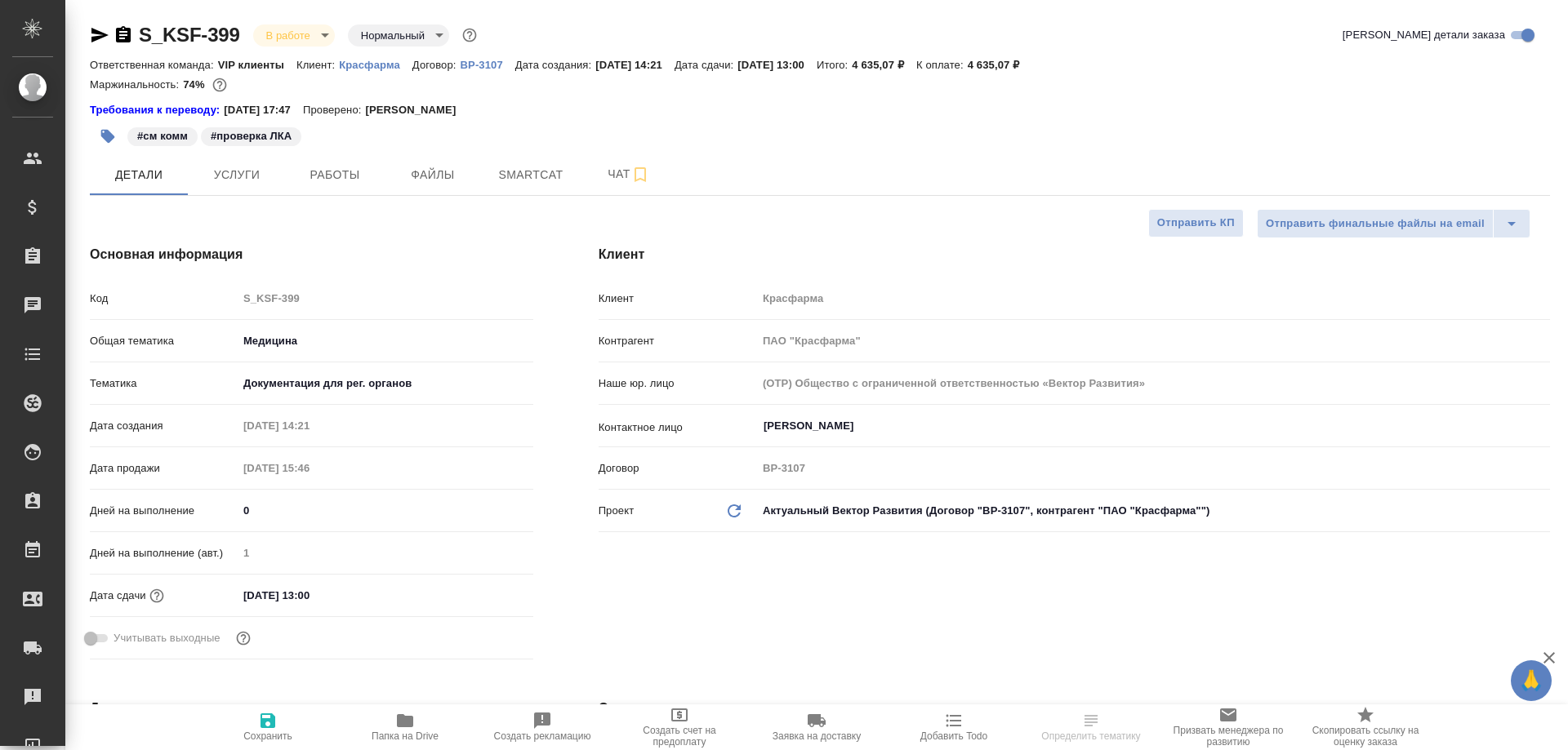
type textarea "x"
type input "[PERSON_NAME]"
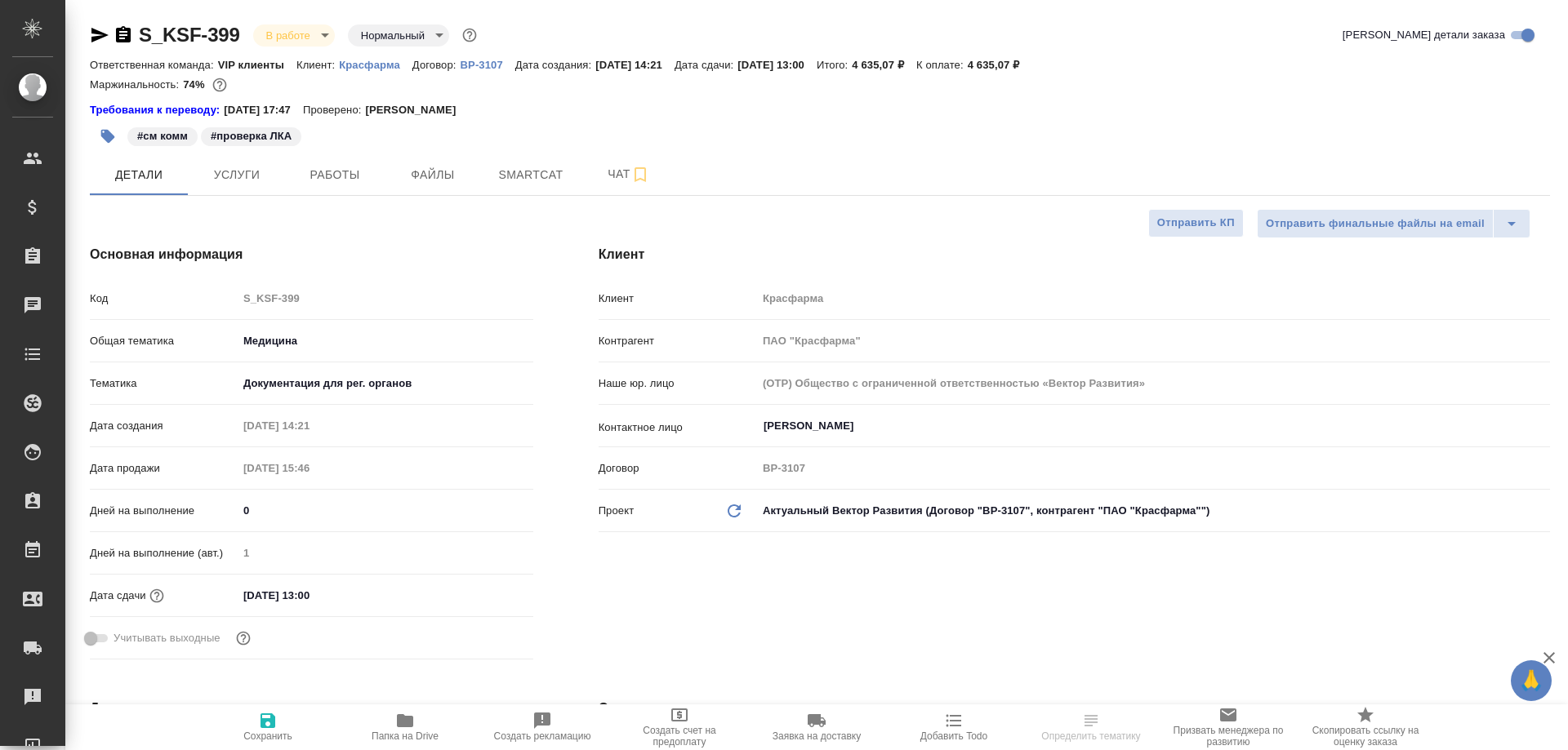
click at [414, 730] on icon "button" at bounding box center [405, 721] width 19 height 19
type textarea "x"
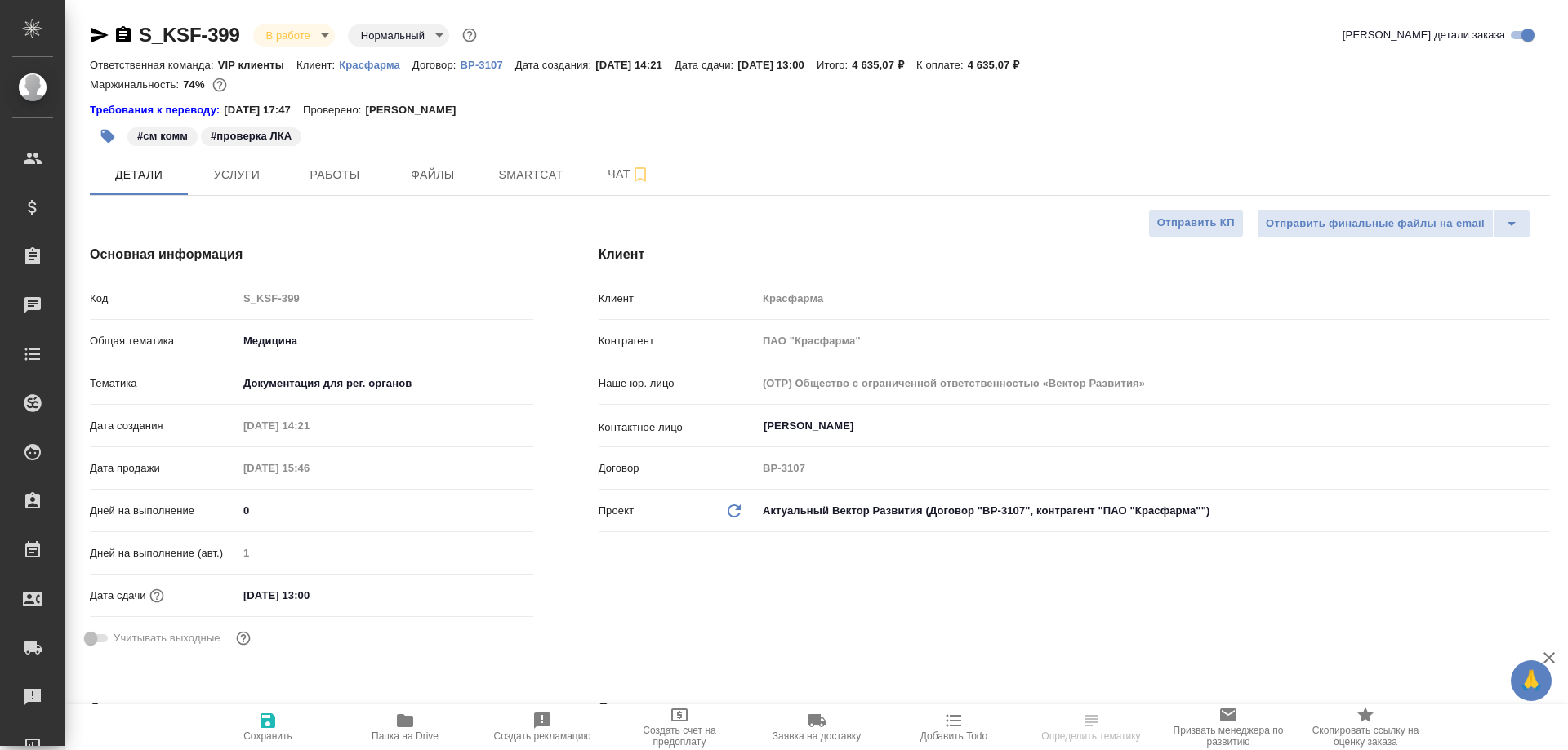
select select "RU"
type textarea "x"
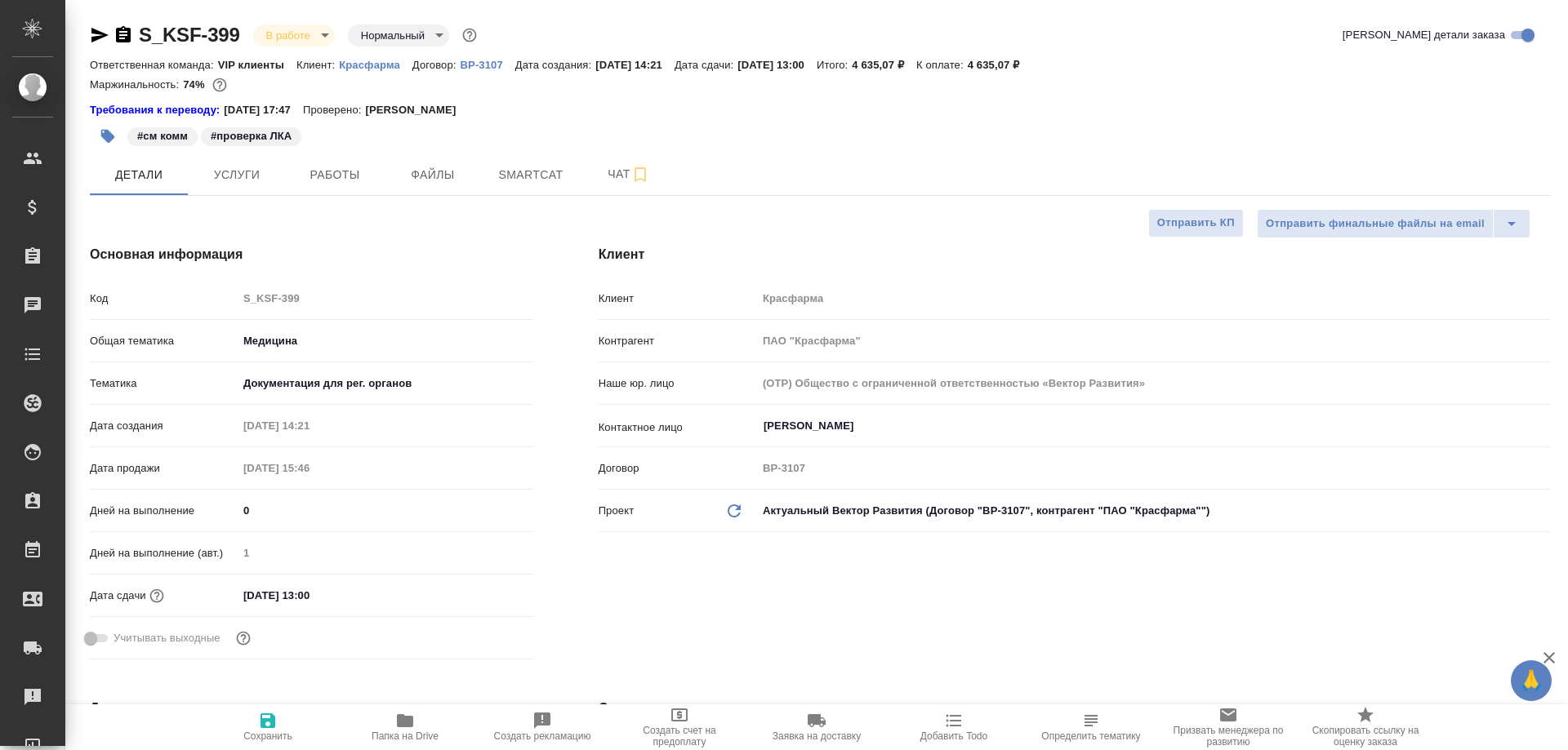
type textarea "x"
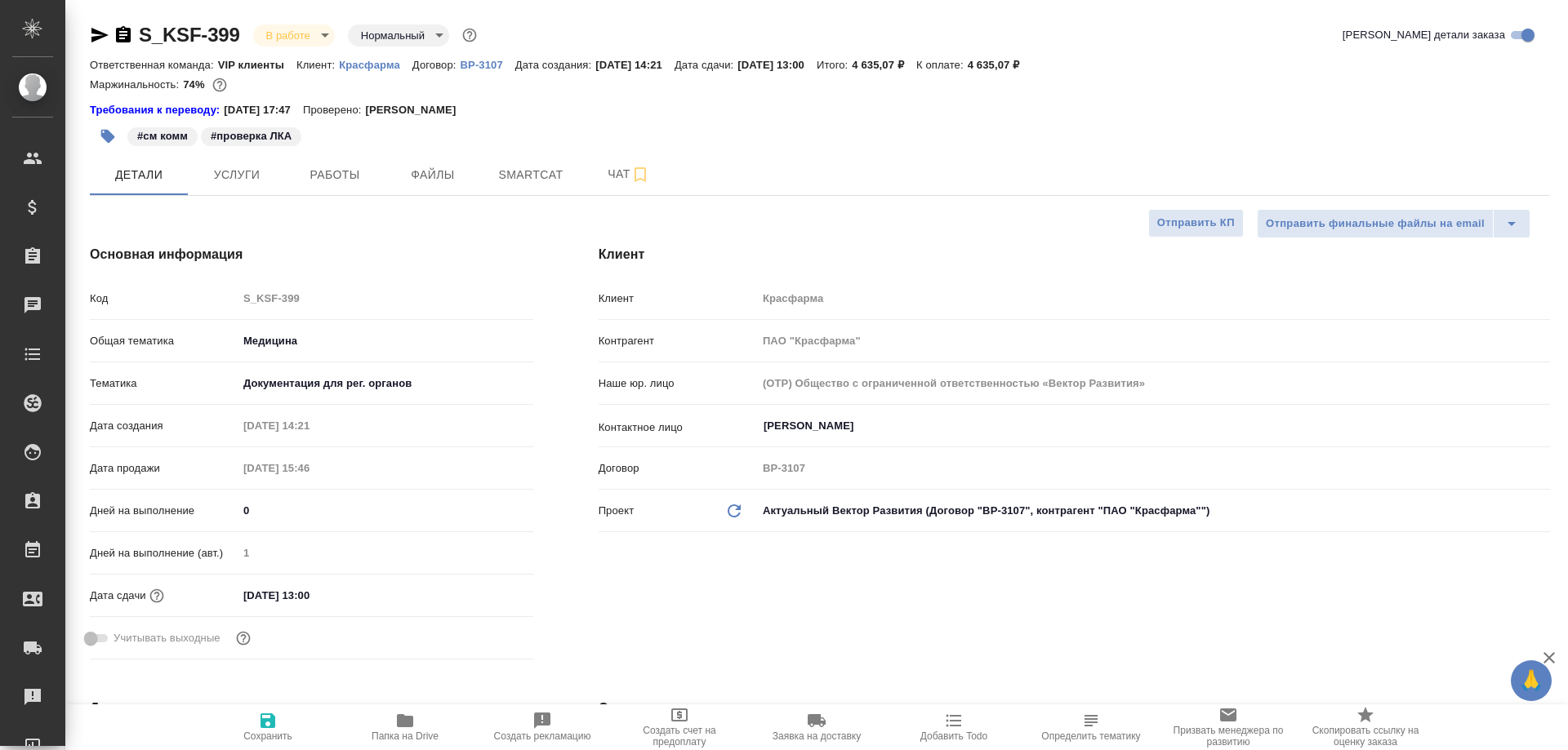
type textarea "x"
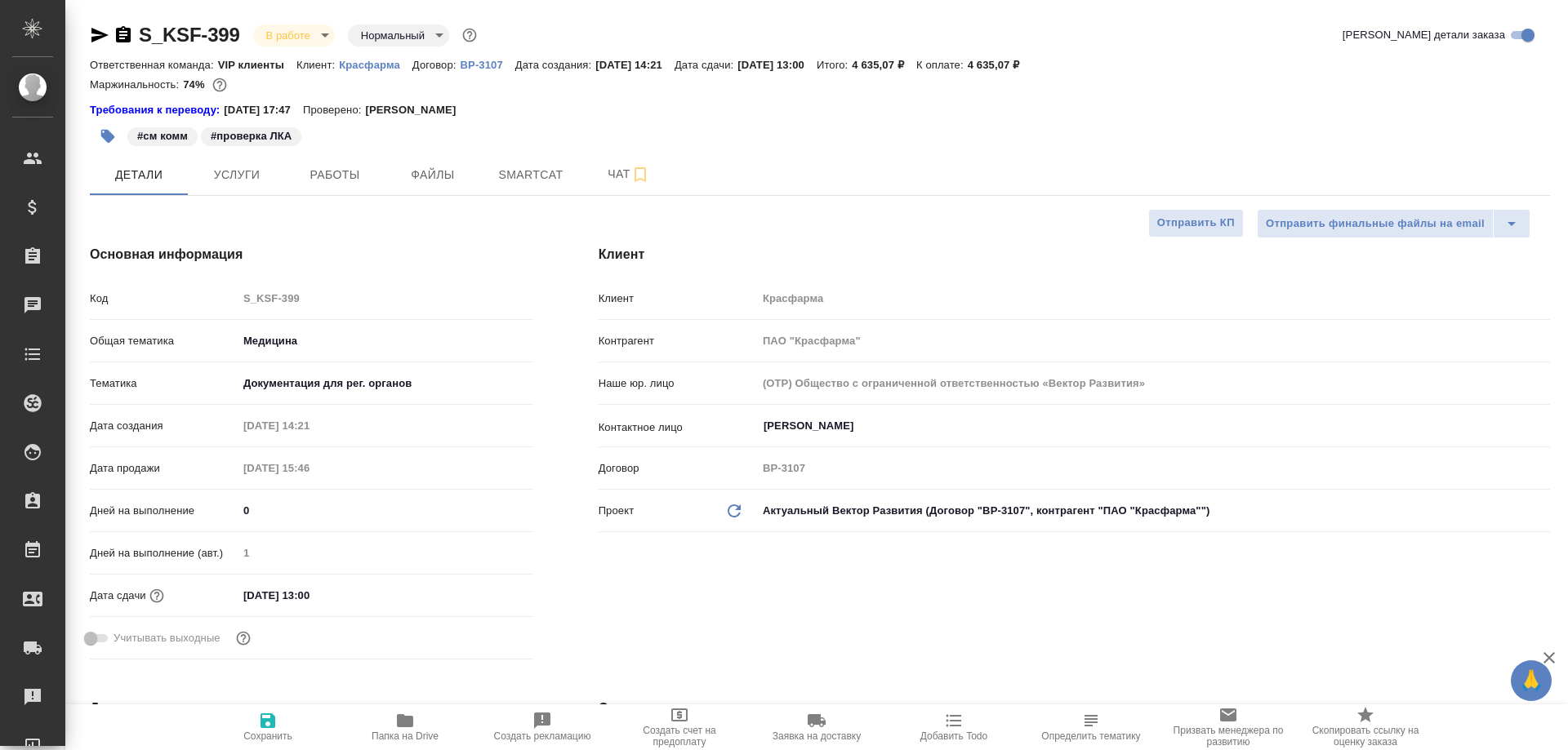
type textarea "x"
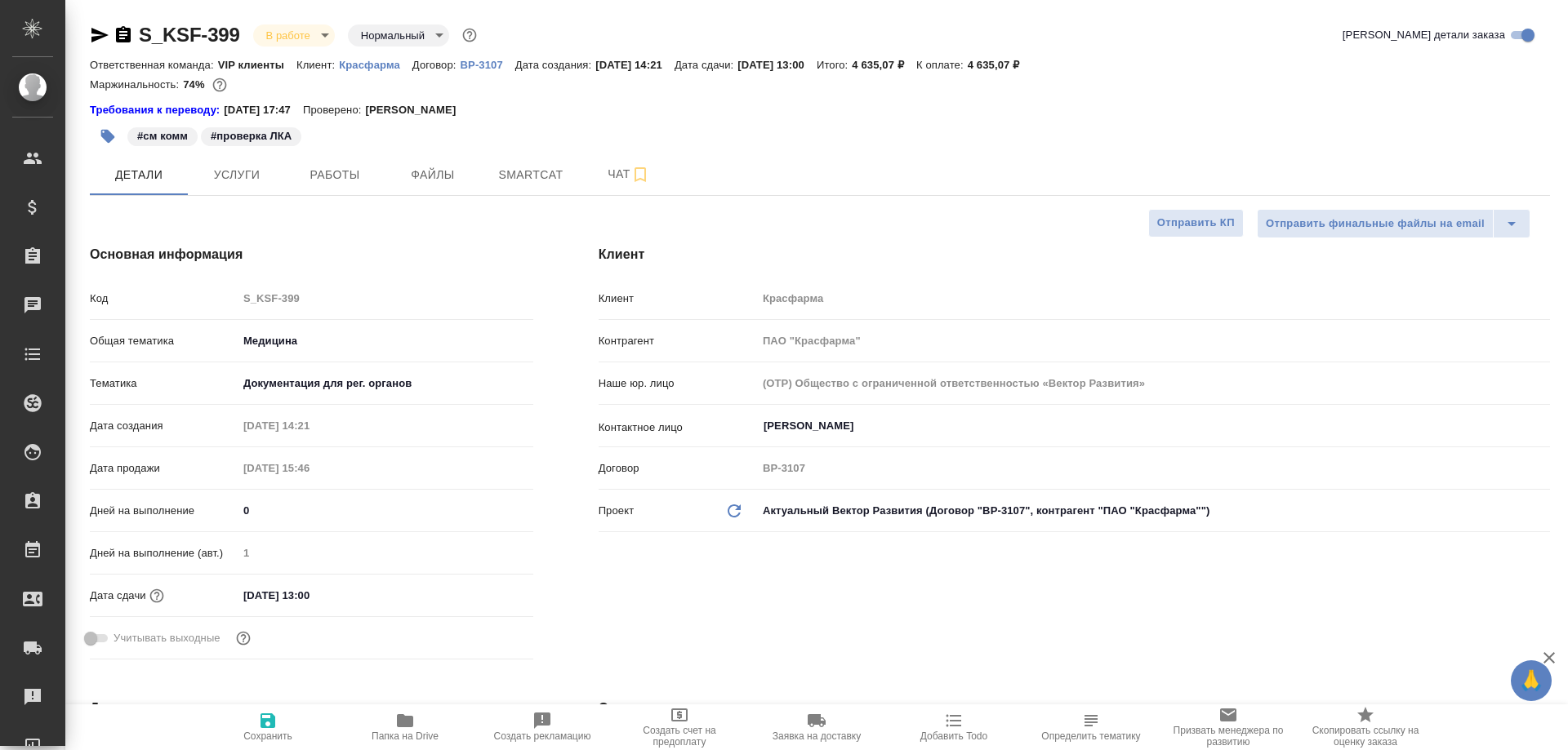
type textarea "x"
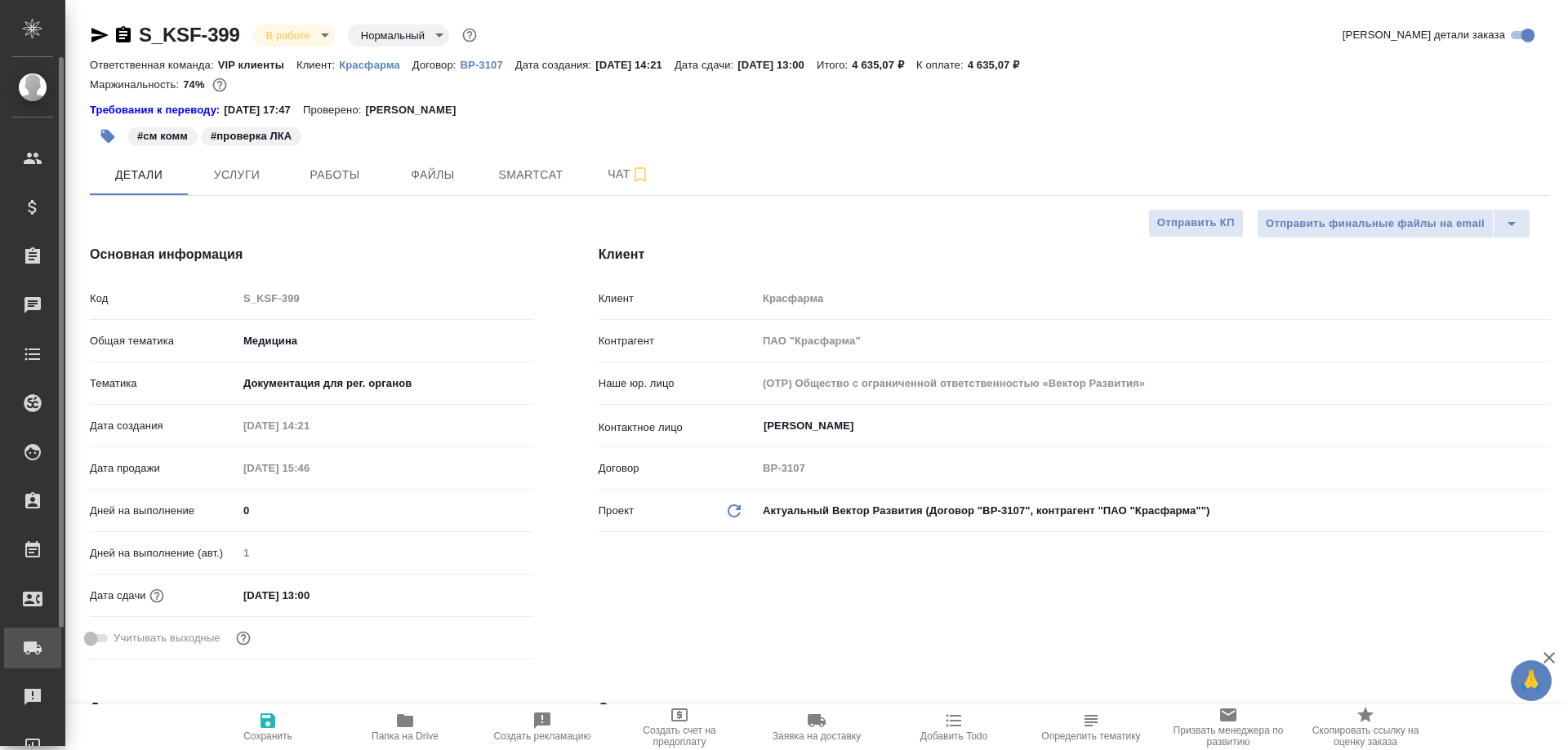
type textarea "x"
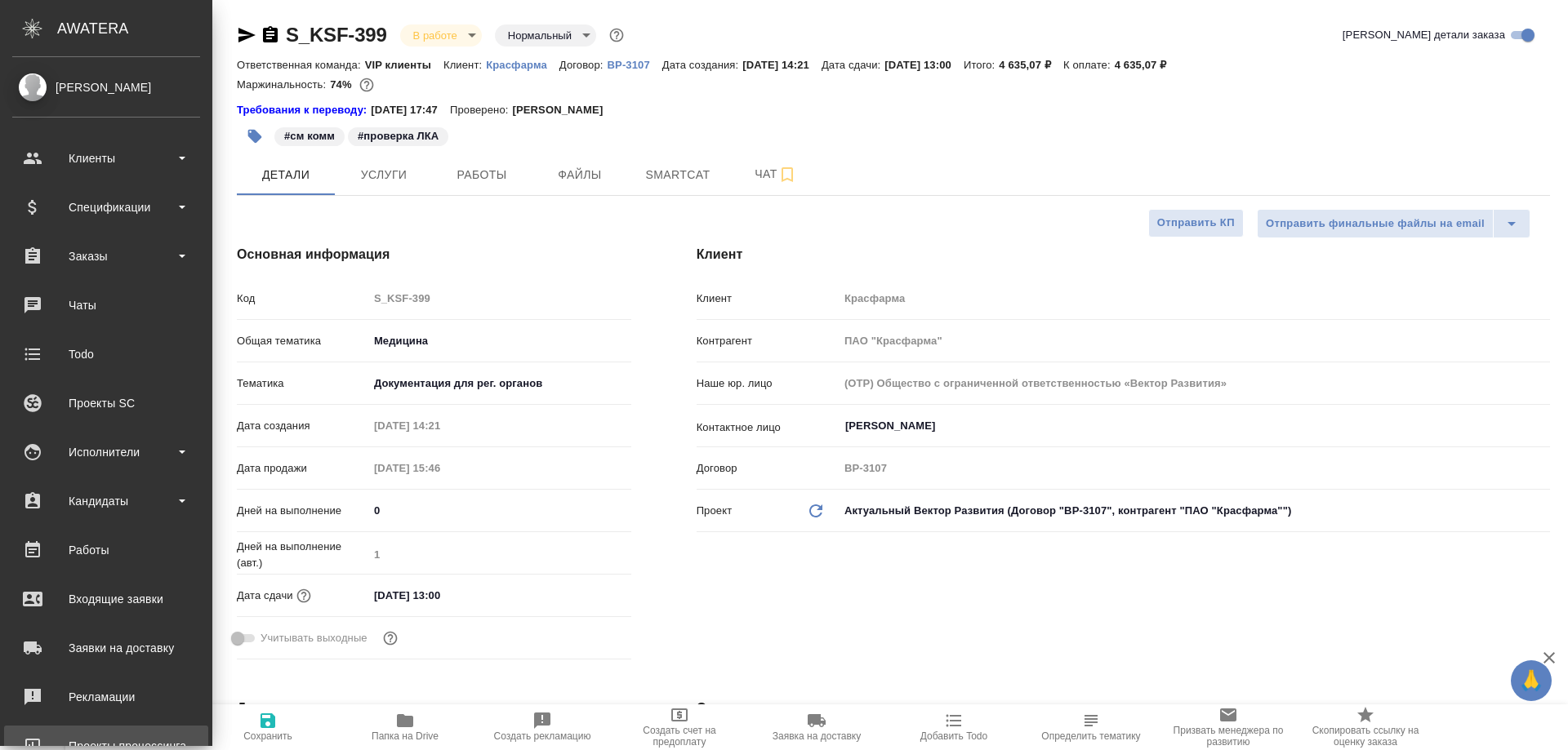
type textarea "x"
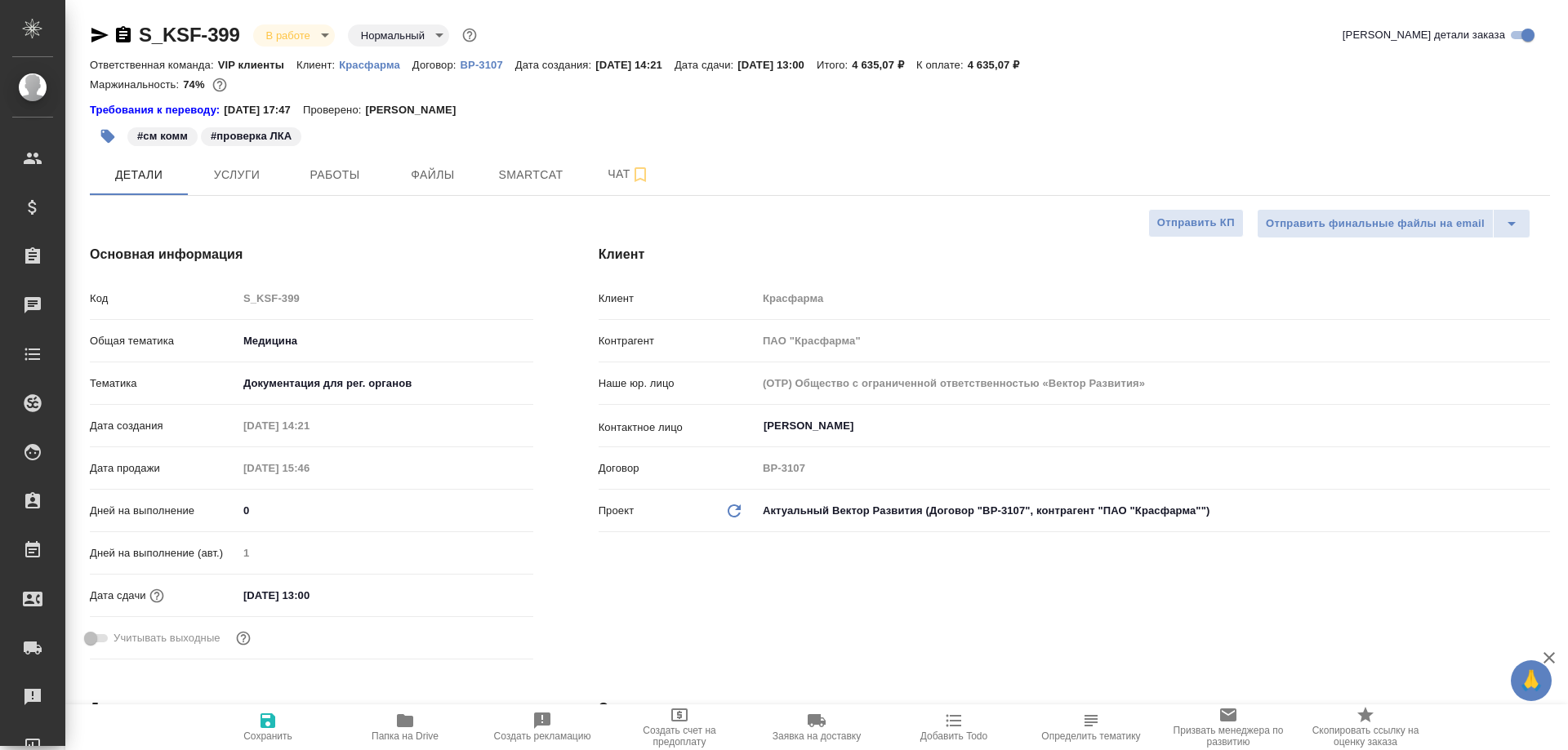
type textarea "x"
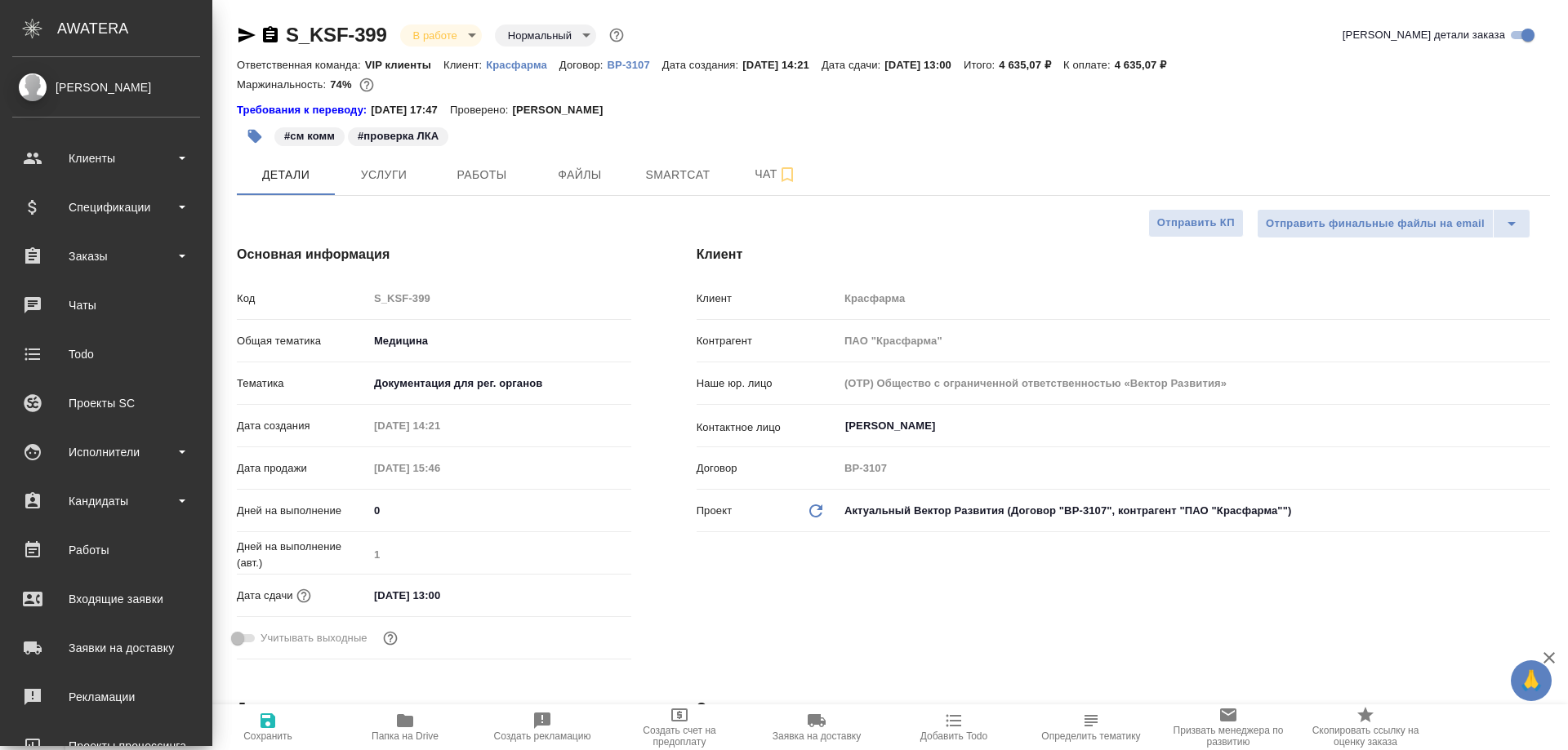
type textarea "x"
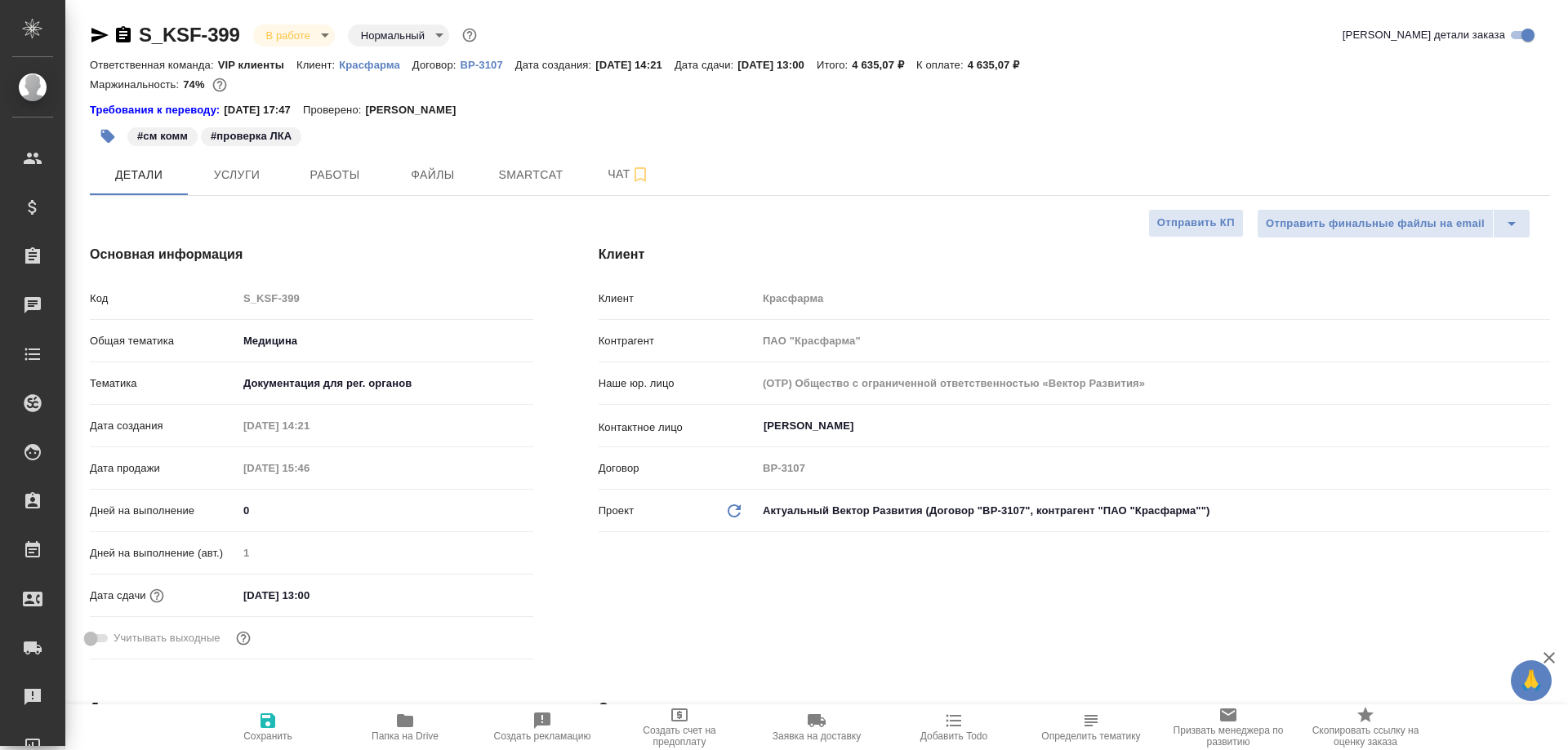
type textarea "x"
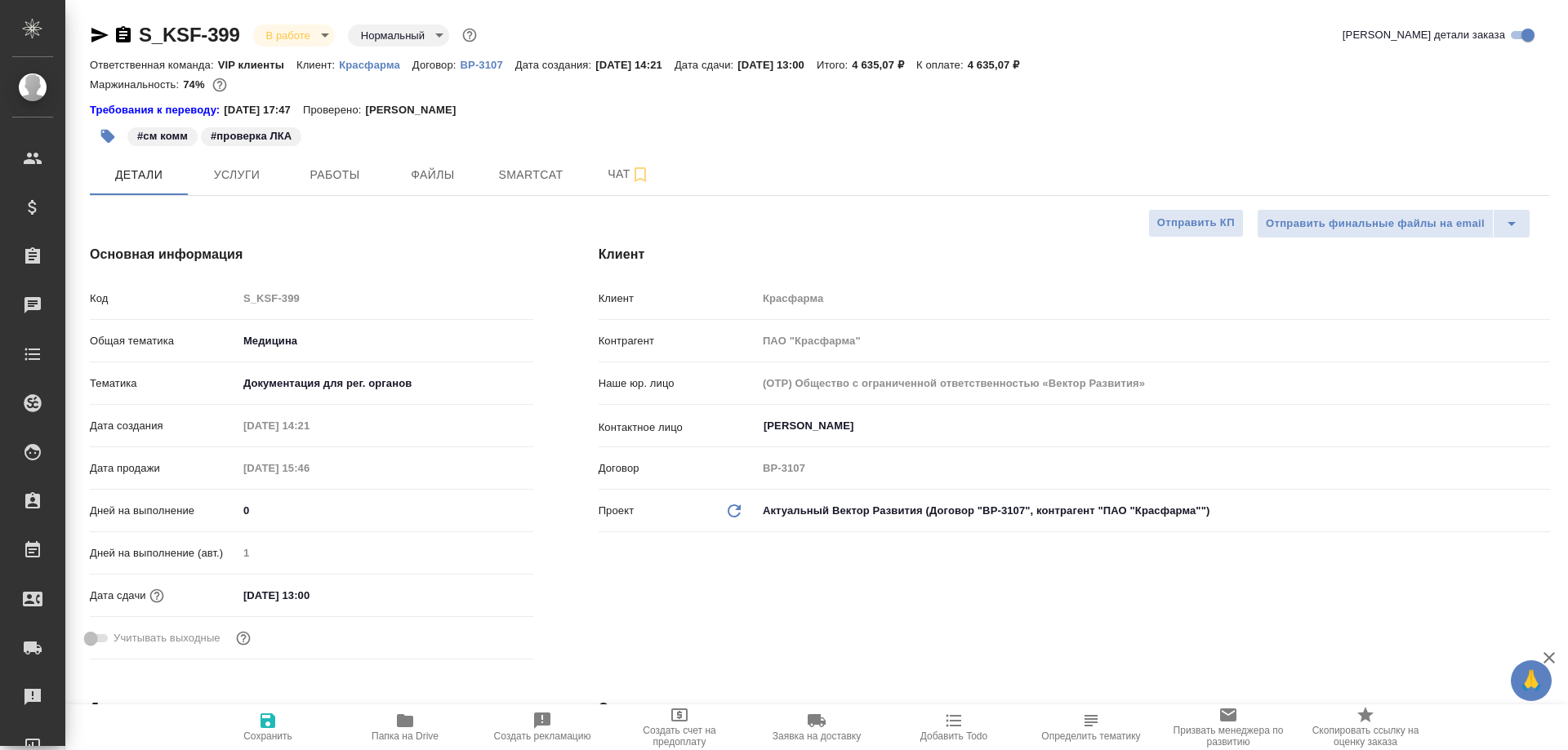
type textarea "x"
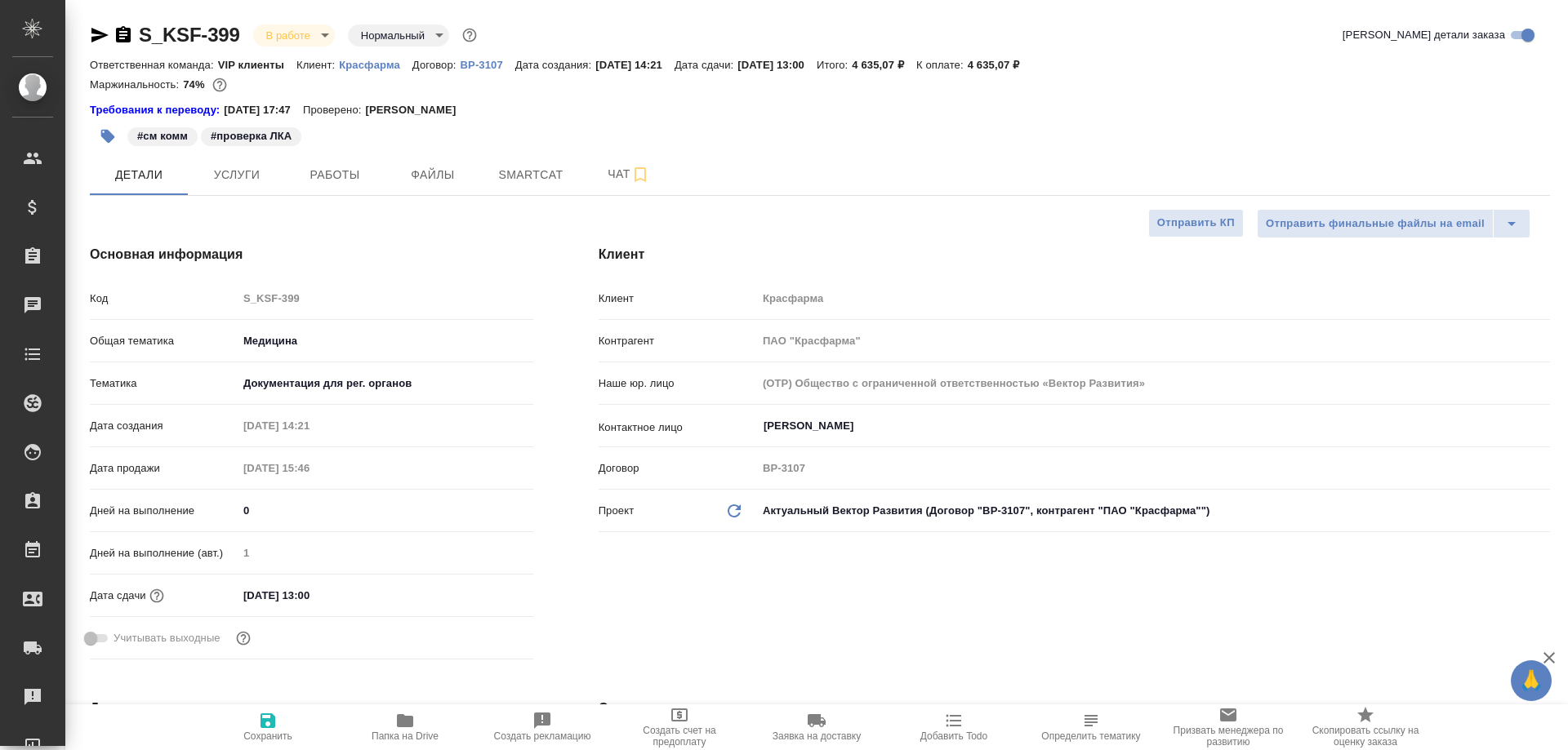
type textarea "x"
click at [529, 175] on span "Smartcat" at bounding box center [530, 175] width 78 height 20
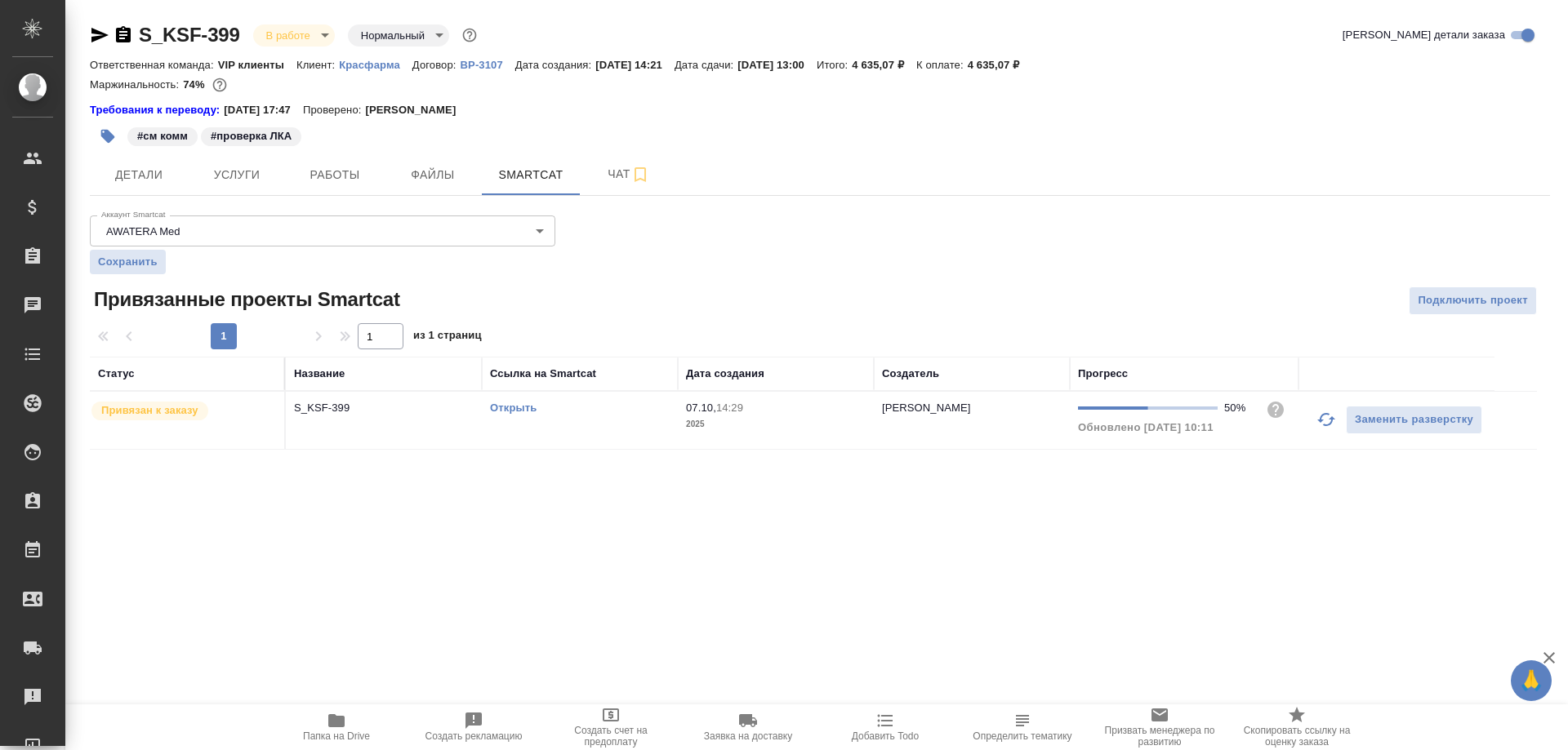
click at [507, 407] on link "Открыть" at bounding box center [513, 408] width 46 height 13
click at [125, 32] on icon "button" at bounding box center [123, 35] width 19 height 19
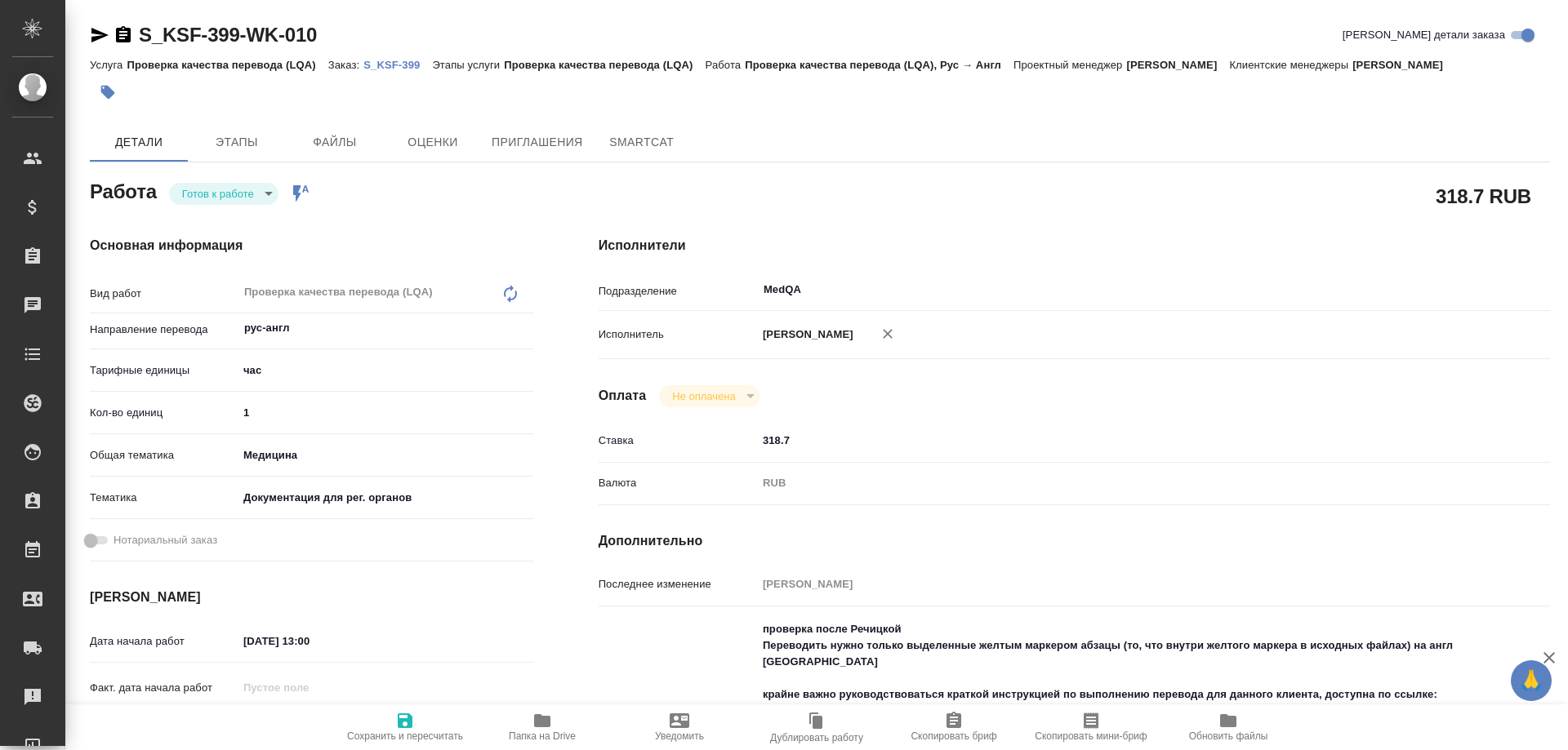
type textarea "x"
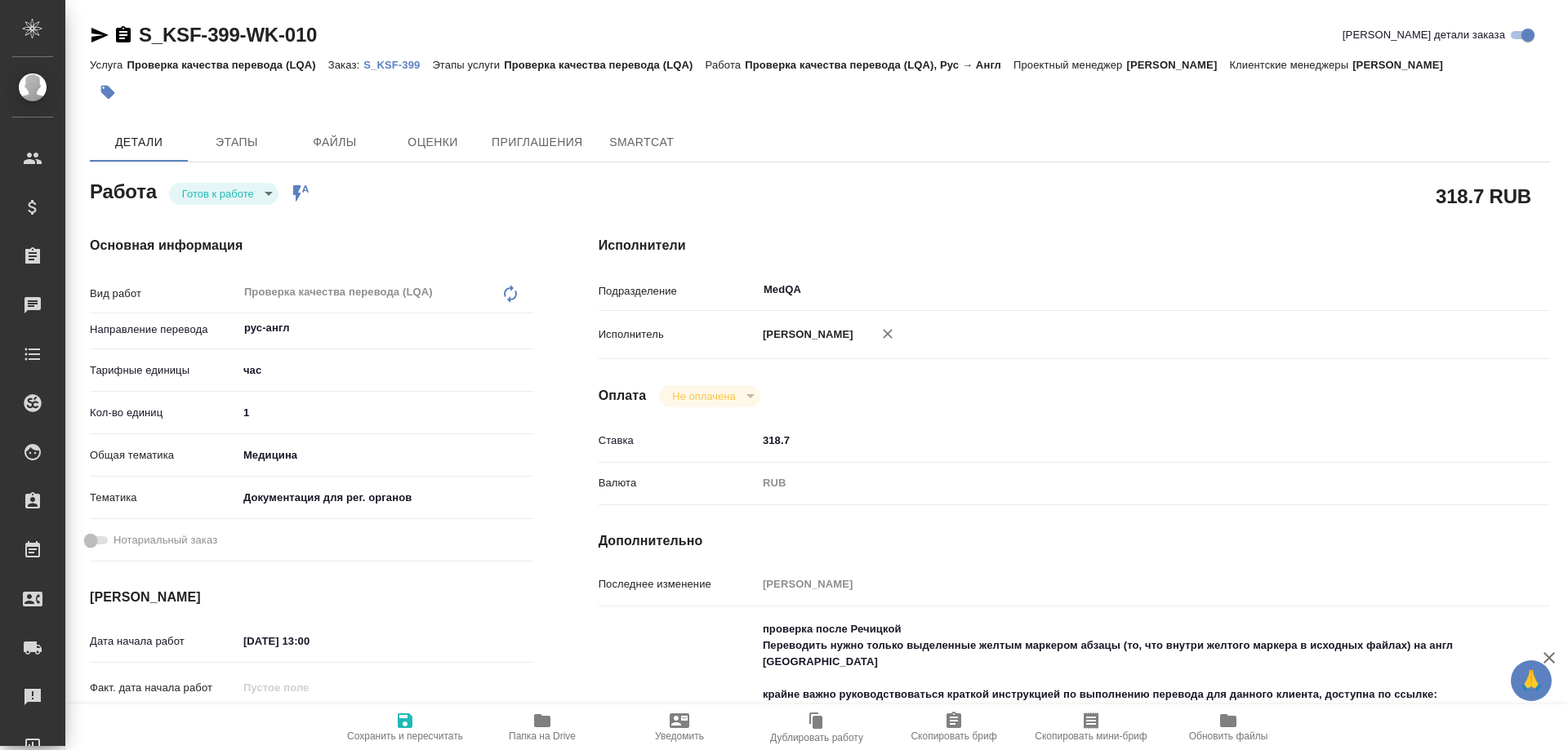
type textarea "x"
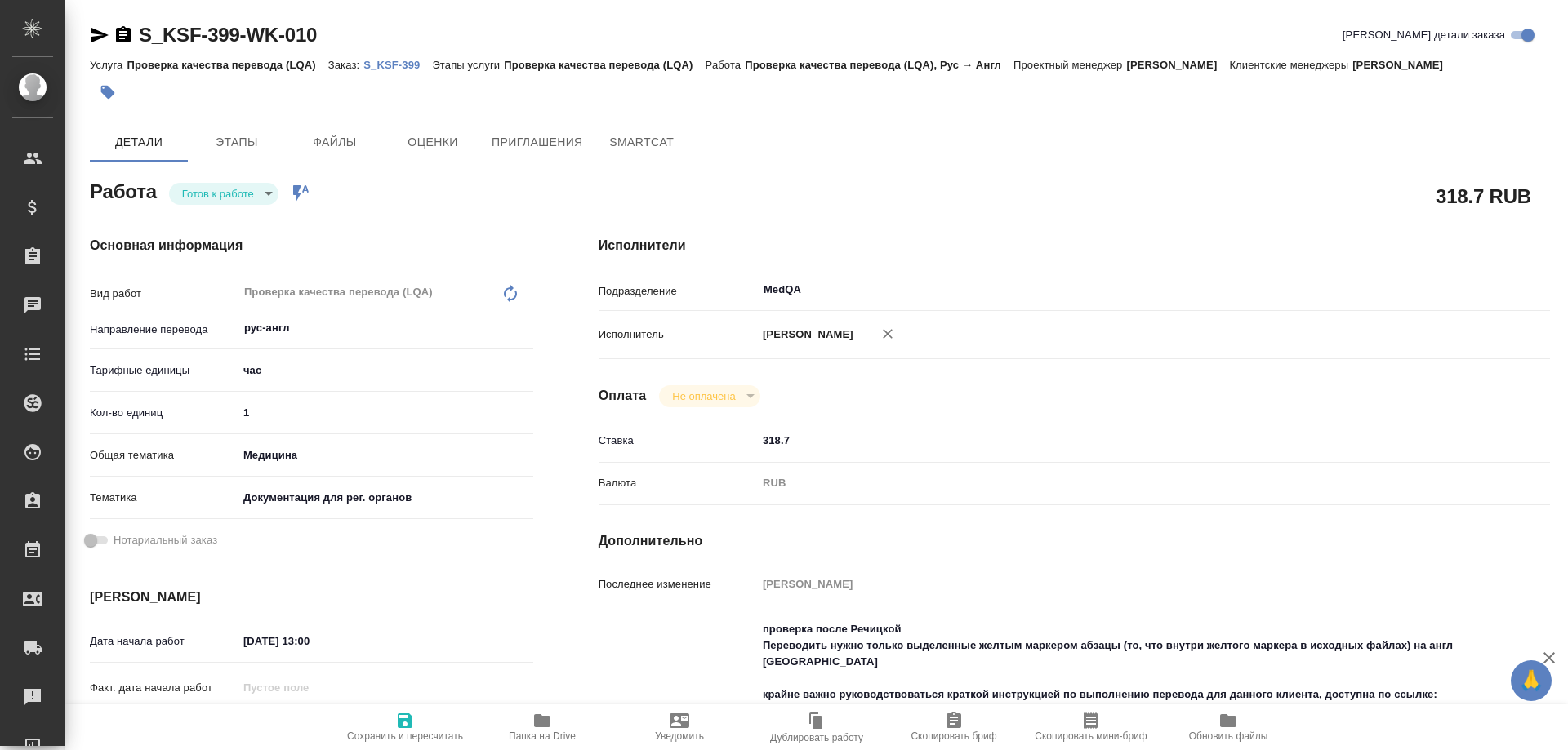
type textarea "x"
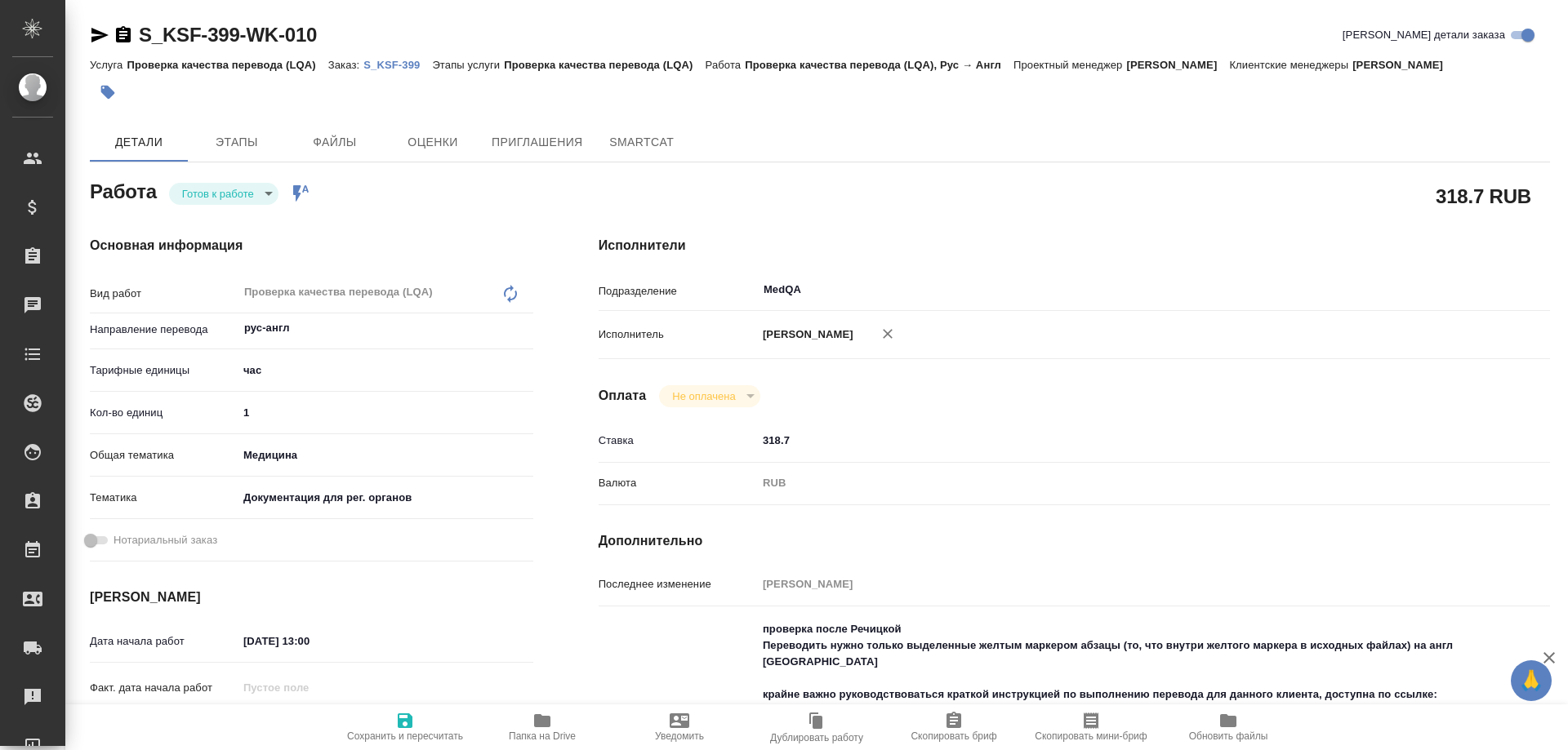
type textarea "x"
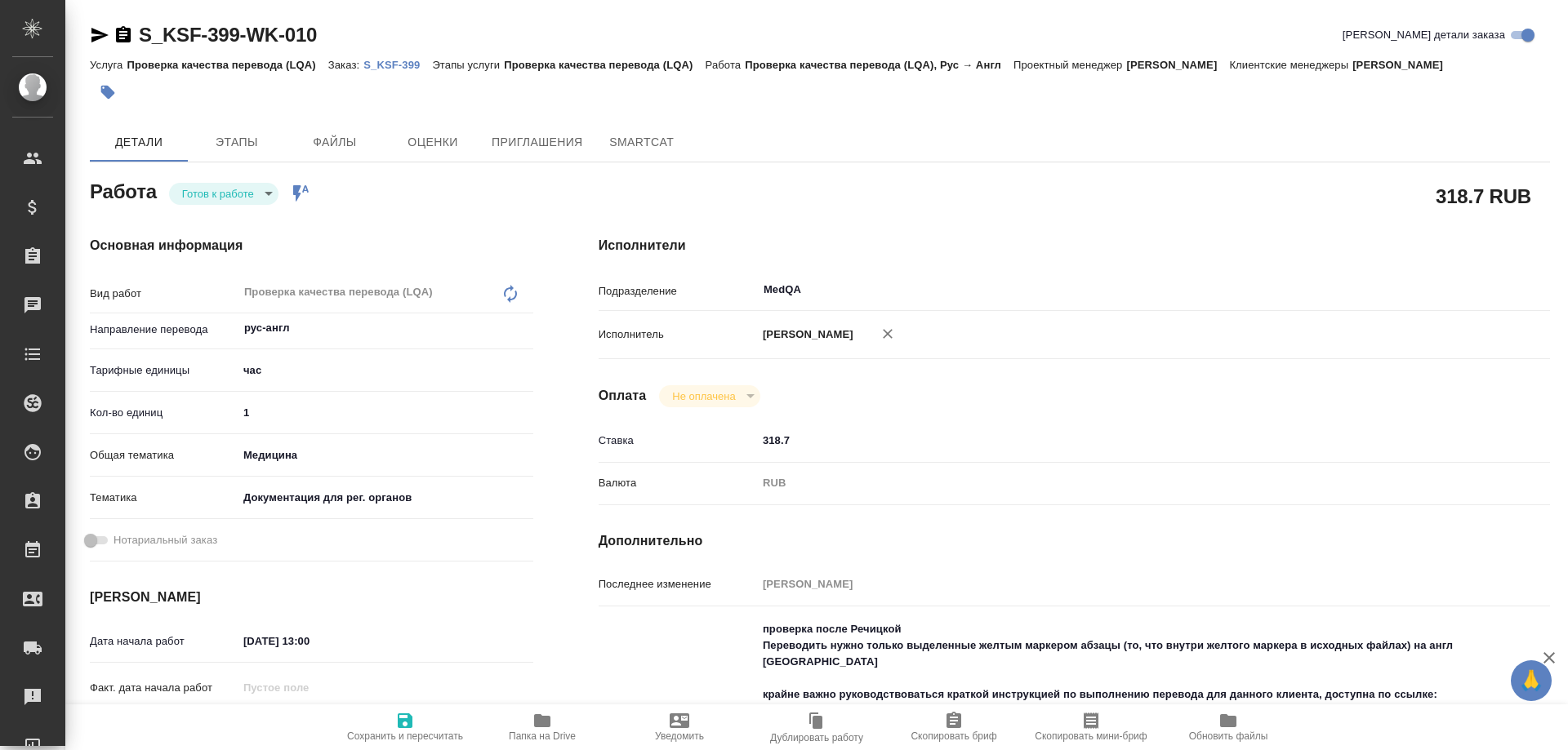
type textarea "x"
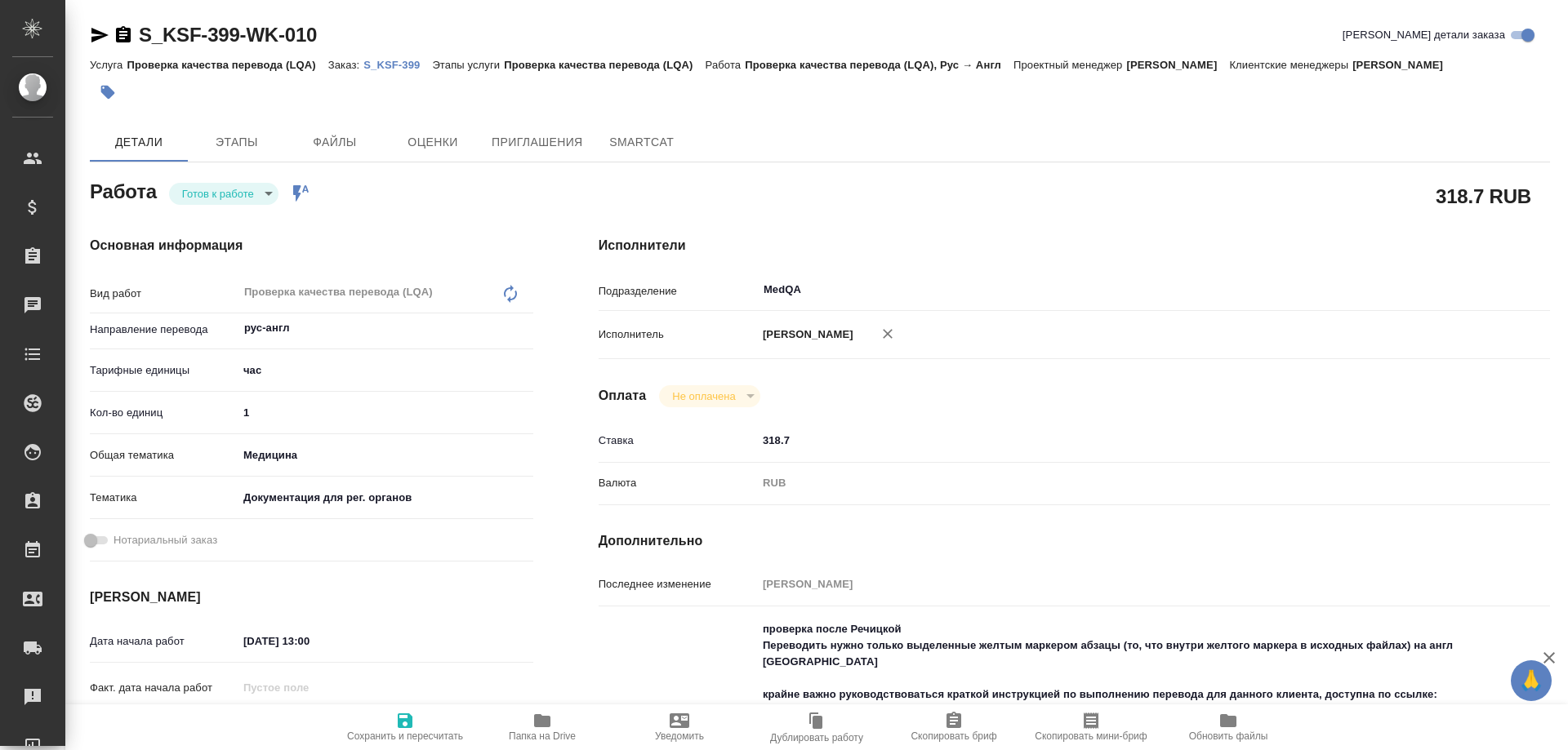
type textarea "x"
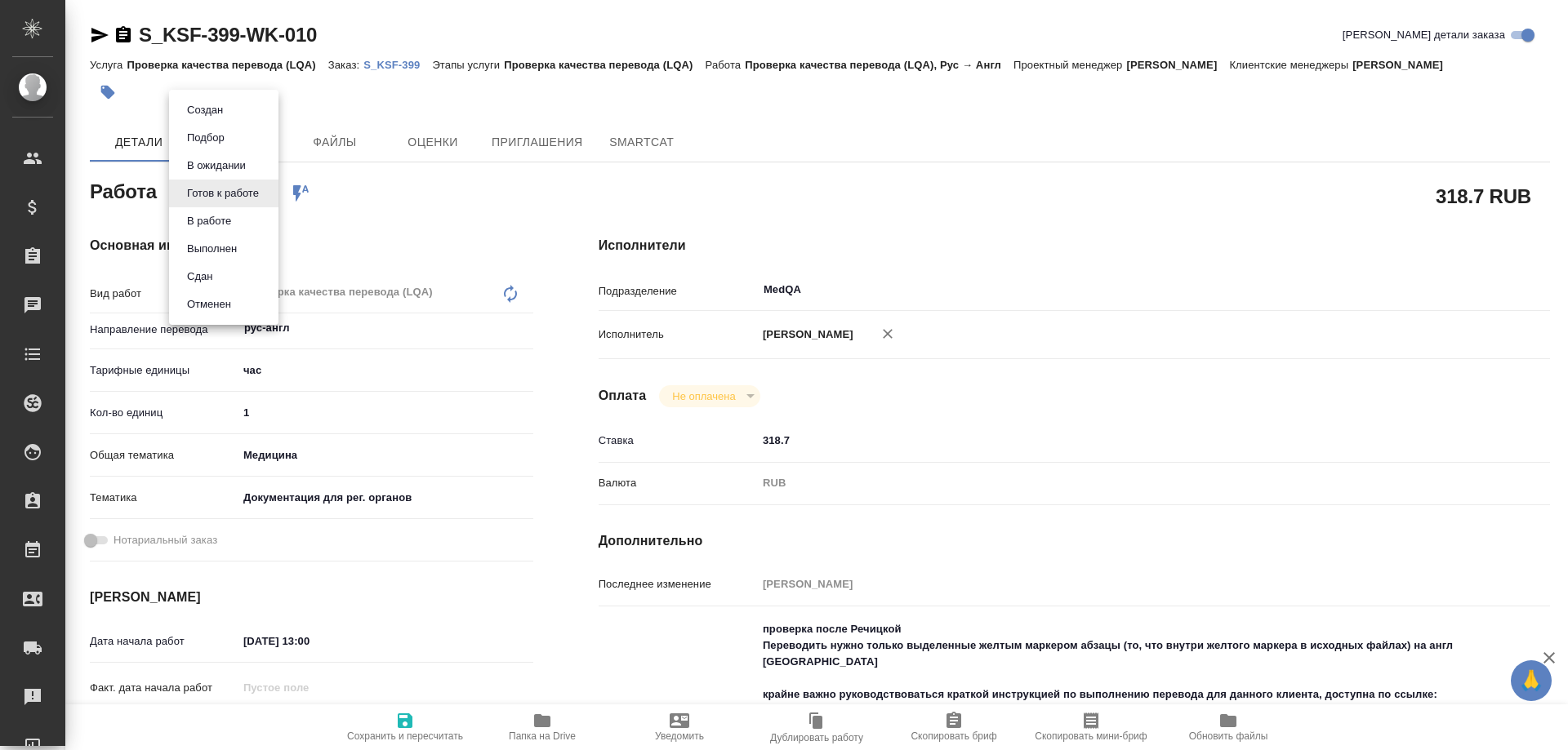
click at [240, 195] on body "🙏 .cls-1 fill:#fff; AWATERA [PERSON_NAME] Спецификации Заказы Чаты Todo Проекты…" at bounding box center [784, 375] width 1568 height 750
type textarea "x"
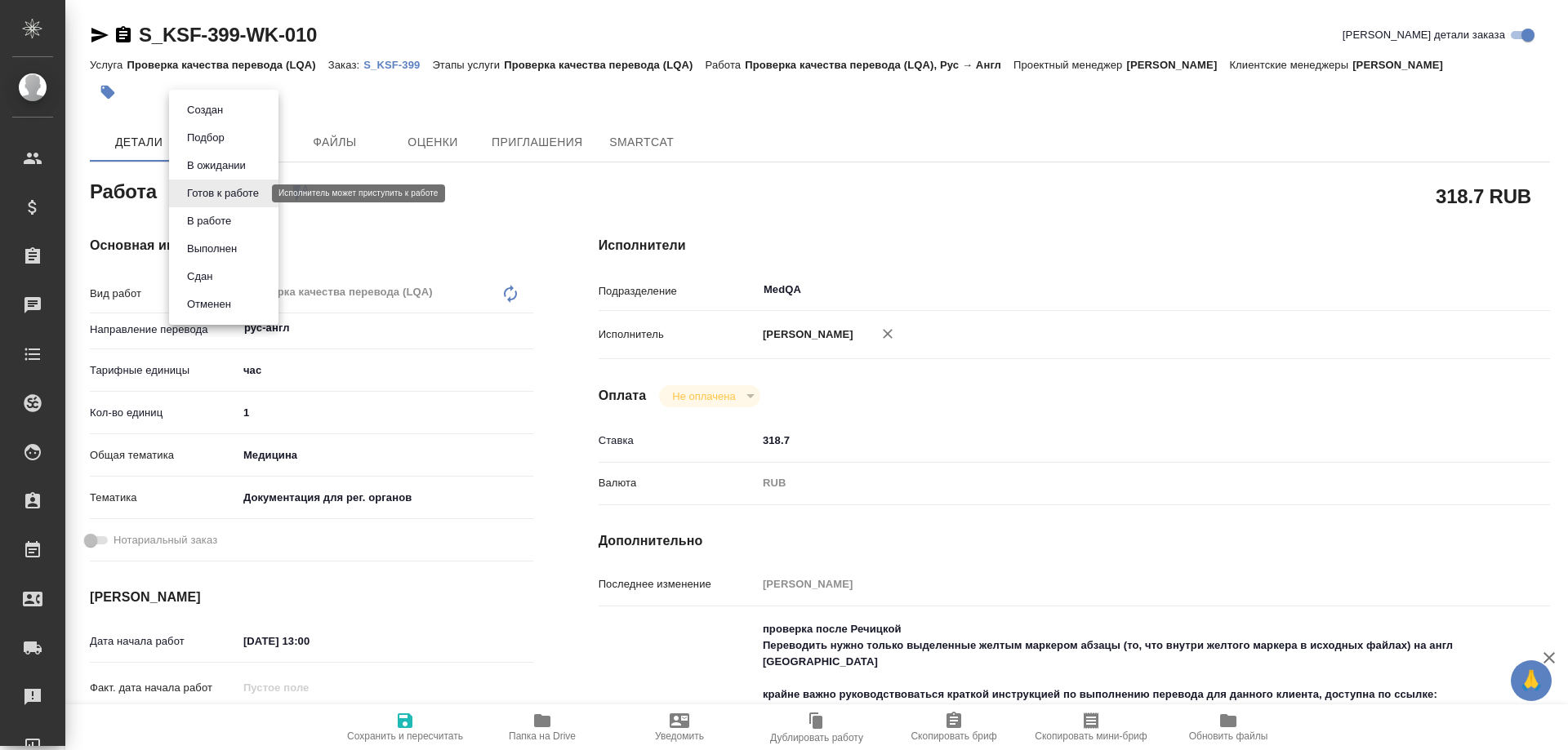
type textarea "x"
click at [230, 229] on button "В работе" at bounding box center [209, 221] width 54 height 18
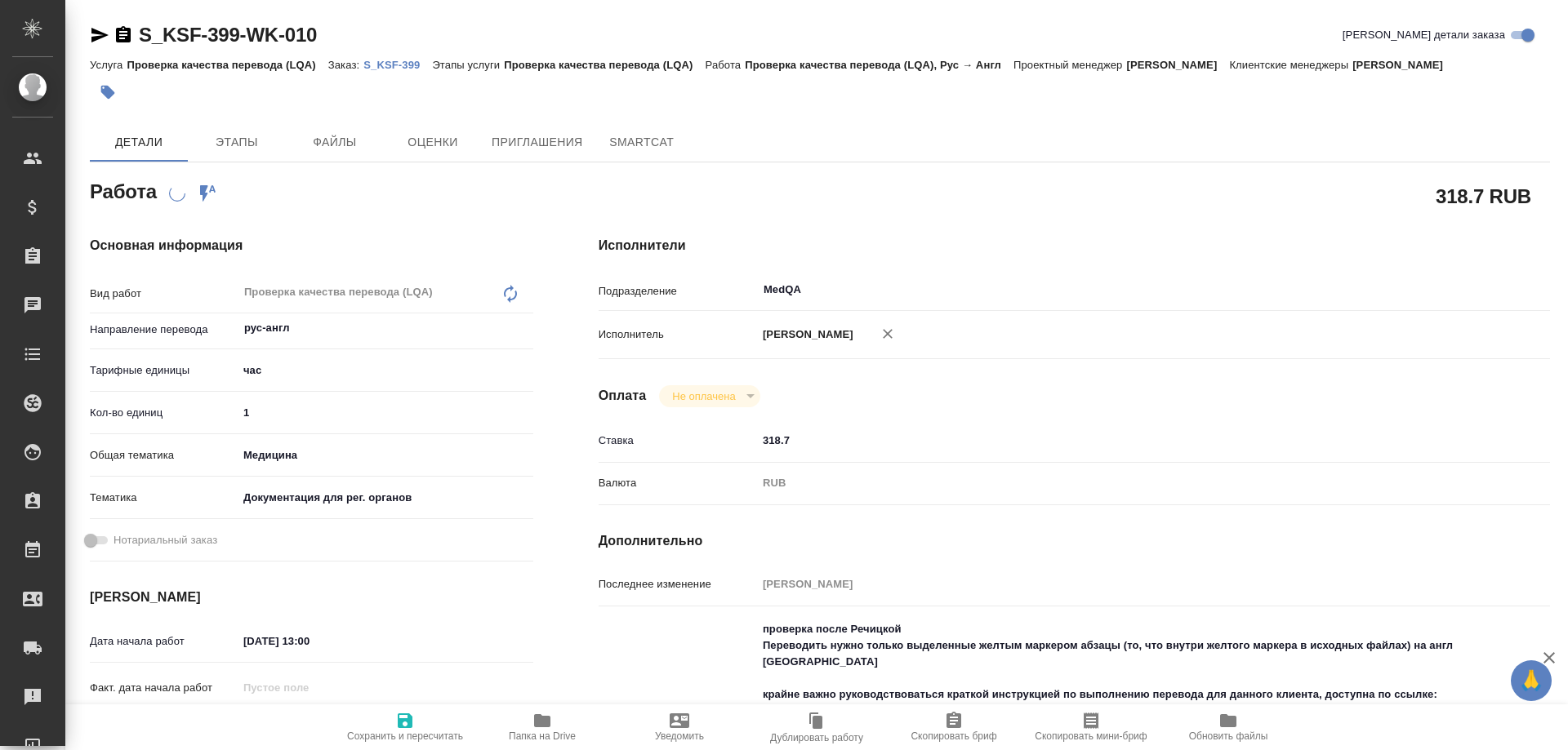
type textarea "x"
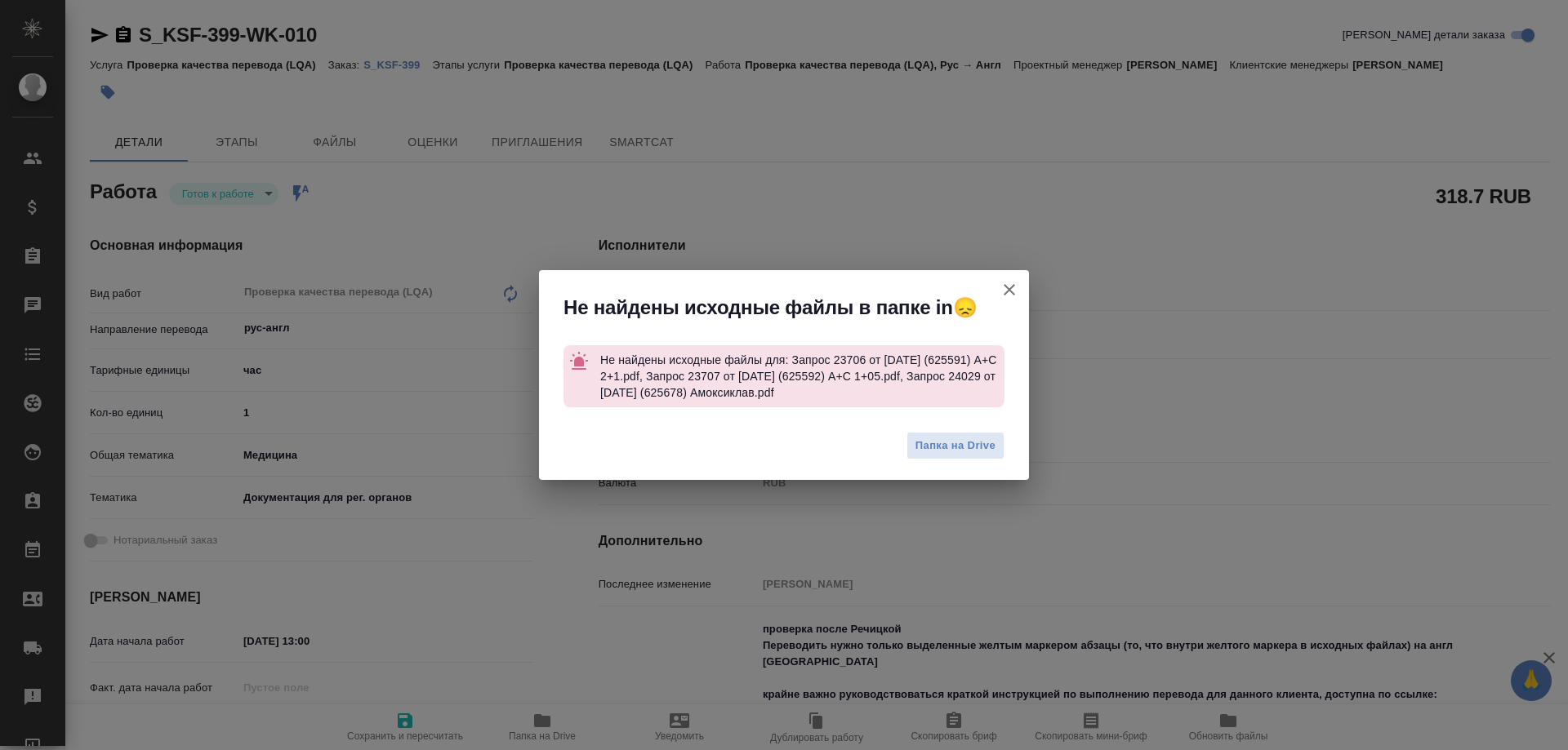
type textarea "x"
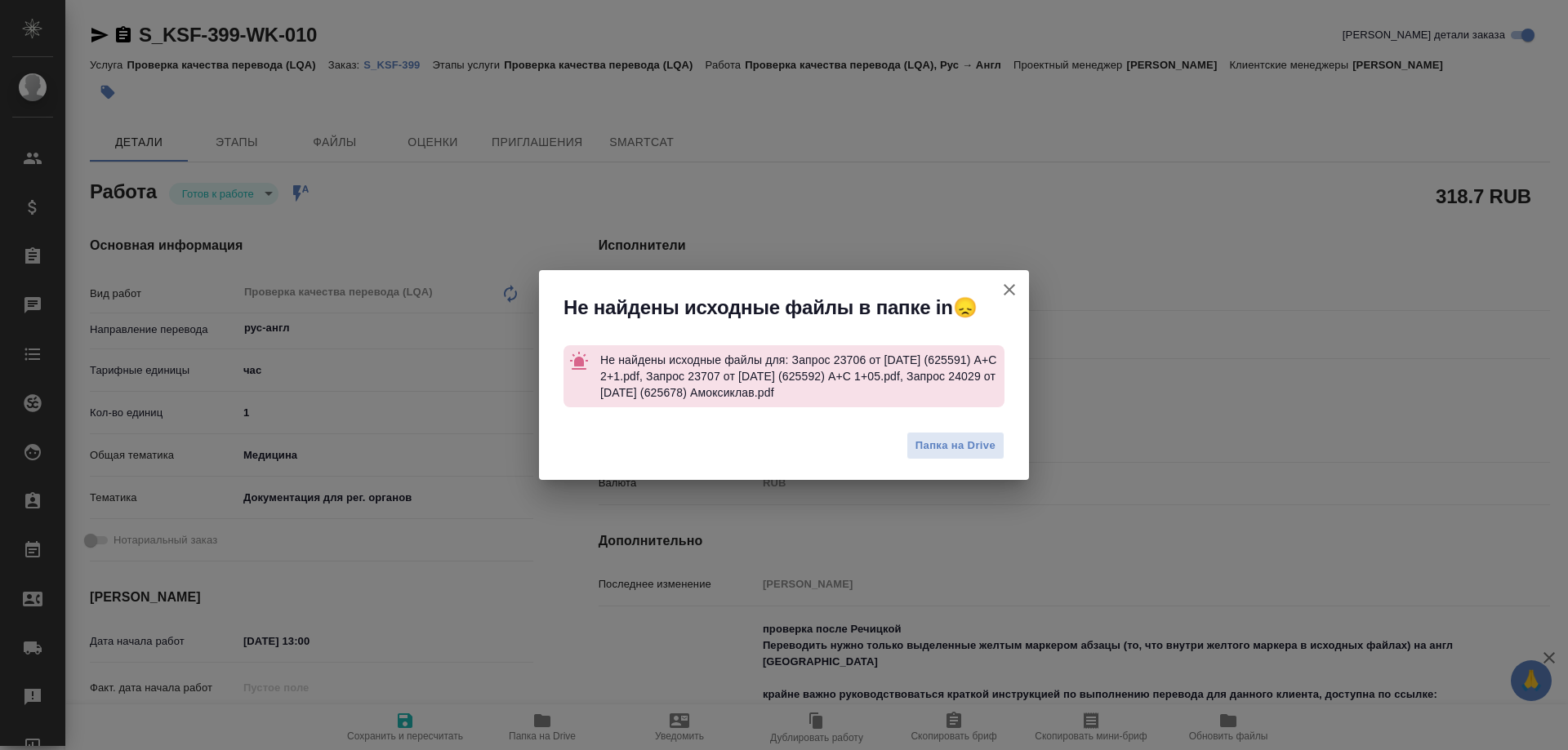
type textarea "x"
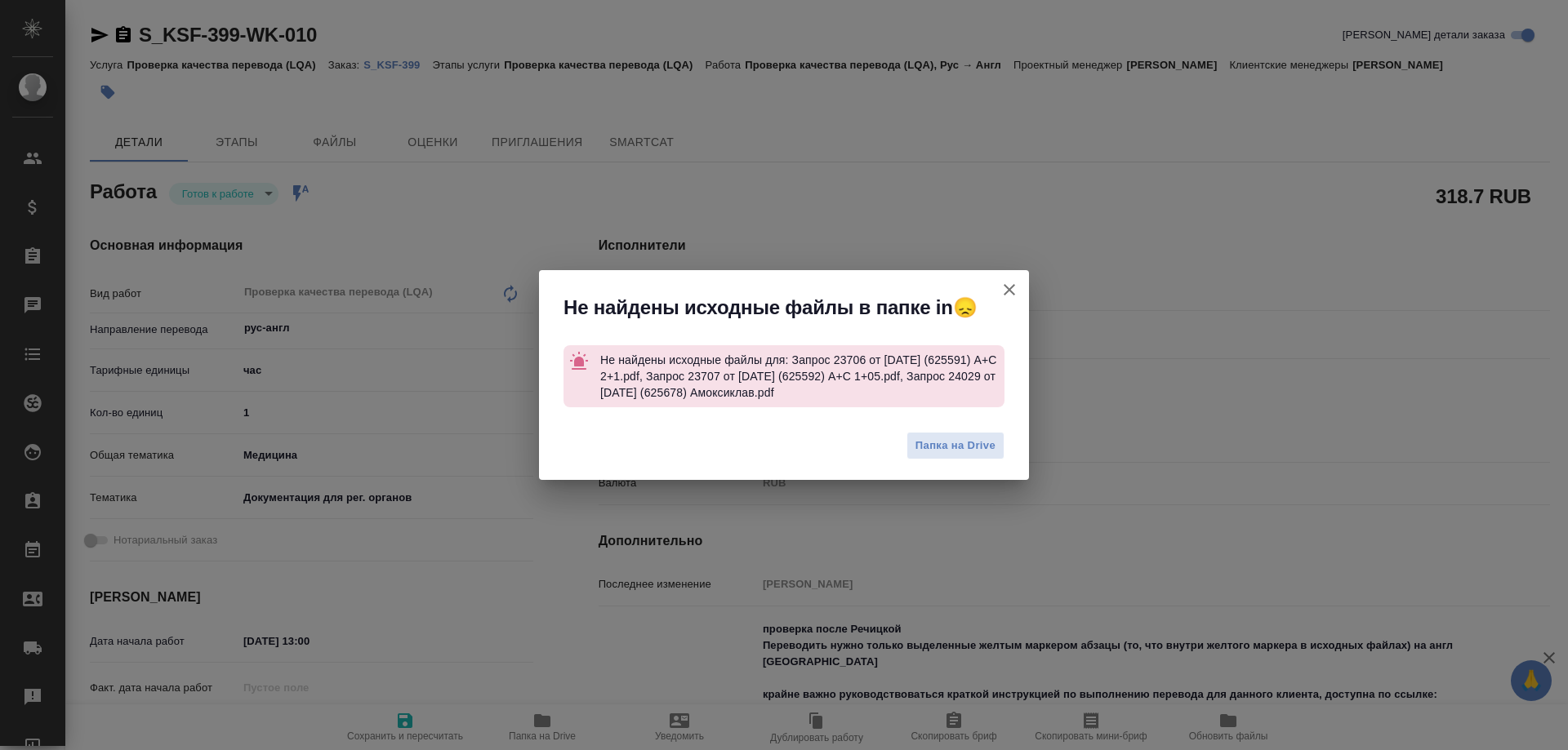
type textarea "x"
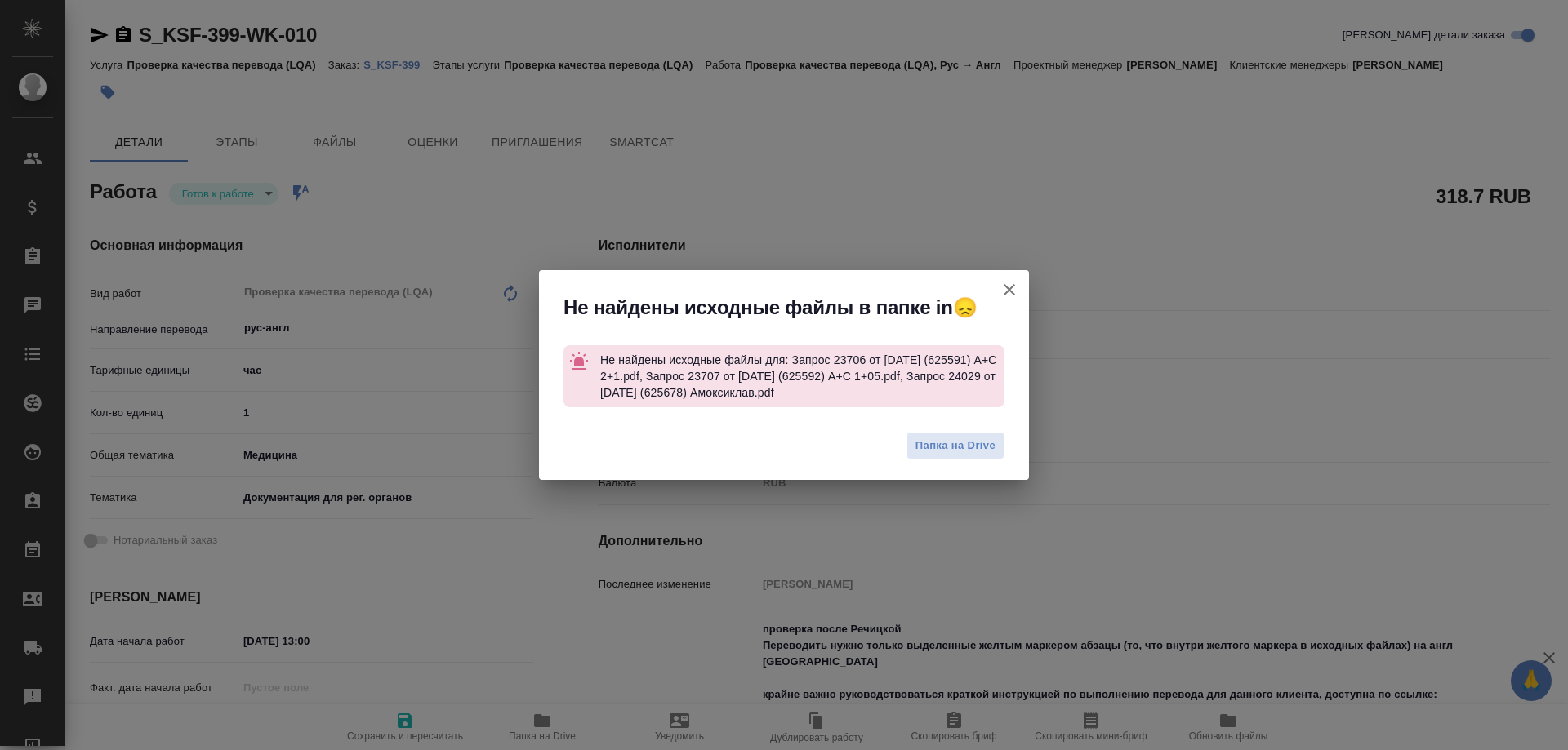
click at [1009, 286] on icon "button" at bounding box center [1009, 289] width 19 height 19
type textarea "x"
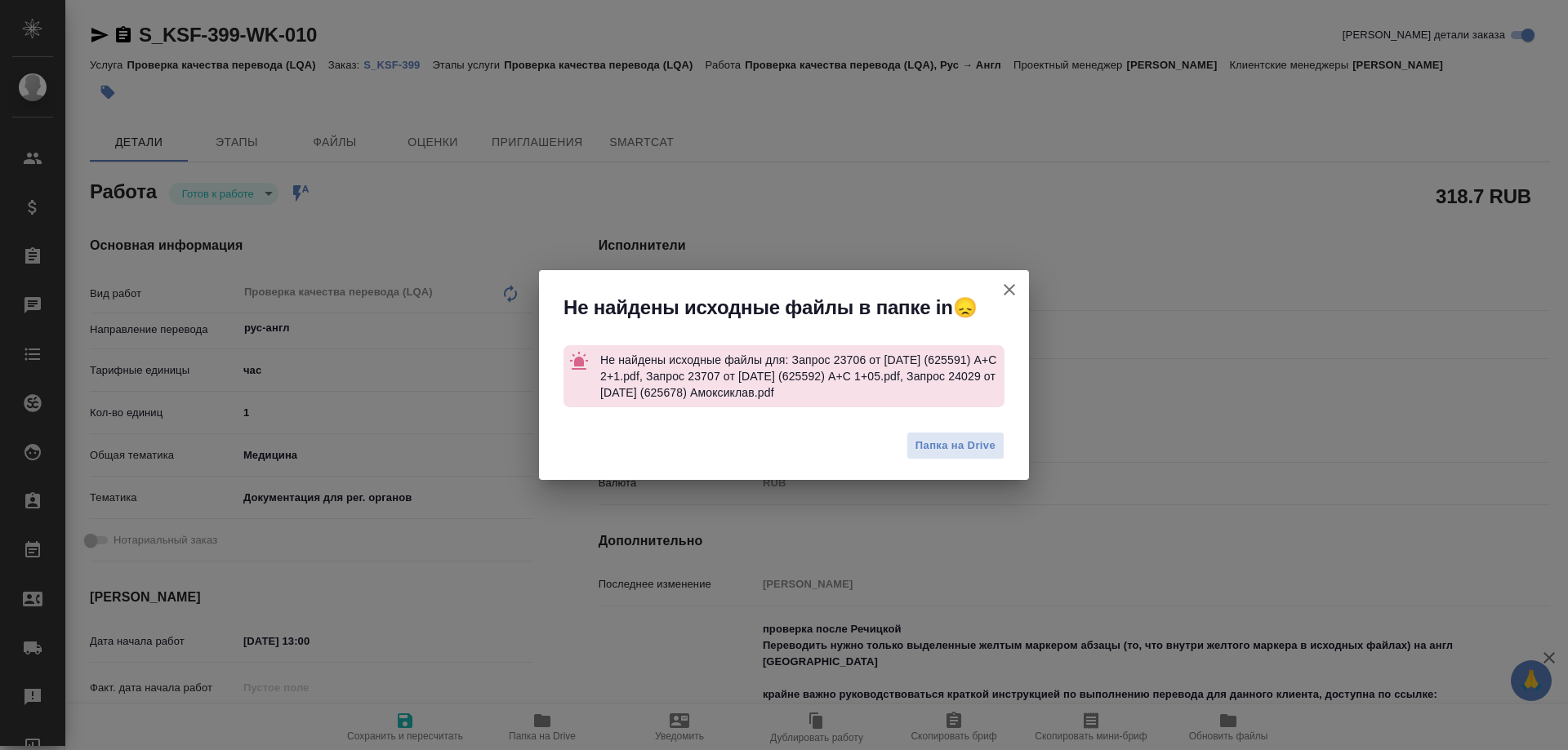
type textarea "x"
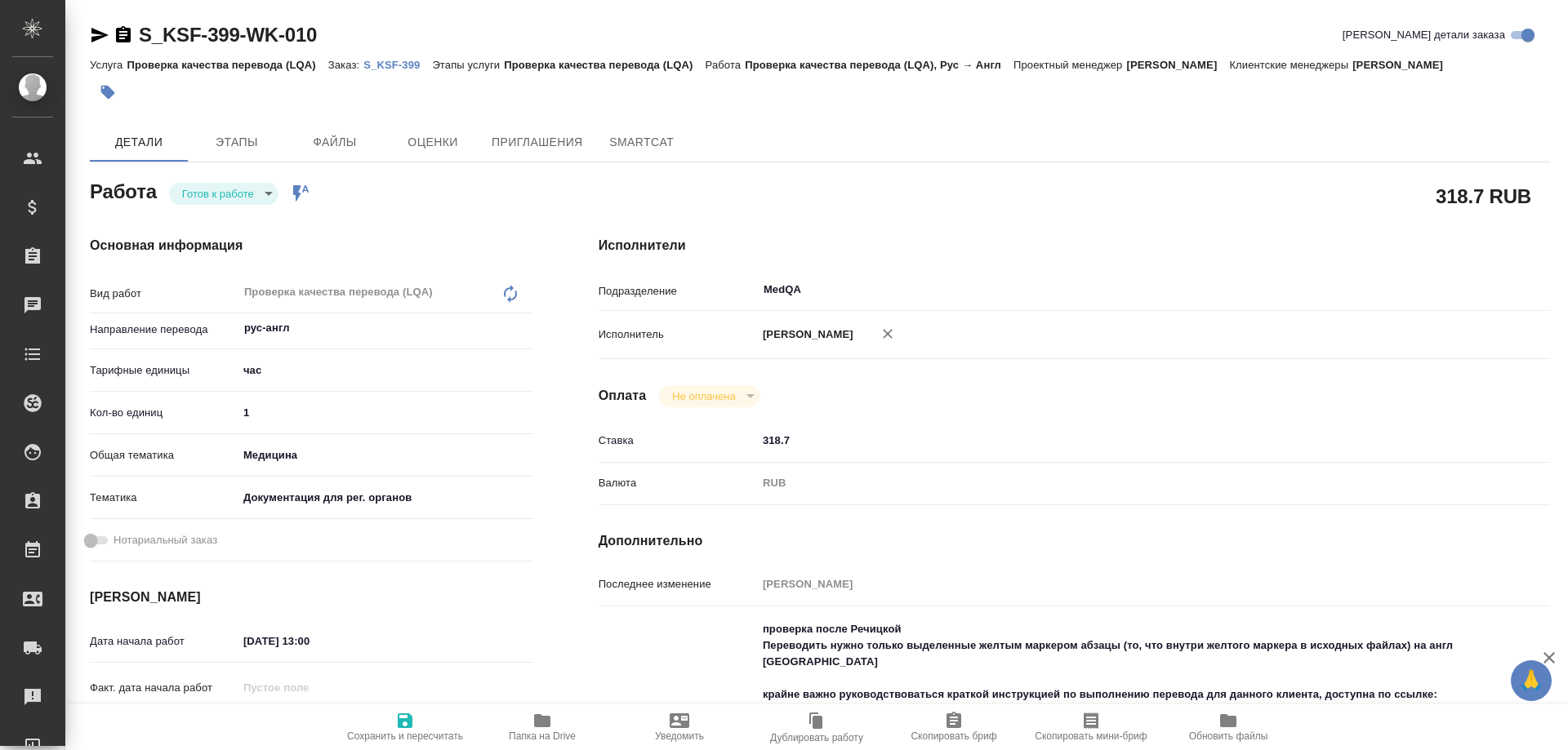
click at [260, 196] on body "🙏 .cls-1 fill:#fff; AWATERA [PERSON_NAME] Спецификации Заказы 0 Чаты Todo Проек…" at bounding box center [784, 375] width 1568 height 750
click at [238, 222] on li "В работе" at bounding box center [224, 221] width 110 height 28
type textarea "x"
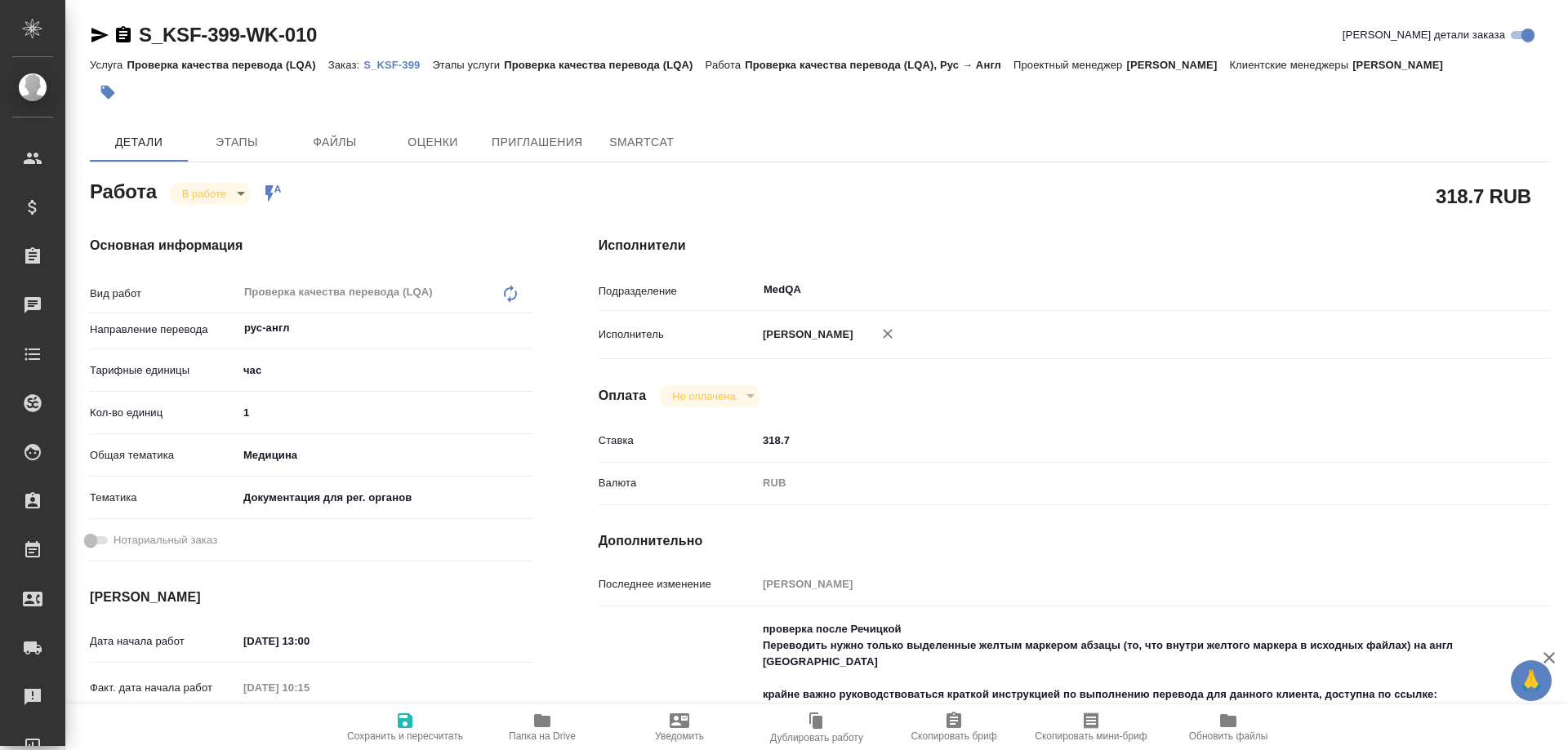
type textarea "x"
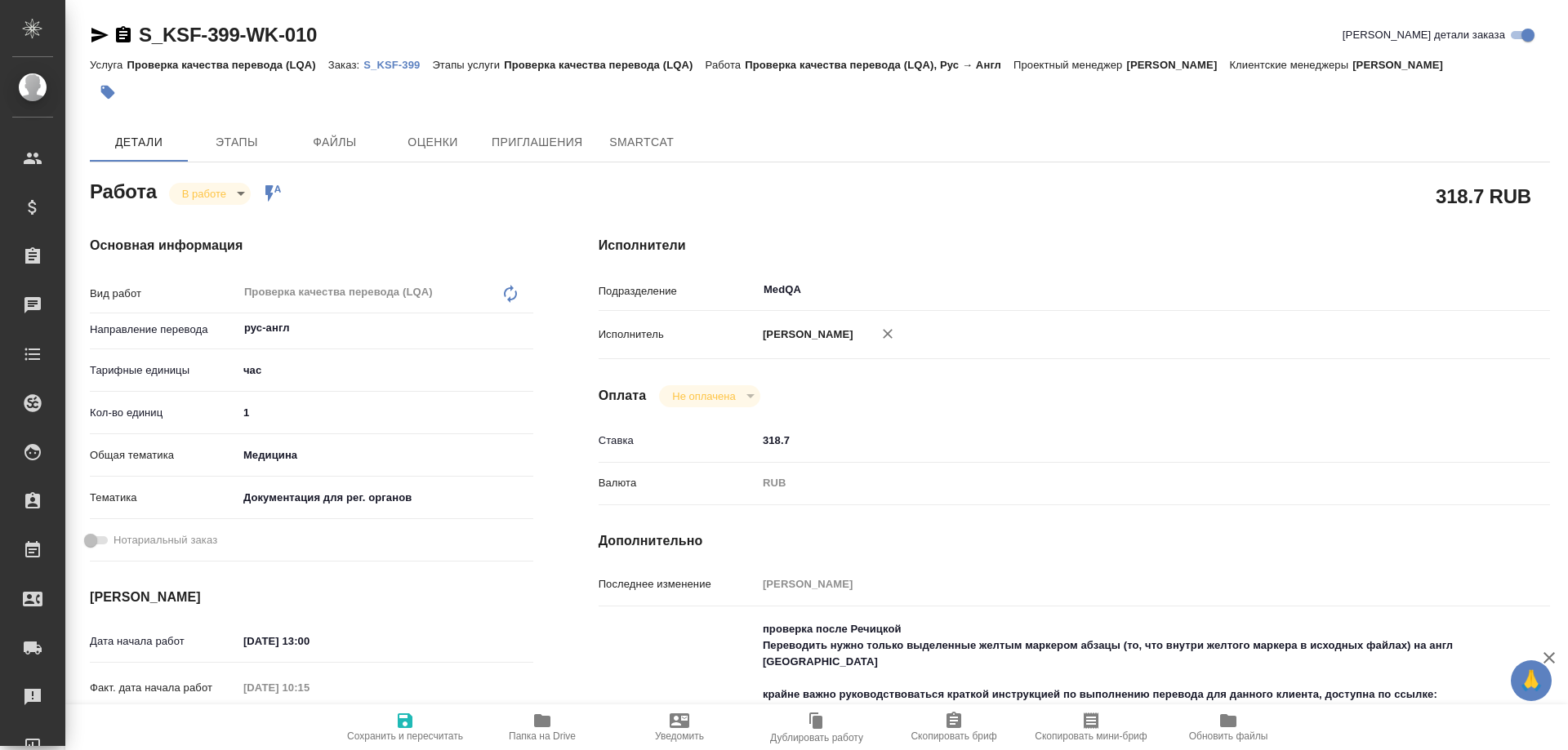
type textarea "x"
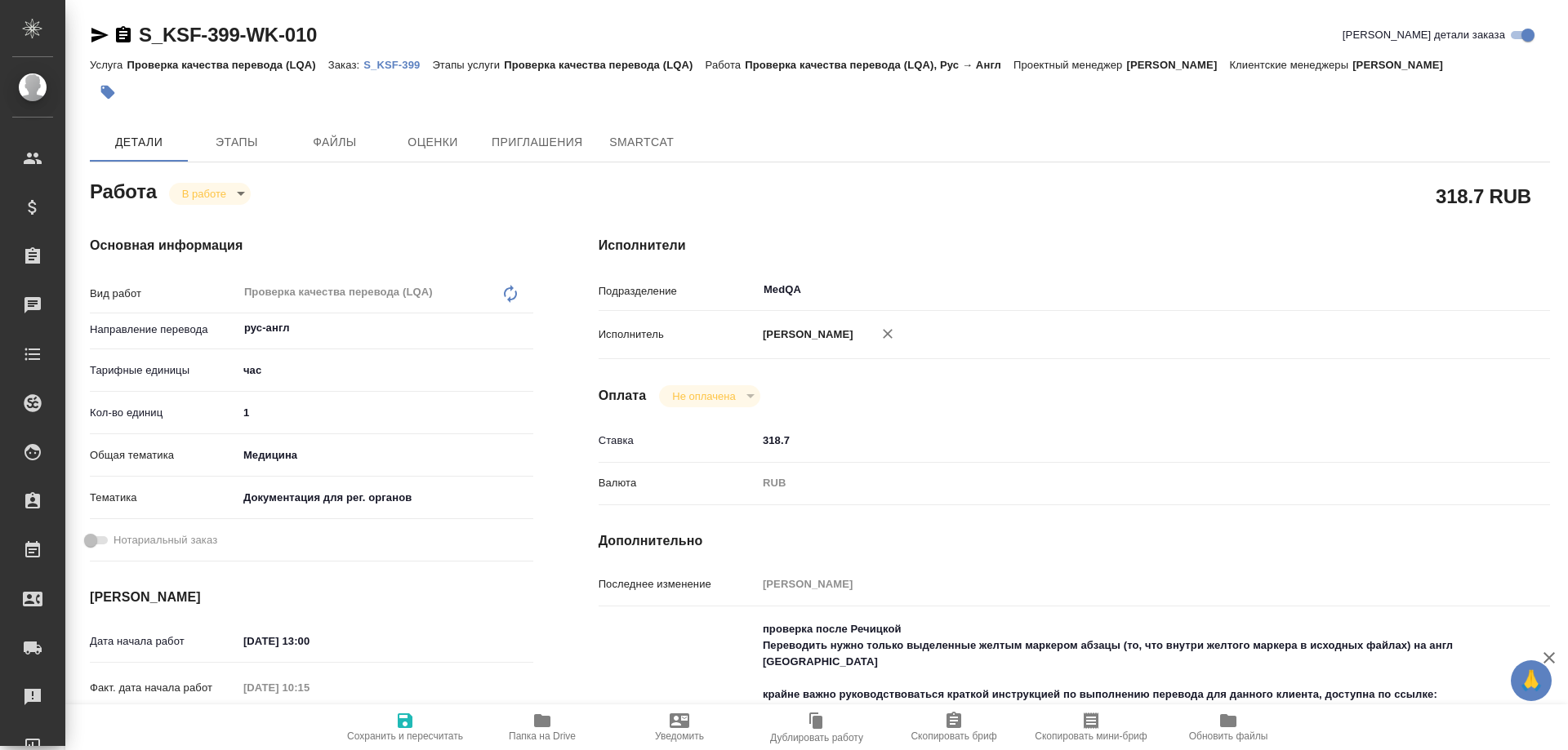
type textarea "x"
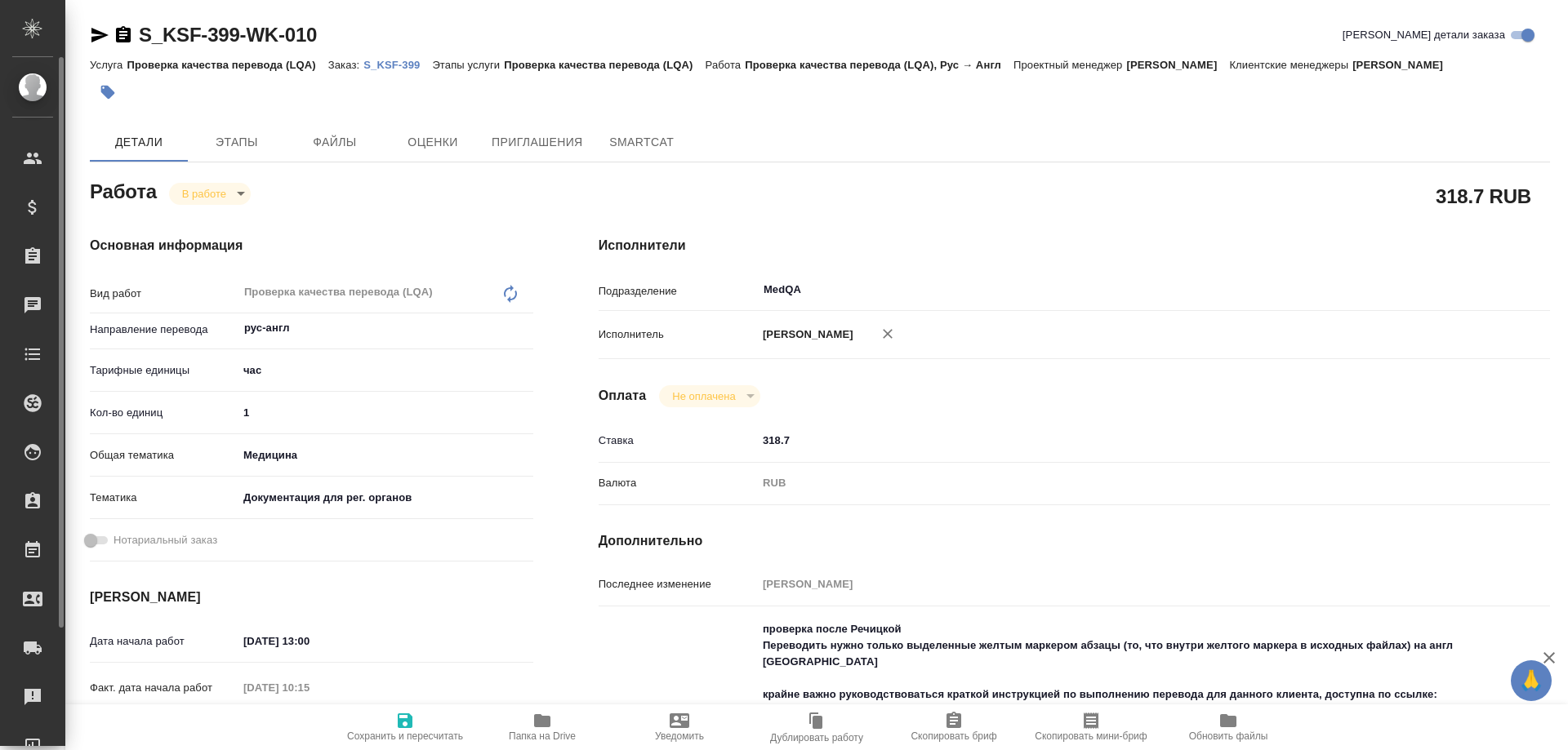
type textarea "x"
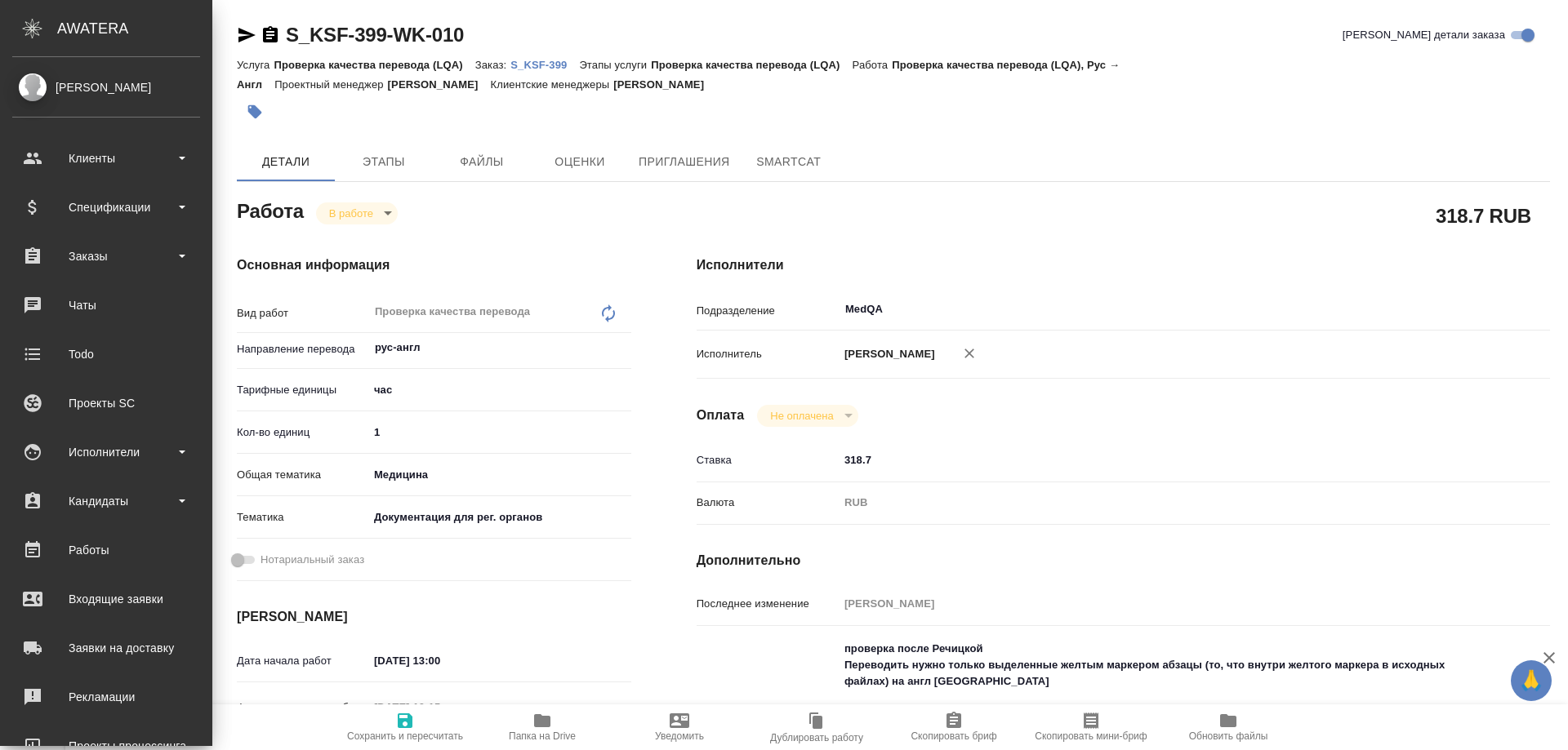
type textarea "x"
